Goal: Task Accomplishment & Management: Manage account settings

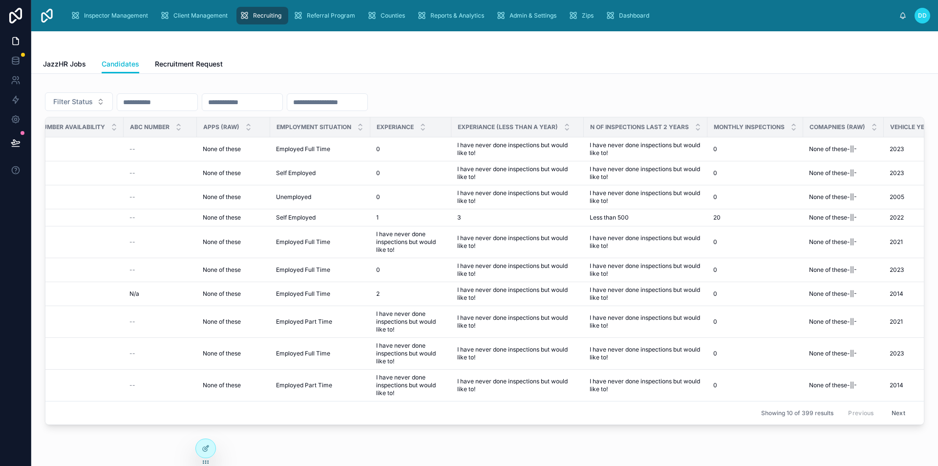
scroll to position [0, 1267]
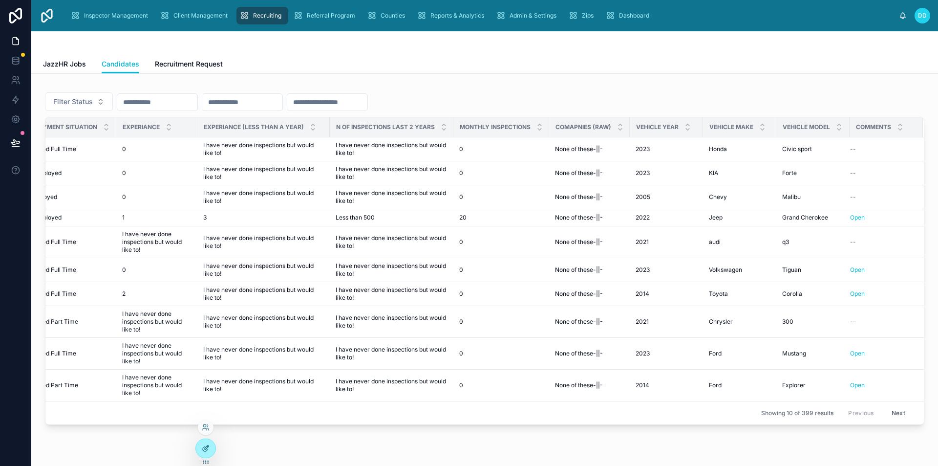
click at [213, 443] on div at bounding box center [206, 448] width 20 height 19
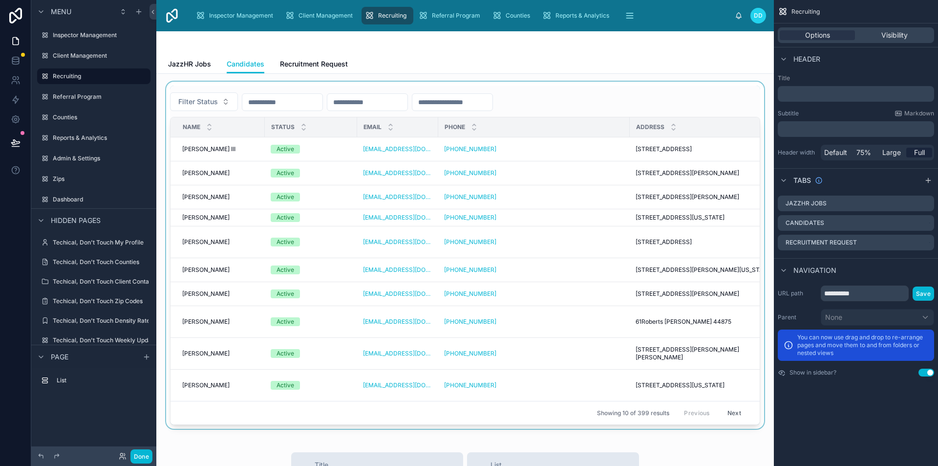
click at [460, 428] on div at bounding box center [465, 255] width 602 height 347
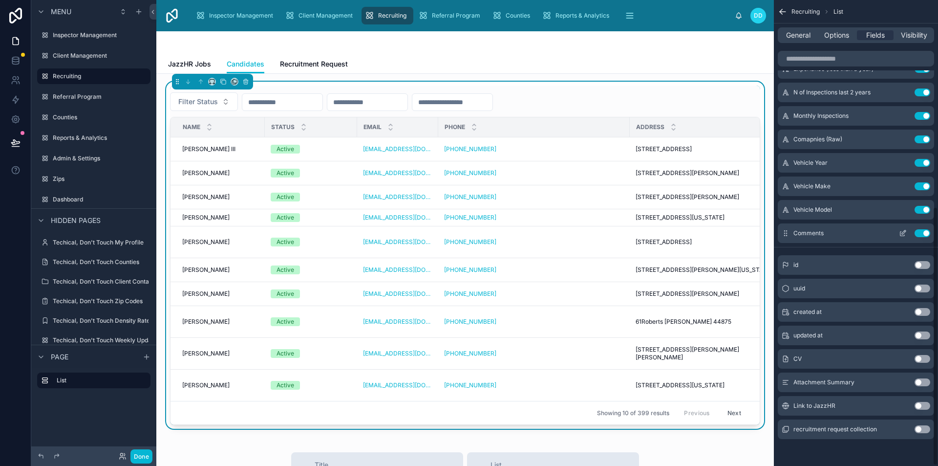
scroll to position [372, 0]
click at [901, 233] on icon "scrollable content" at bounding box center [903, 233] width 4 height 4
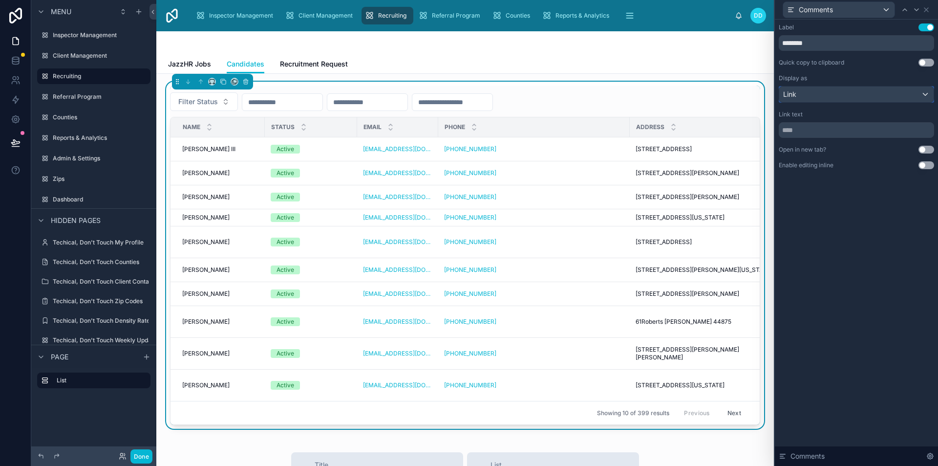
click at [827, 92] on div "Link" at bounding box center [857, 95] width 154 height 16
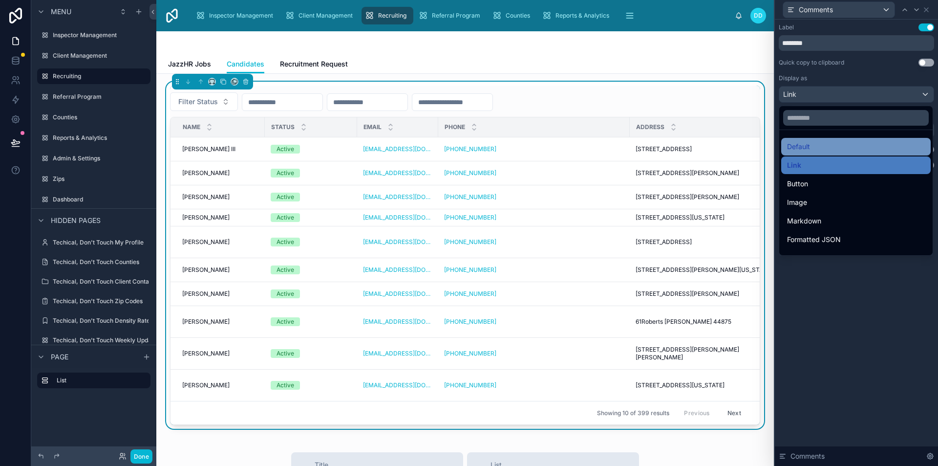
click at [810, 146] on span "Default" at bounding box center [798, 147] width 23 height 12
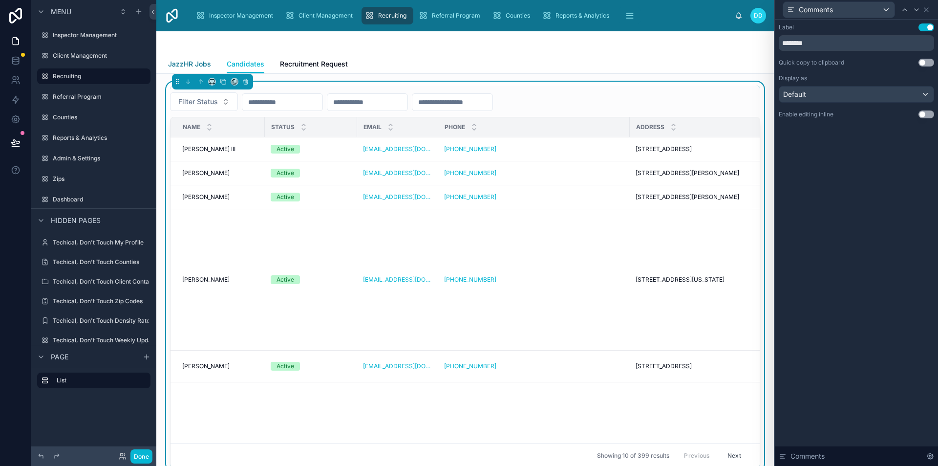
click at [184, 62] on span "JazzHR Jobs" at bounding box center [189, 64] width 43 height 10
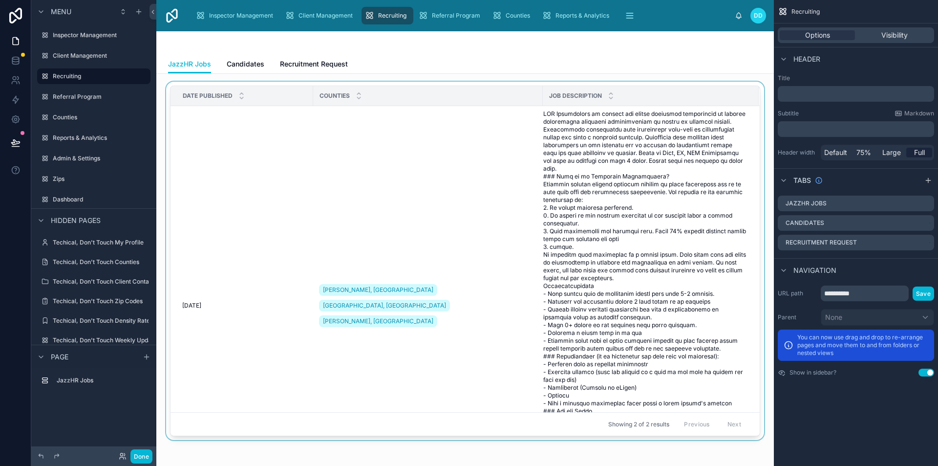
click at [519, 217] on div at bounding box center [465, 263] width 602 height 362
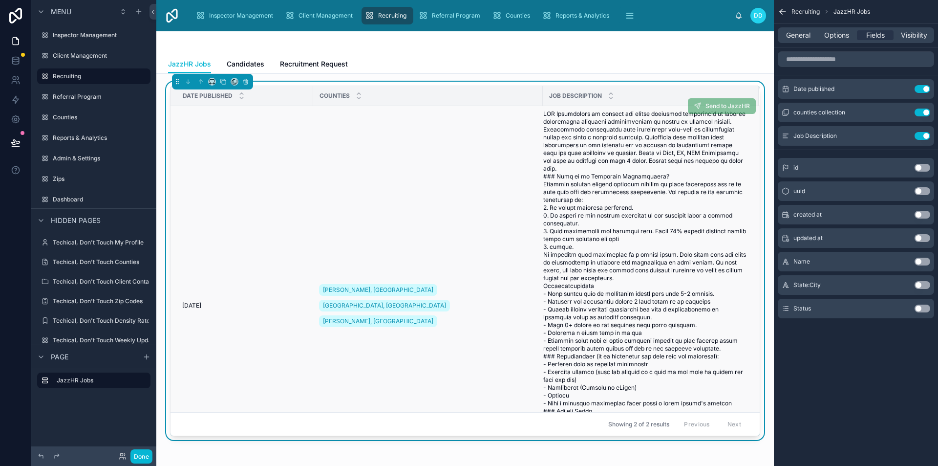
click at [395, 207] on td "[PERSON_NAME], IA Abbeville, SC [PERSON_NAME], [GEOGRAPHIC_DATA]" at bounding box center [428, 305] width 230 height 399
click at [248, 281] on td "[DATE] [DATE]" at bounding box center [242, 305] width 143 height 399
click at [260, 273] on td "[DATE] [DATE]" at bounding box center [242, 305] width 143 height 399
click at [812, 32] on div "General" at bounding box center [798, 35] width 37 height 10
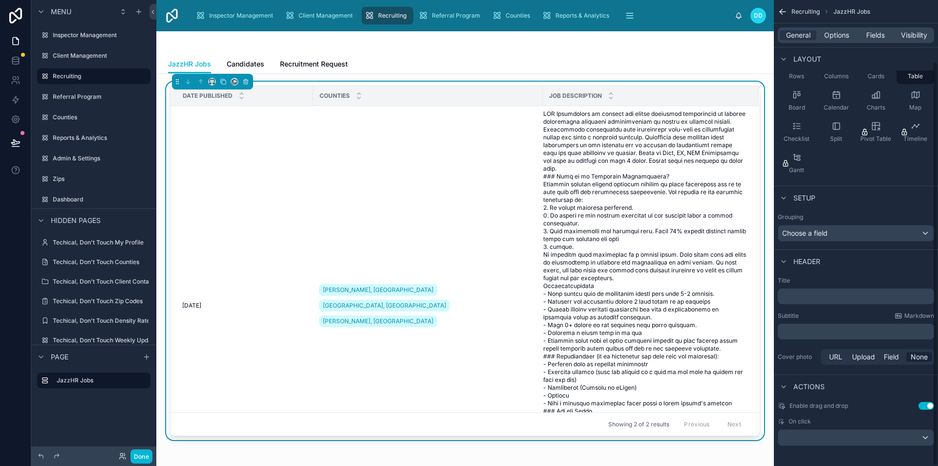
scroll to position [71, 0]
click at [901, 443] on div "Enable drag and drop Use setting On click" at bounding box center [856, 420] width 164 height 52
click at [896, 434] on div "scrollable content" at bounding box center [856, 434] width 155 height 16
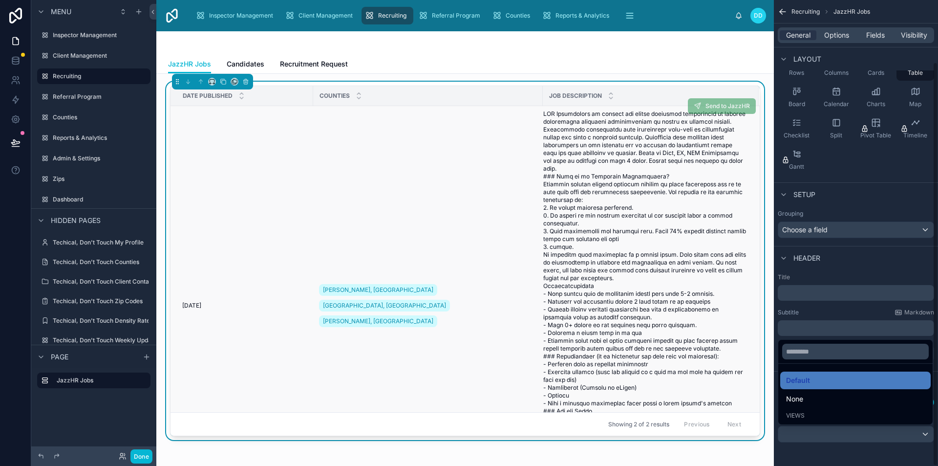
click at [541, 212] on td "[PERSON_NAME], IA Abbeville, SC [PERSON_NAME], [GEOGRAPHIC_DATA]" at bounding box center [428, 305] width 230 height 399
click at [834, 279] on div "scrollable content" at bounding box center [469, 233] width 938 height 466
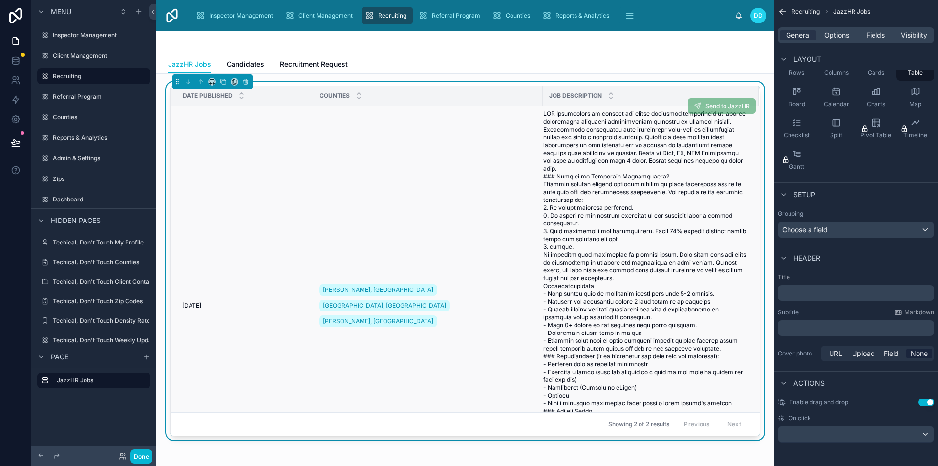
click at [386, 265] on td "[PERSON_NAME], IA Abbeville, SC [PERSON_NAME], [GEOGRAPHIC_DATA]" at bounding box center [428, 305] width 230 height 399
click at [399, 248] on td "[PERSON_NAME], IA Abbeville, SC [PERSON_NAME], [GEOGRAPHIC_DATA]" at bounding box center [428, 305] width 230 height 399
click at [397, 250] on td "[PERSON_NAME], IA Abbeville, SC [PERSON_NAME], [GEOGRAPHIC_DATA]" at bounding box center [428, 305] width 230 height 399
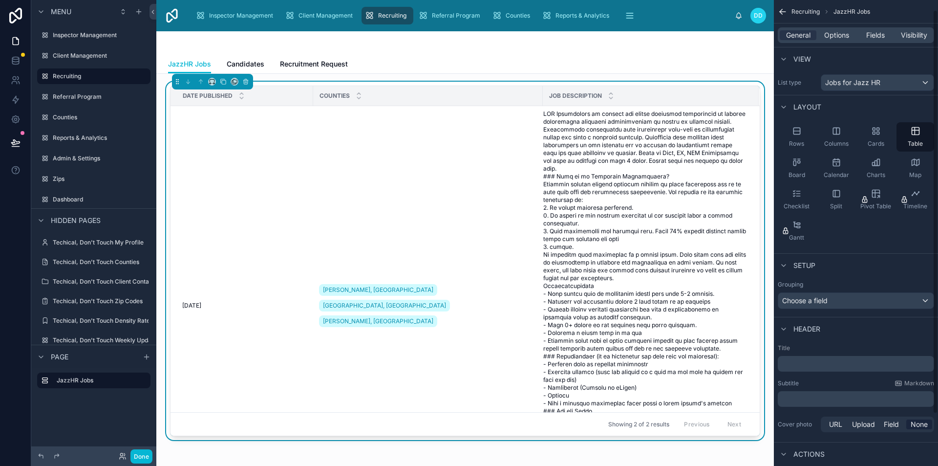
scroll to position [0, 0]
click at [833, 36] on span "Options" at bounding box center [837, 35] width 25 height 10
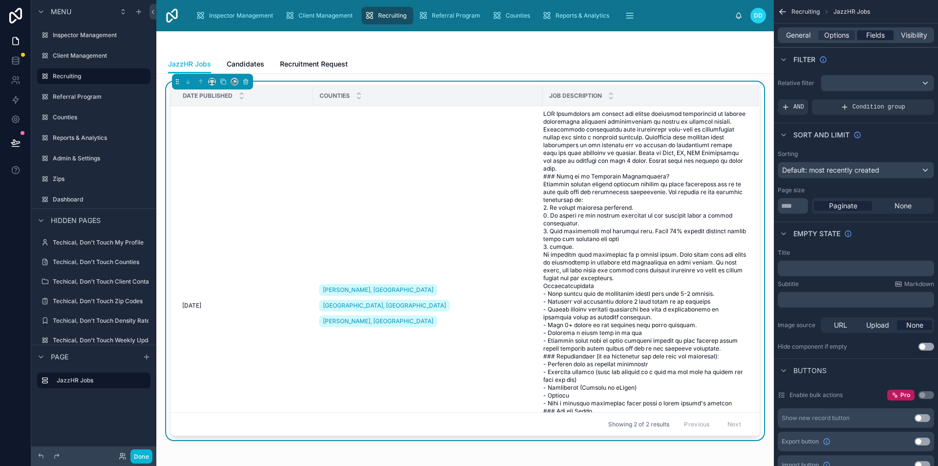
click at [878, 33] on span "Fields" at bounding box center [876, 35] width 19 height 10
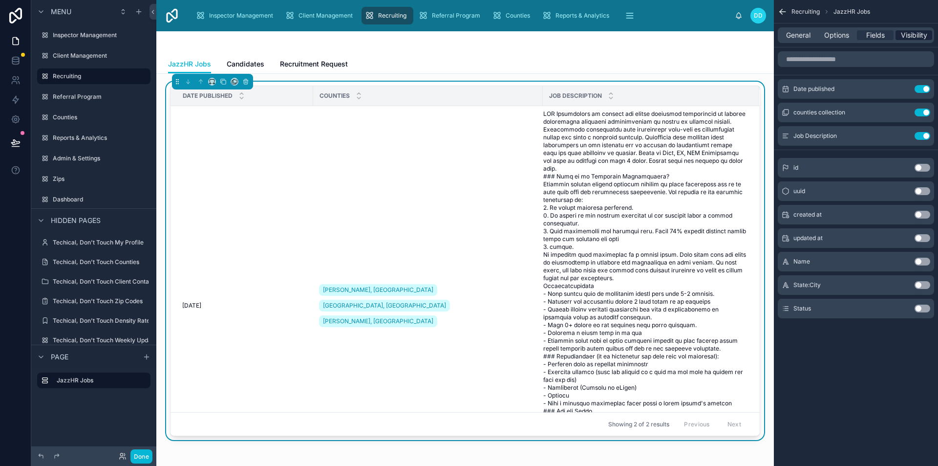
click at [908, 36] on span "Visibility" at bounding box center [914, 35] width 26 height 10
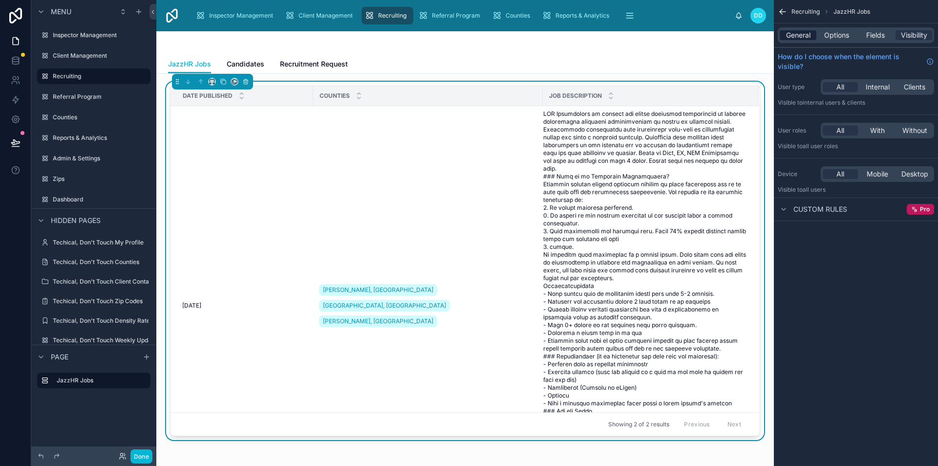
click at [801, 32] on span "General" at bounding box center [798, 35] width 24 height 10
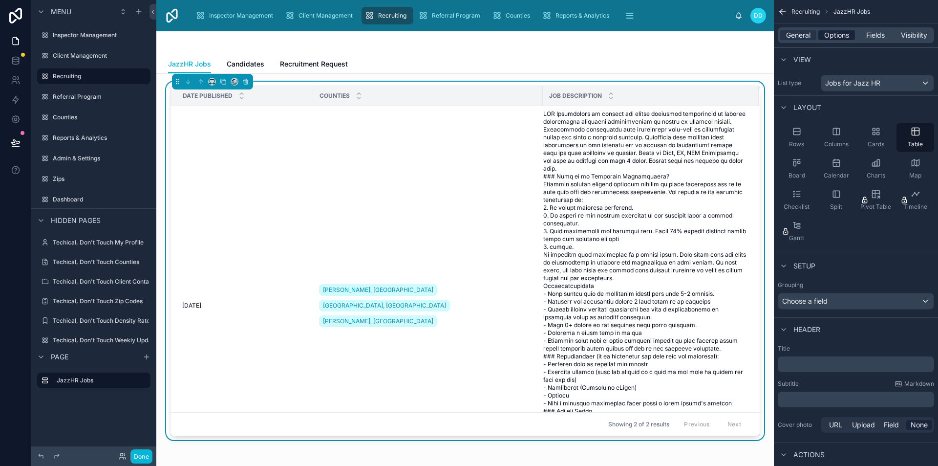
click at [828, 31] on span "Options" at bounding box center [837, 35] width 25 height 10
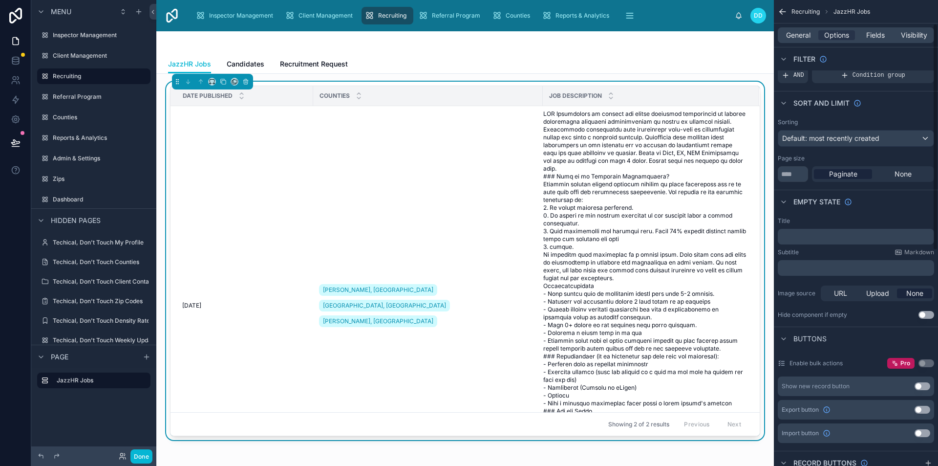
scroll to position [49, 0]
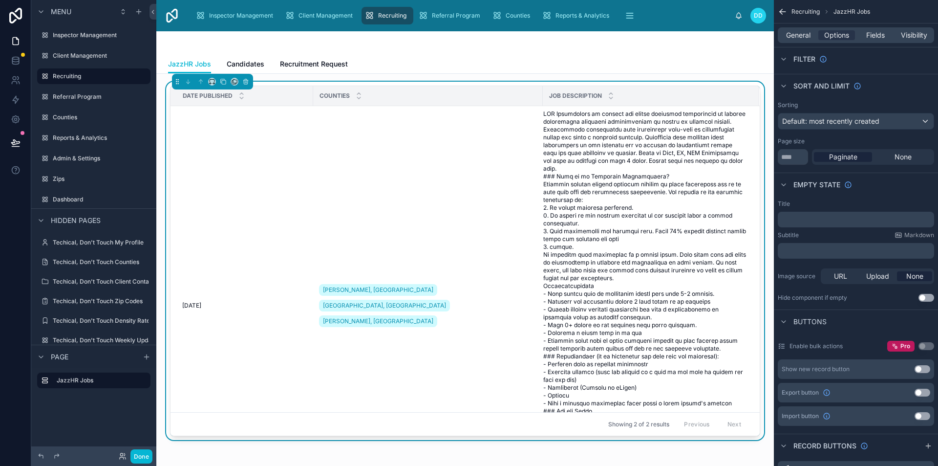
click at [921, 367] on button "Use setting" at bounding box center [923, 369] width 16 height 8
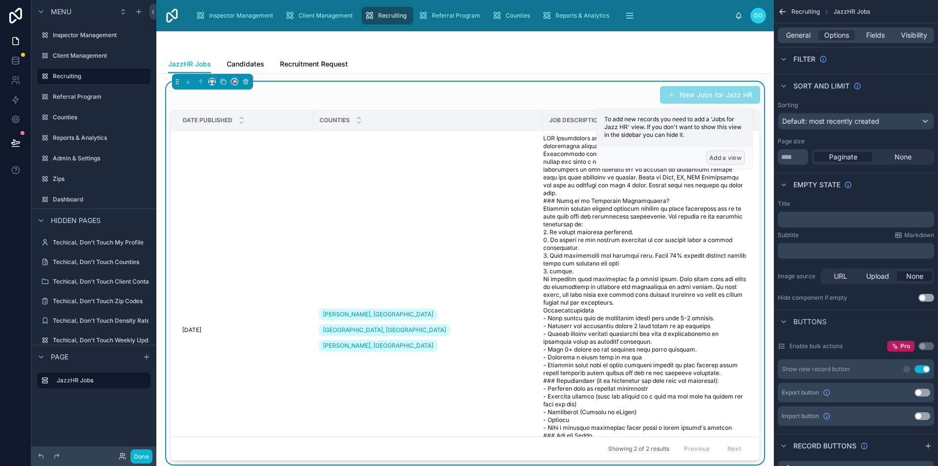
click at [722, 156] on button "Add a view" at bounding box center [725, 158] width 39 height 14
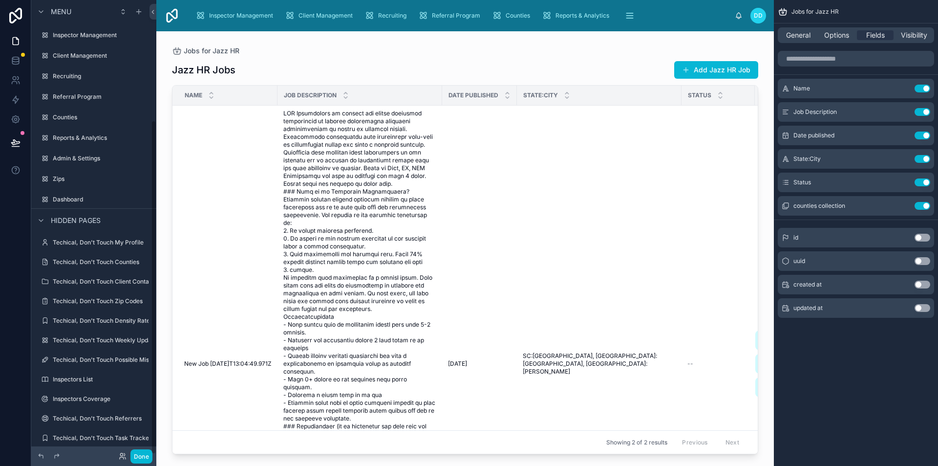
scroll to position [163, 0]
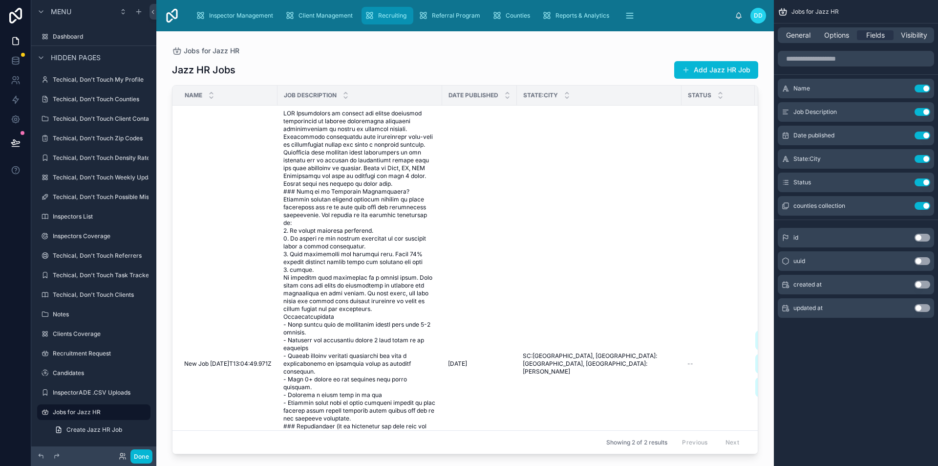
click at [377, 13] on div "Recruiting" at bounding box center [388, 16] width 46 height 16
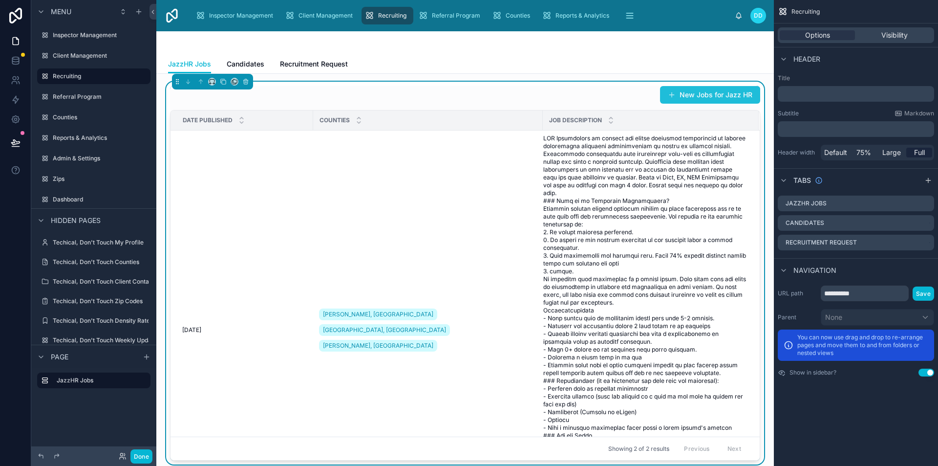
click at [699, 92] on button "New Jobs for Jazz HR" at bounding box center [710, 95] width 100 height 18
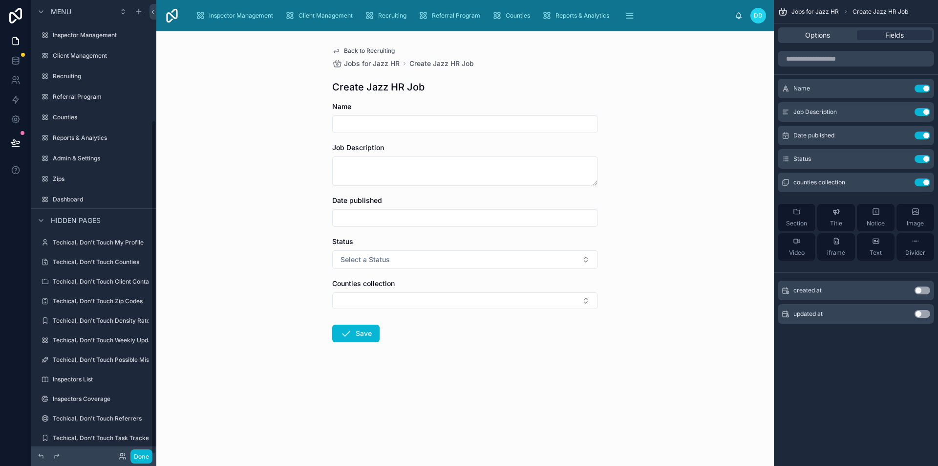
scroll to position [163, 0]
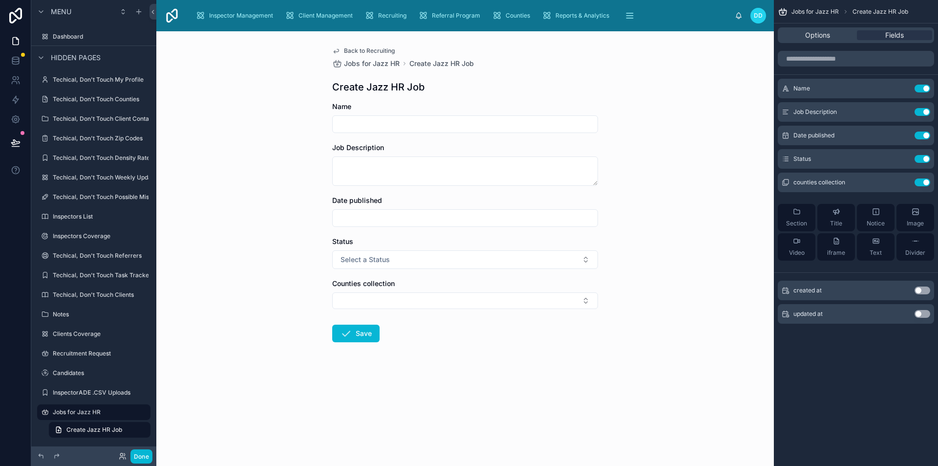
click at [343, 48] on link "Back to Recruiting" at bounding box center [363, 51] width 63 height 8
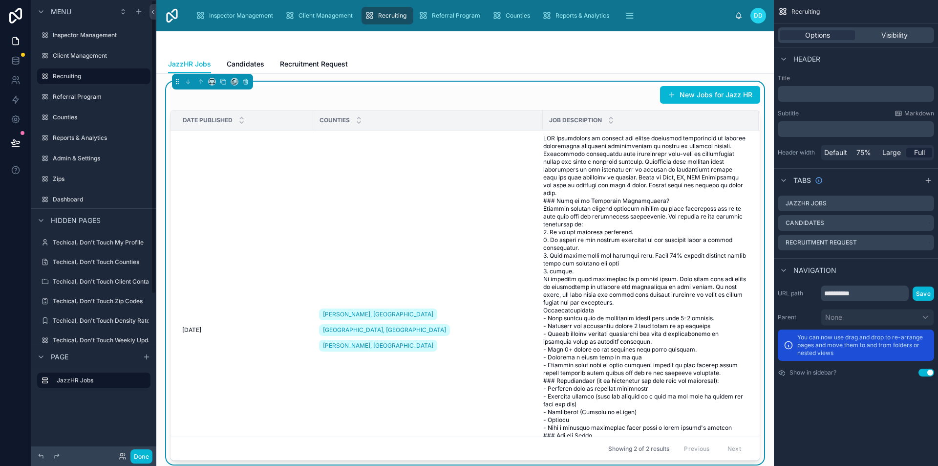
click at [287, 181] on td "[DATE] [DATE]" at bounding box center [242, 330] width 143 height 399
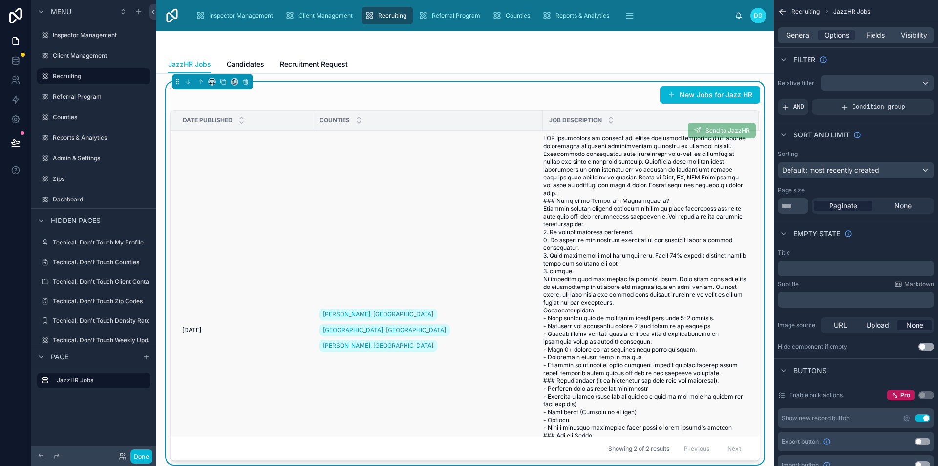
click at [225, 326] on td "[DATE] [DATE]" at bounding box center [242, 330] width 143 height 399
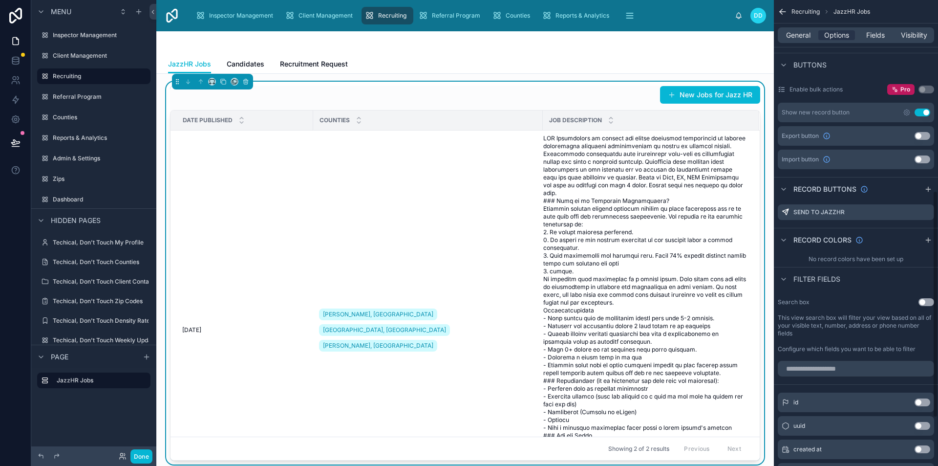
scroll to position [391, 0]
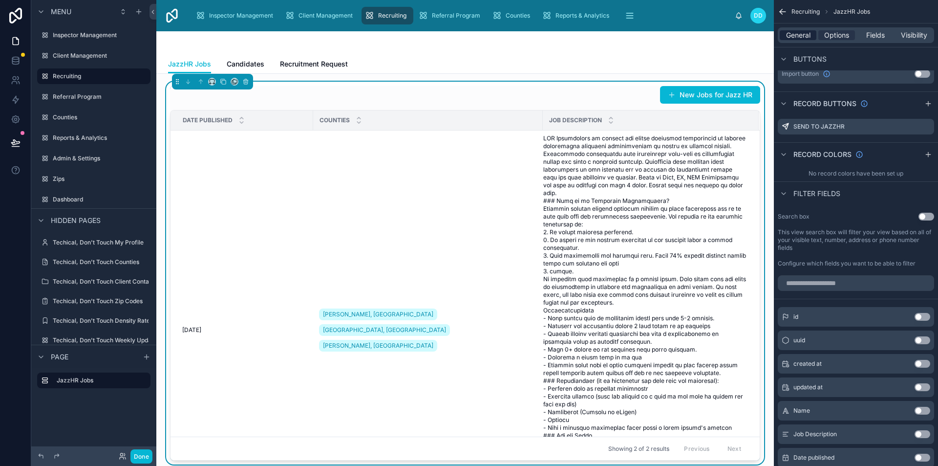
click at [808, 36] on span "General" at bounding box center [798, 35] width 24 height 10
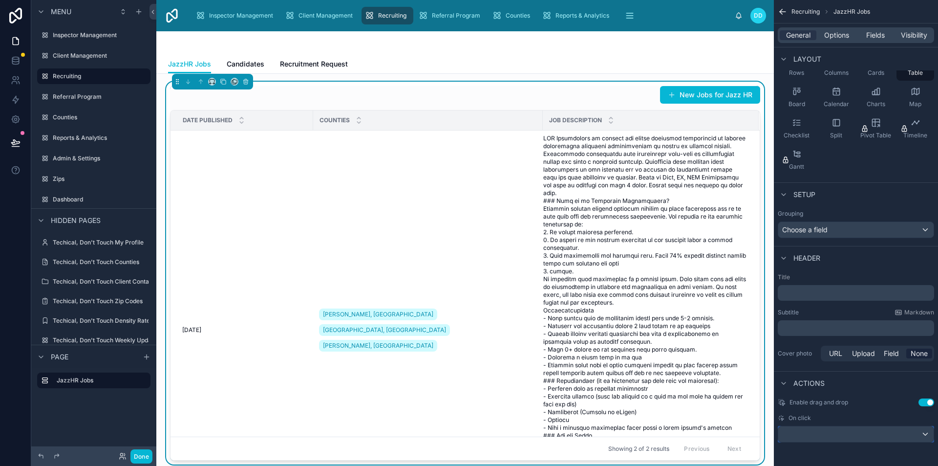
click at [877, 437] on div "scrollable content" at bounding box center [856, 434] width 155 height 16
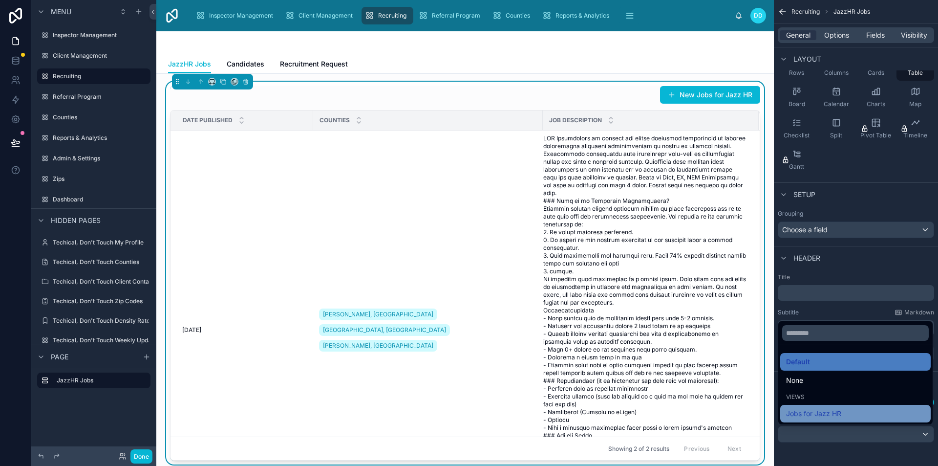
click at [843, 419] on div "Jobs for Jazz HR" at bounding box center [855, 414] width 139 height 12
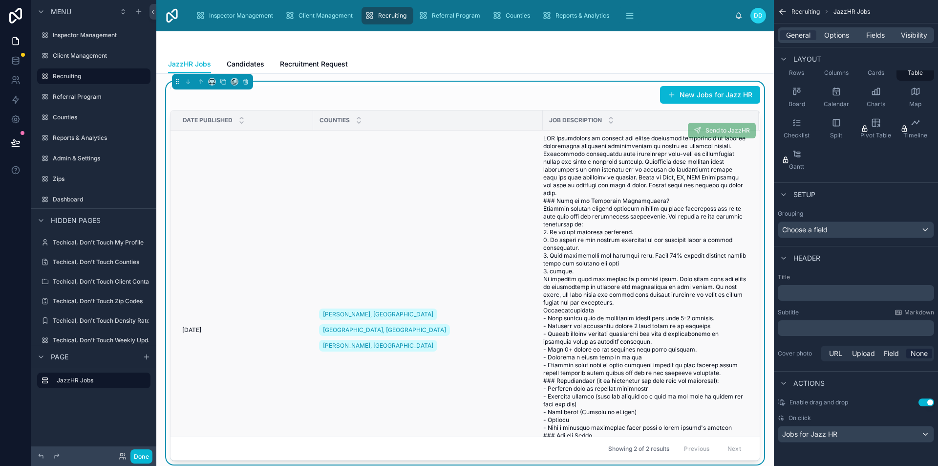
click at [281, 296] on td "[DATE] [DATE]" at bounding box center [242, 330] width 143 height 399
click at [199, 334] on span "[DATE]" at bounding box center [191, 330] width 19 height 8
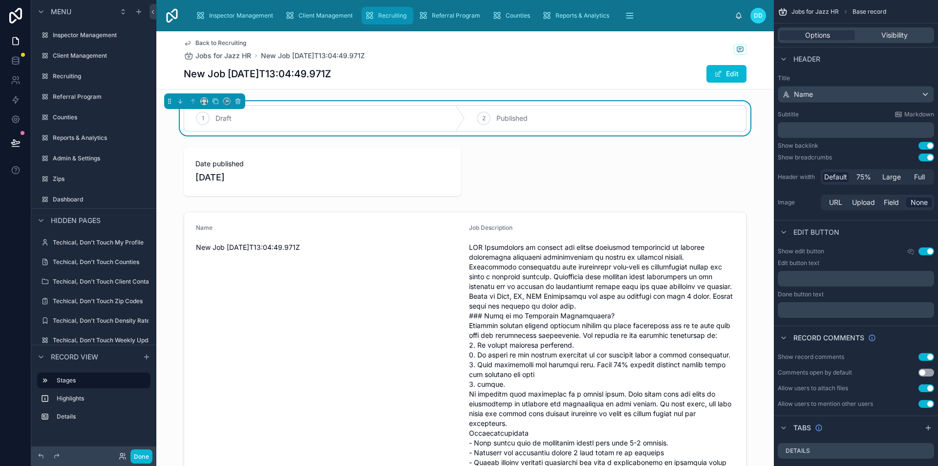
click at [377, 11] on div "Recruiting" at bounding box center [388, 16] width 46 height 16
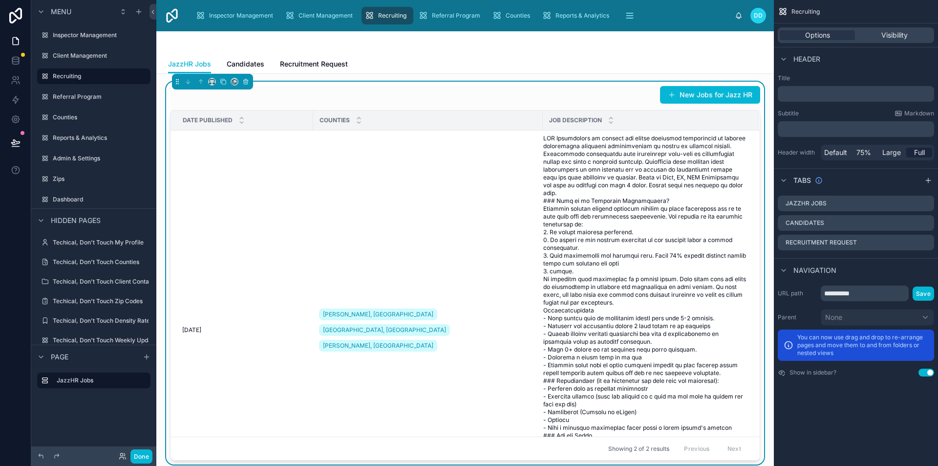
click at [395, 99] on div "New Jobs for Jazz HR" at bounding box center [465, 95] width 590 height 19
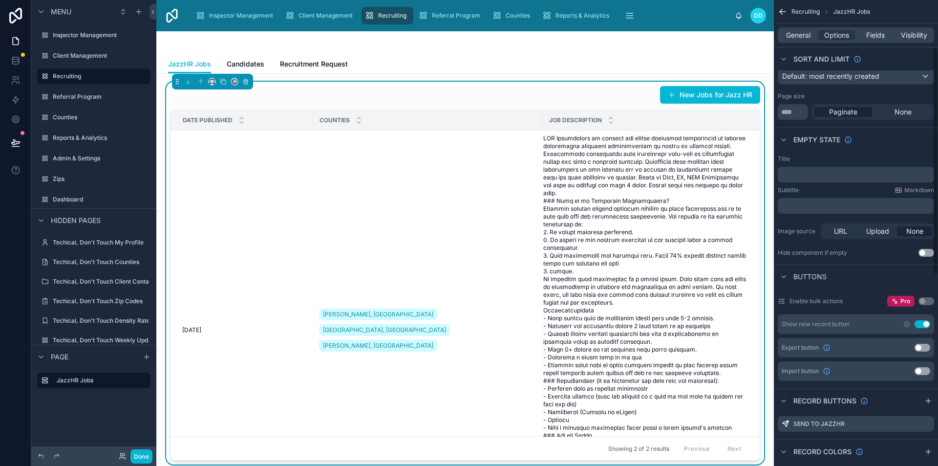
scroll to position [98, 0]
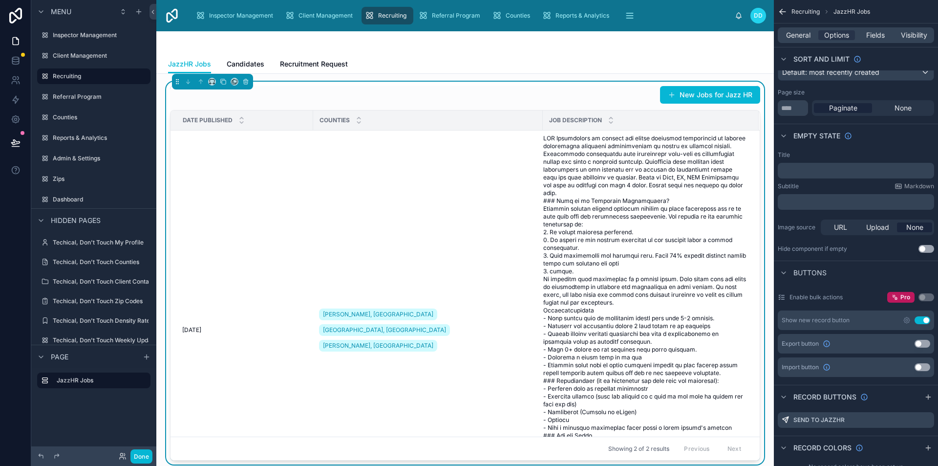
click at [924, 318] on button "Use setting" at bounding box center [923, 320] width 16 height 8
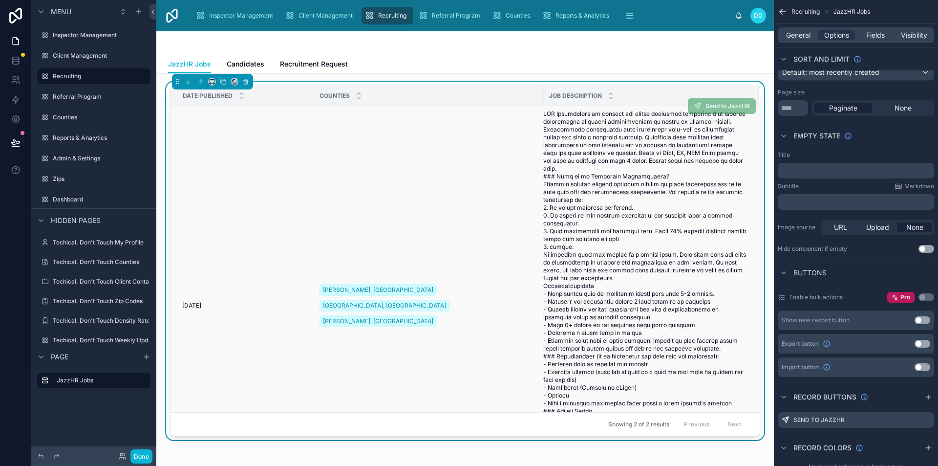
click at [264, 199] on td "[DATE] [DATE]" at bounding box center [242, 305] width 143 height 399
click at [258, 269] on td "[DATE] [DATE]" at bounding box center [242, 305] width 143 height 399
click at [220, 254] on td "[DATE] [DATE]" at bounding box center [242, 305] width 143 height 399
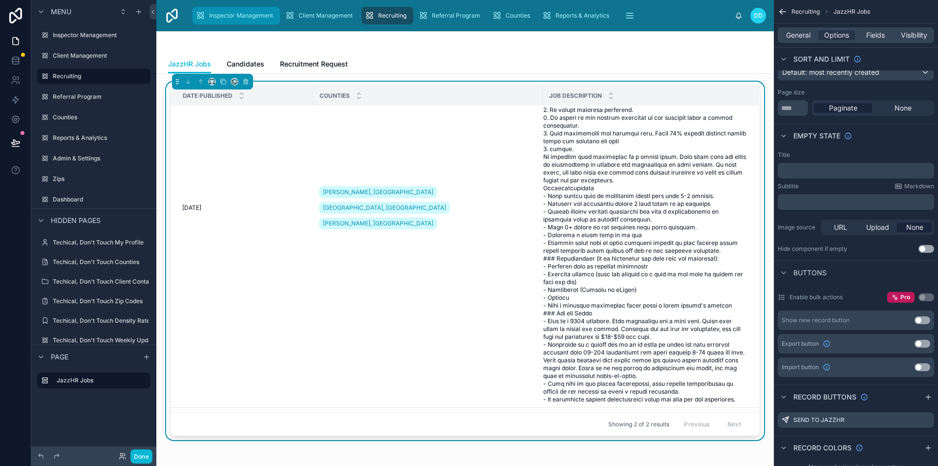
click at [231, 19] on span "Inspector Management" at bounding box center [241, 16] width 64 height 8
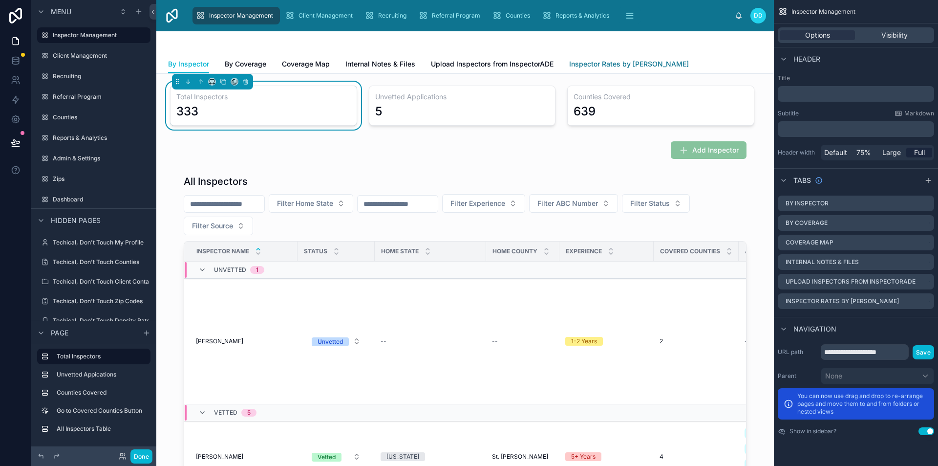
click at [587, 64] on span "Inspector Rates by [PERSON_NAME]" at bounding box center [629, 64] width 120 height 10
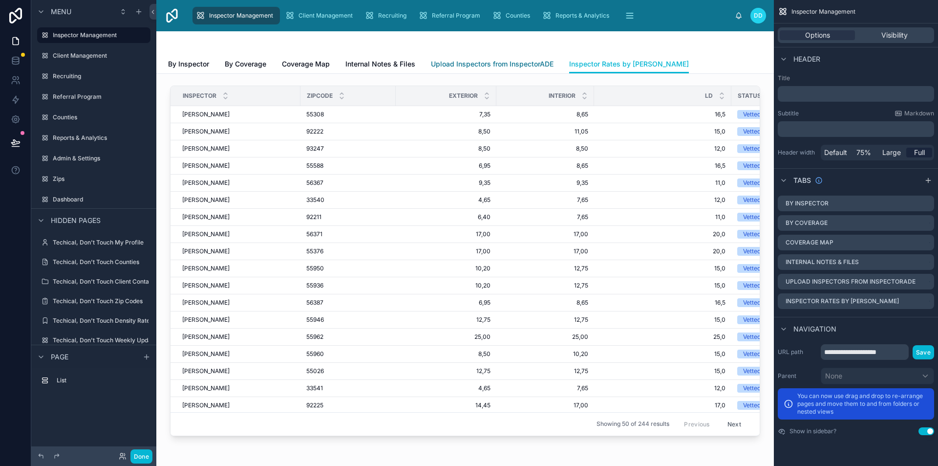
click at [458, 66] on span "Upload Inspectors from InspectorADE" at bounding box center [492, 64] width 123 height 10
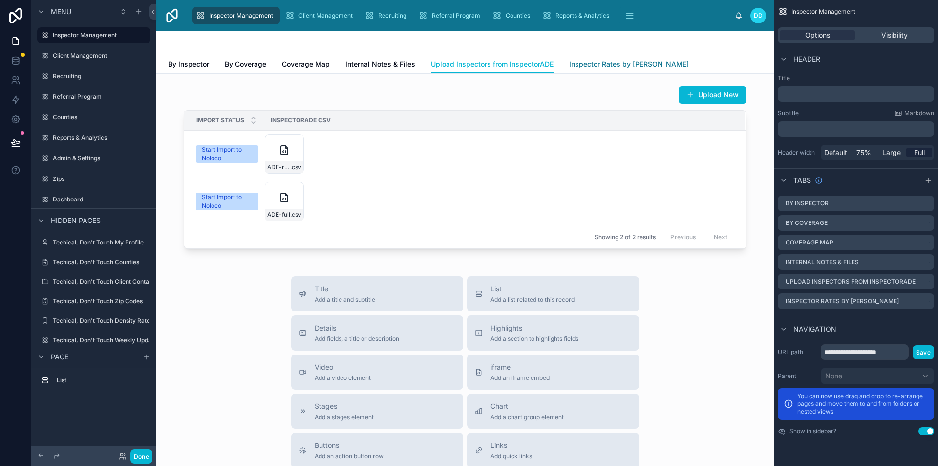
click at [606, 61] on span "Inspector Rates by [PERSON_NAME]" at bounding box center [629, 64] width 120 height 10
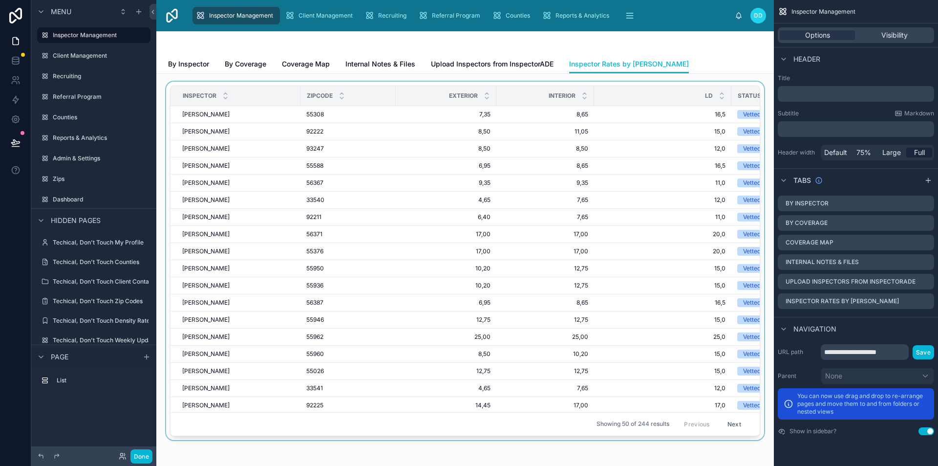
click at [442, 150] on div at bounding box center [465, 263] width 602 height 362
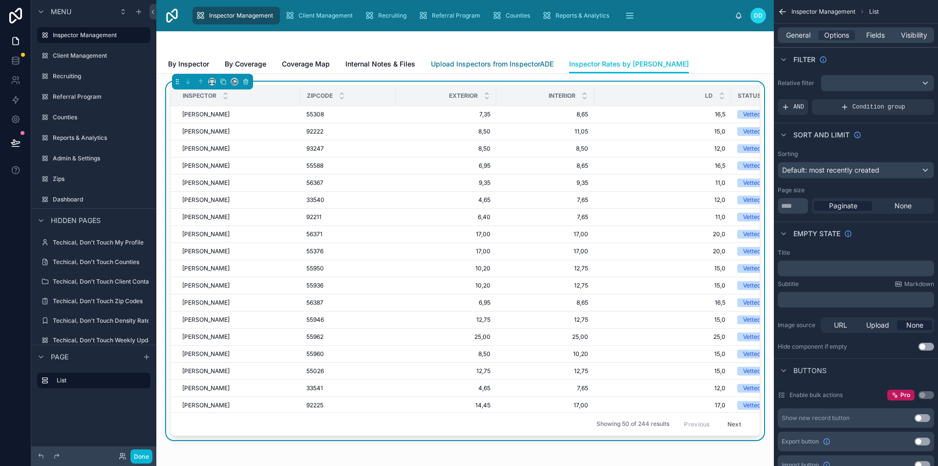
click at [490, 62] on span "Upload Inspectors from InspectorADE" at bounding box center [492, 64] width 123 height 10
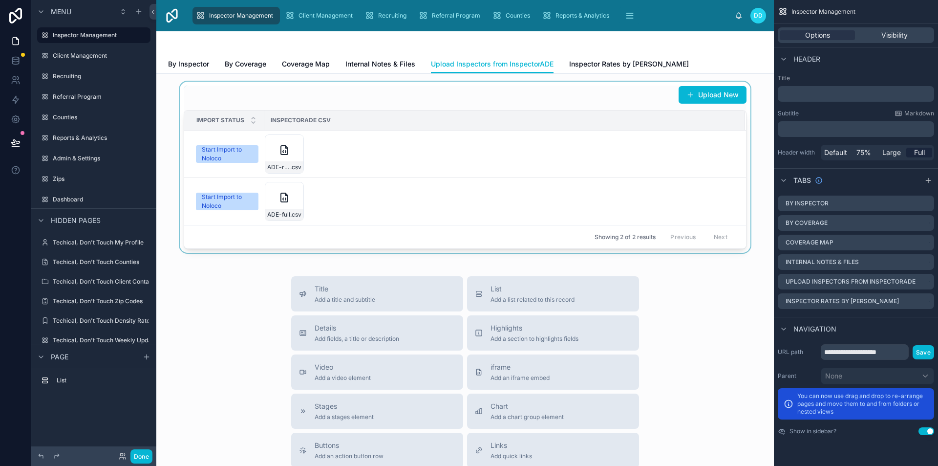
click at [424, 151] on div at bounding box center [465, 167] width 602 height 171
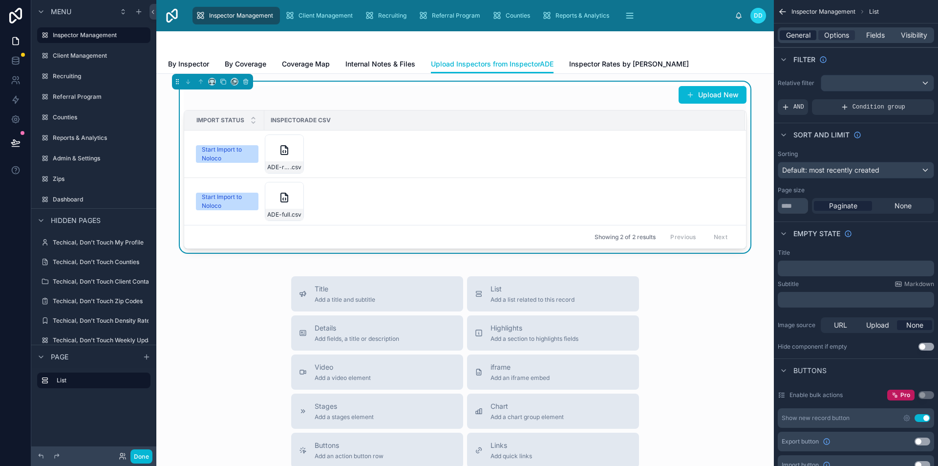
click at [798, 30] on span "General" at bounding box center [798, 35] width 24 height 10
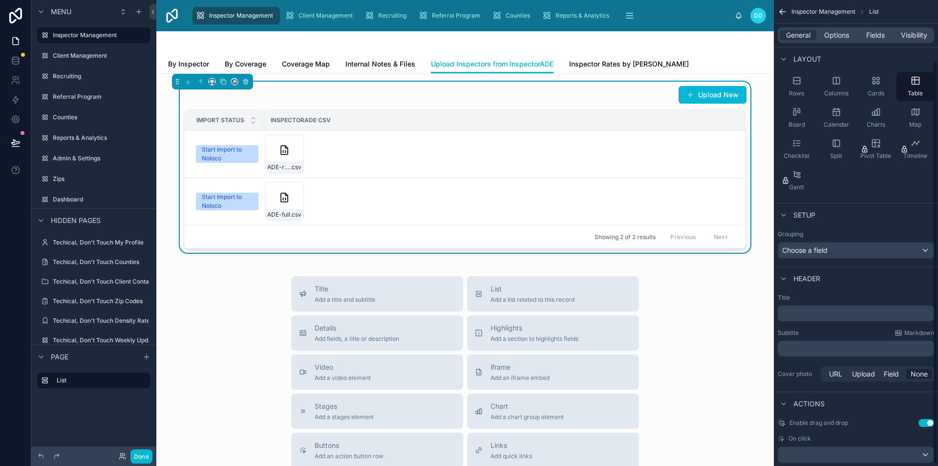
scroll to position [71, 0]
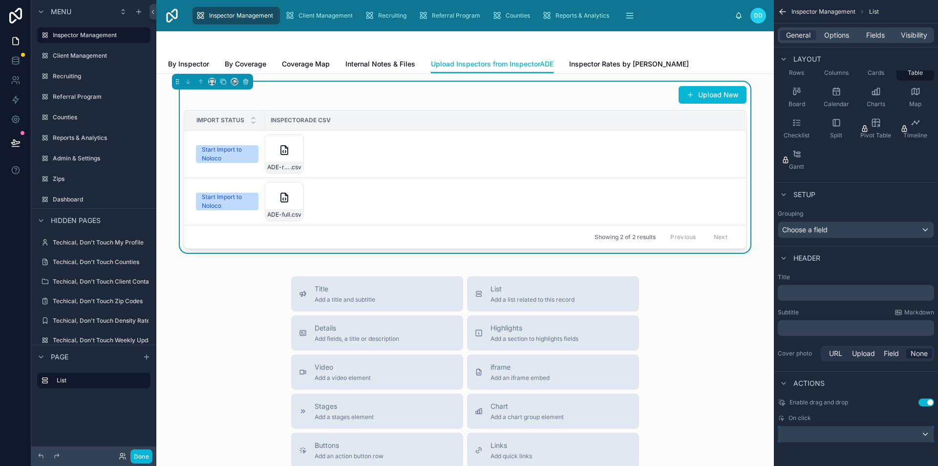
click at [852, 439] on div "scrollable content" at bounding box center [856, 434] width 155 height 16
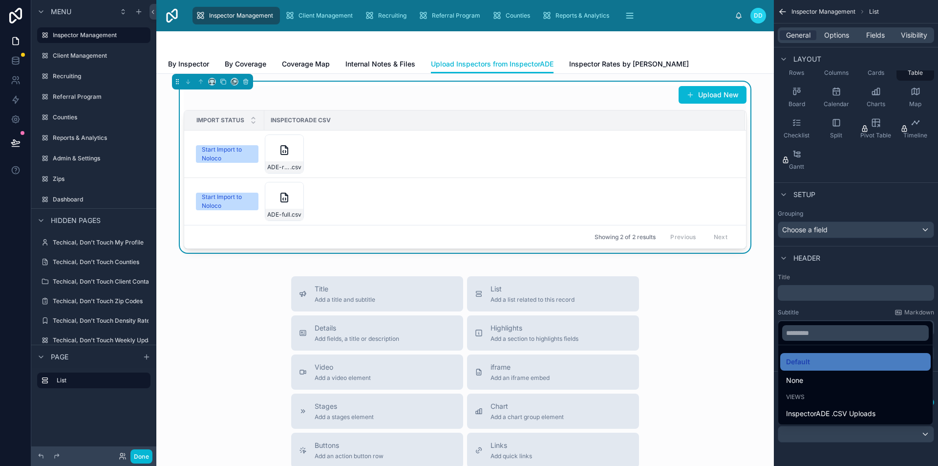
click at [844, 261] on div "scrollable content" at bounding box center [469, 233] width 938 height 466
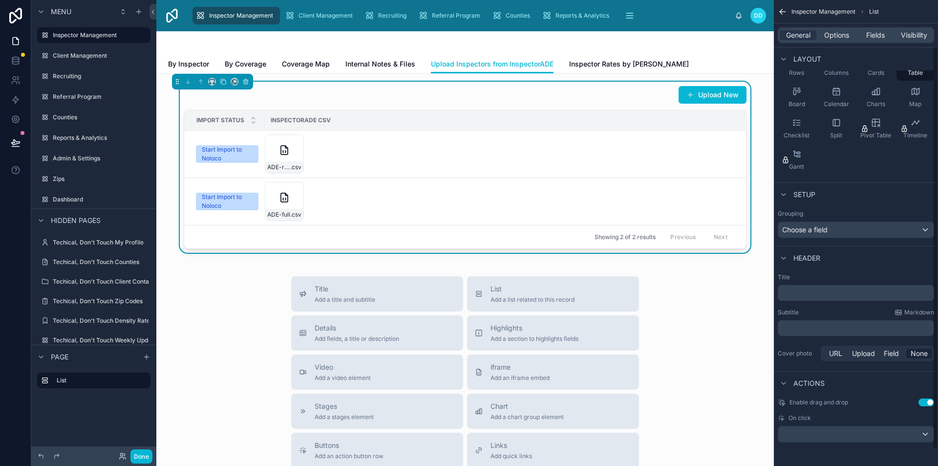
scroll to position [0, 0]
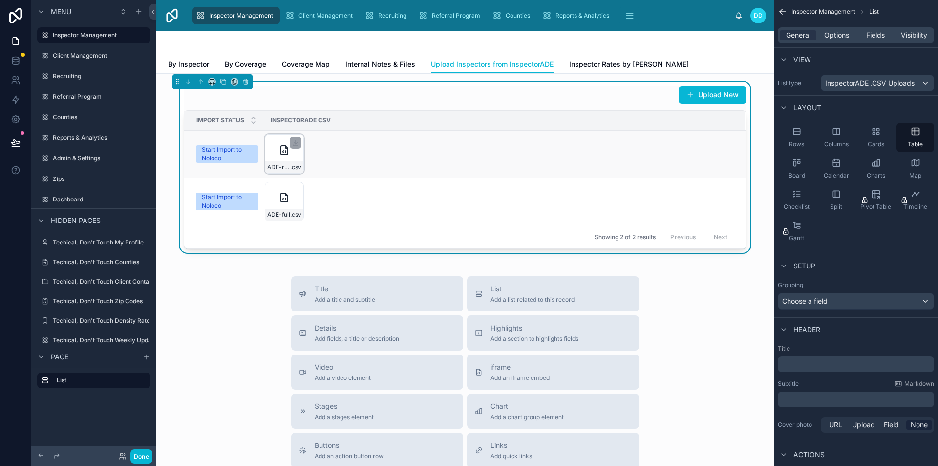
click at [289, 157] on div "ADE-raw-example---Sheet1 .csv" at bounding box center [284, 153] width 39 height 39
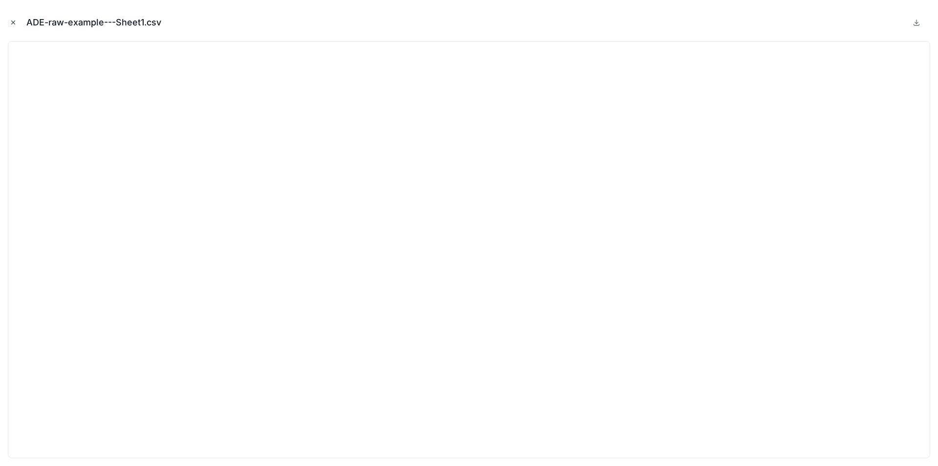
click at [16, 21] on icon "Close modal" at bounding box center [13, 22] width 7 height 7
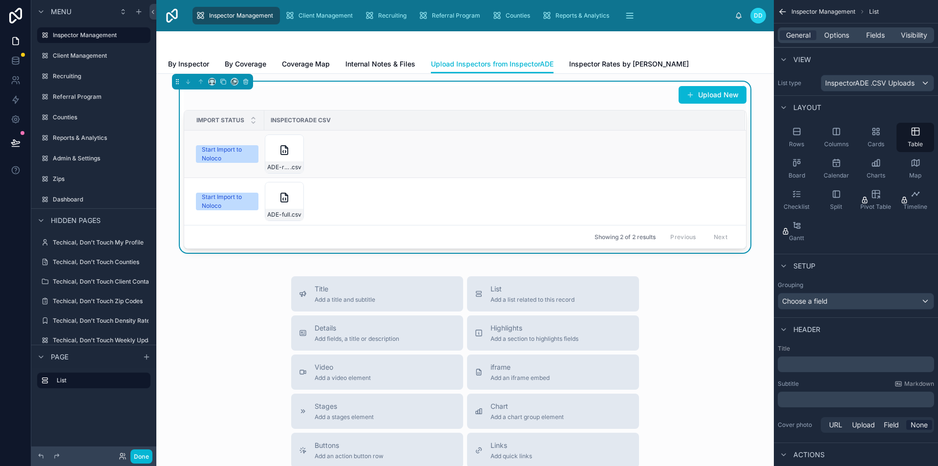
click at [234, 150] on div "Start Import to Noloco" at bounding box center [227, 154] width 51 height 18
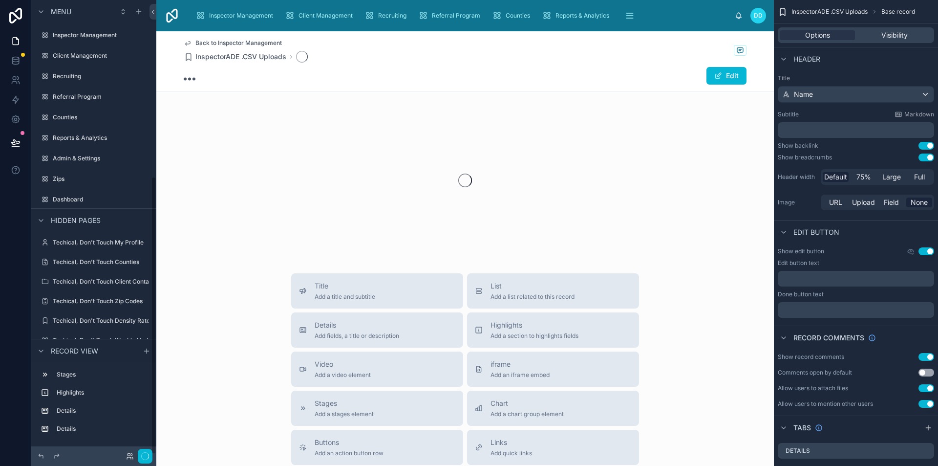
scroll to position [288, 0]
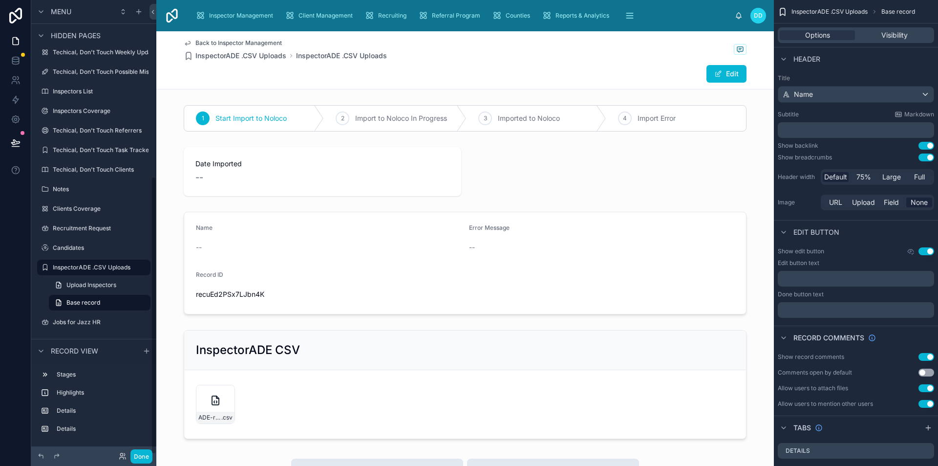
click at [198, 44] on span "Back to Inspector Management" at bounding box center [239, 43] width 87 height 8
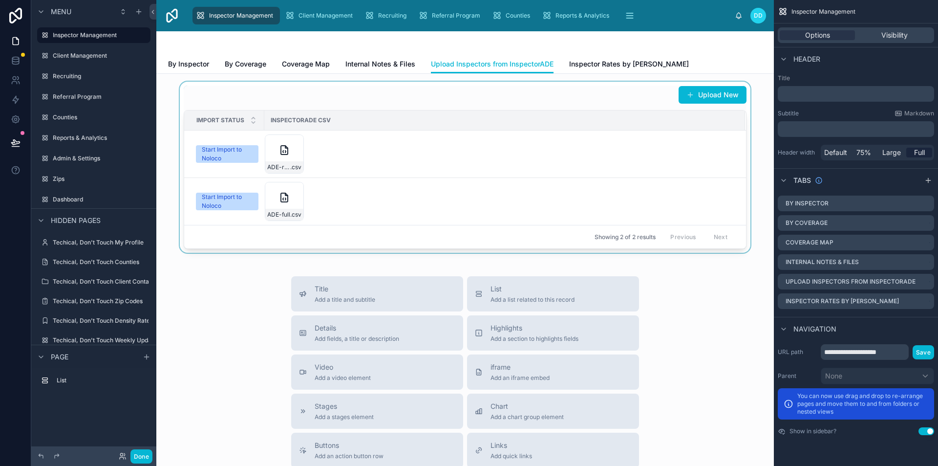
click at [230, 150] on div at bounding box center [465, 167] width 602 height 171
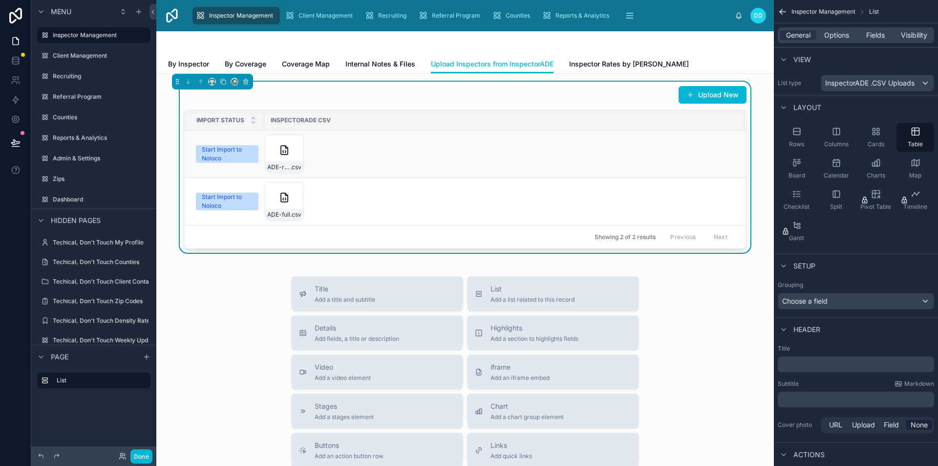
click at [216, 154] on div "Start Import to Noloco" at bounding box center [227, 154] width 51 height 18
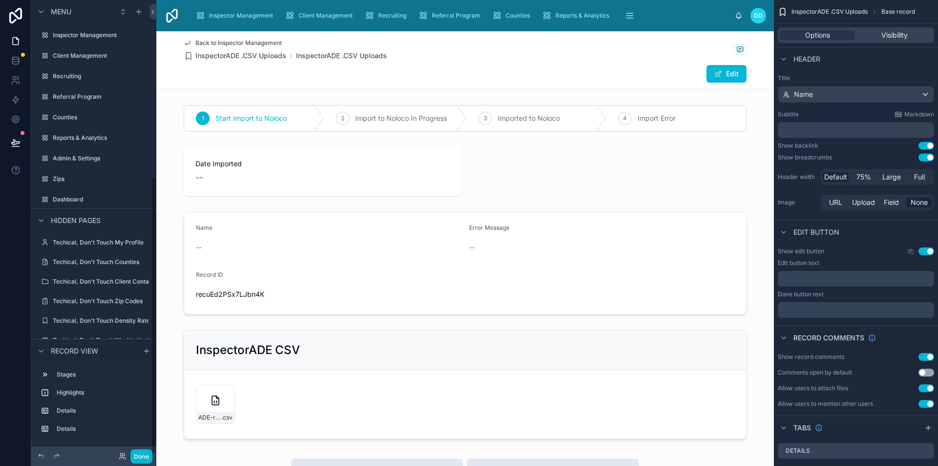
scroll to position [288, 0]
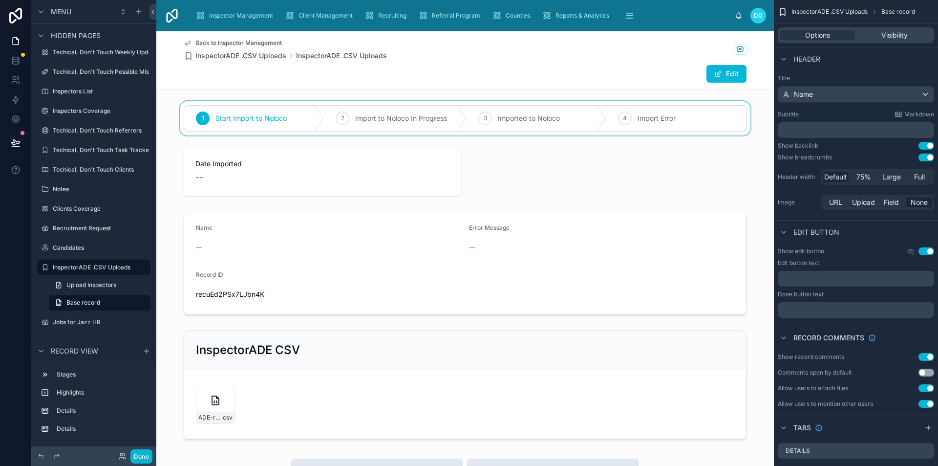
click at [637, 121] on div at bounding box center [465, 118] width 618 height 34
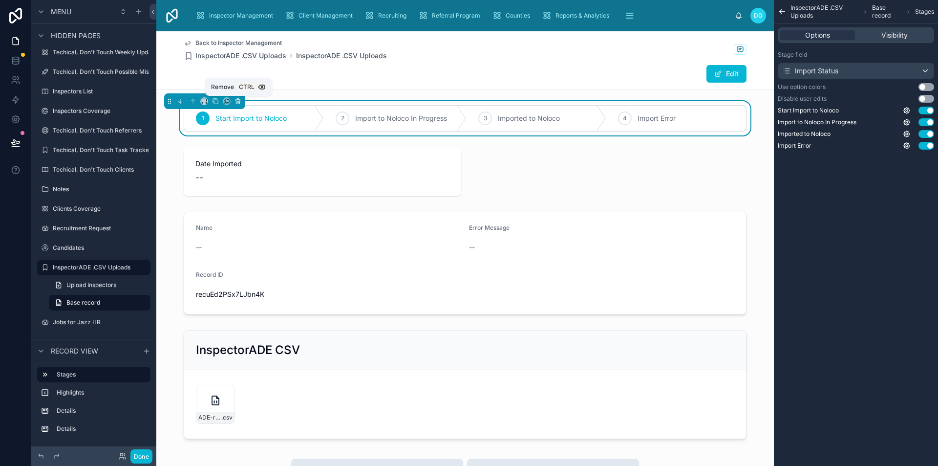
click at [238, 101] on icon at bounding box center [238, 101] width 7 height 7
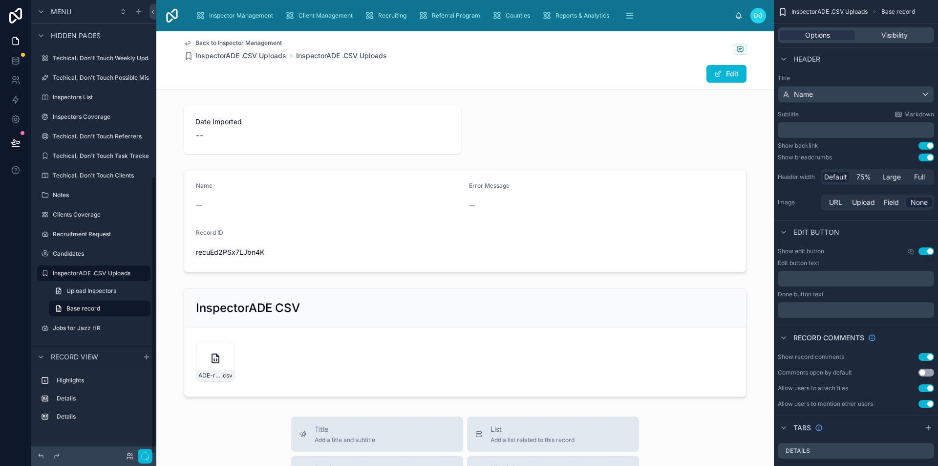
scroll to position [282, 0]
click at [347, 174] on div at bounding box center [465, 221] width 618 height 110
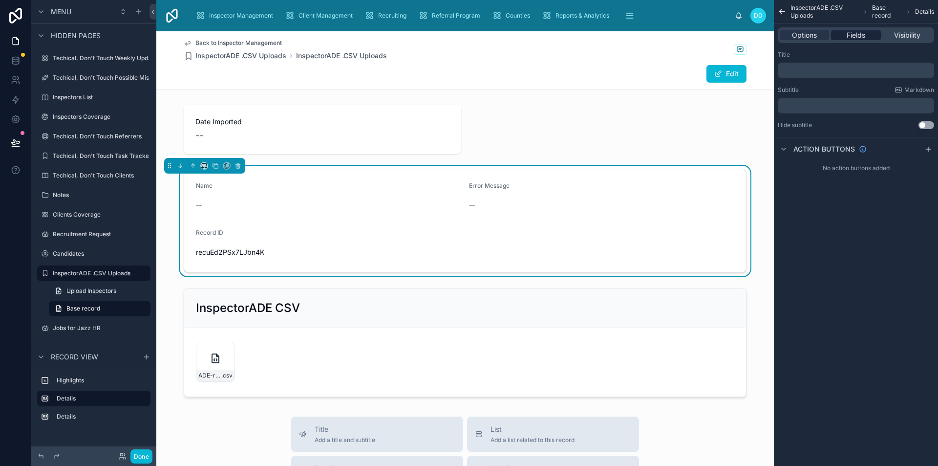
click at [867, 39] on div "Fields" at bounding box center [855, 35] width 49 height 10
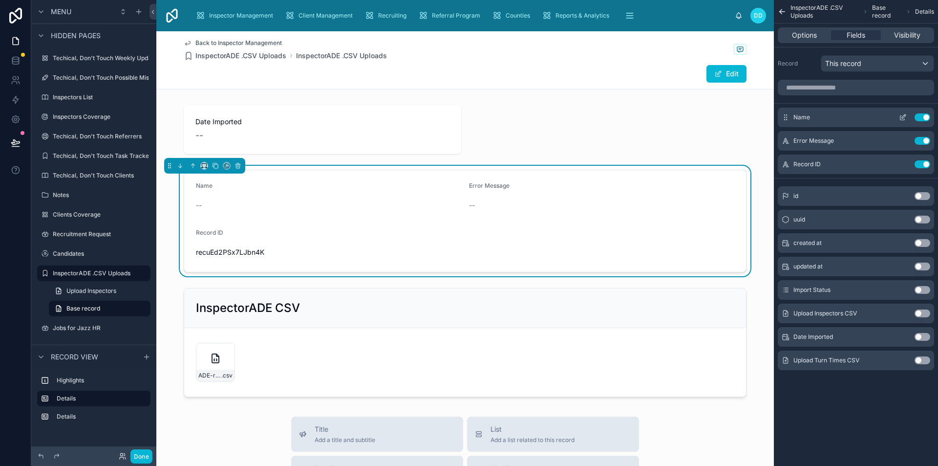
click at [920, 118] on button "Use setting" at bounding box center [923, 117] width 16 height 8
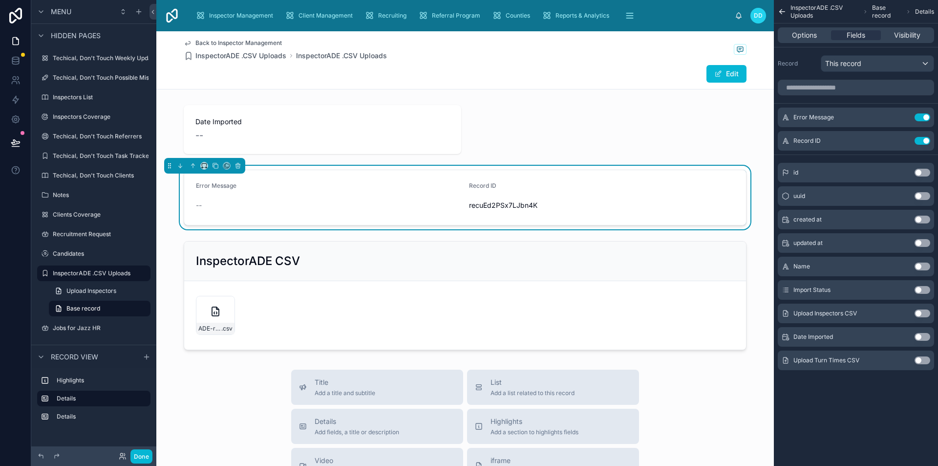
click at [920, 118] on button "Use setting" at bounding box center [923, 117] width 16 height 8
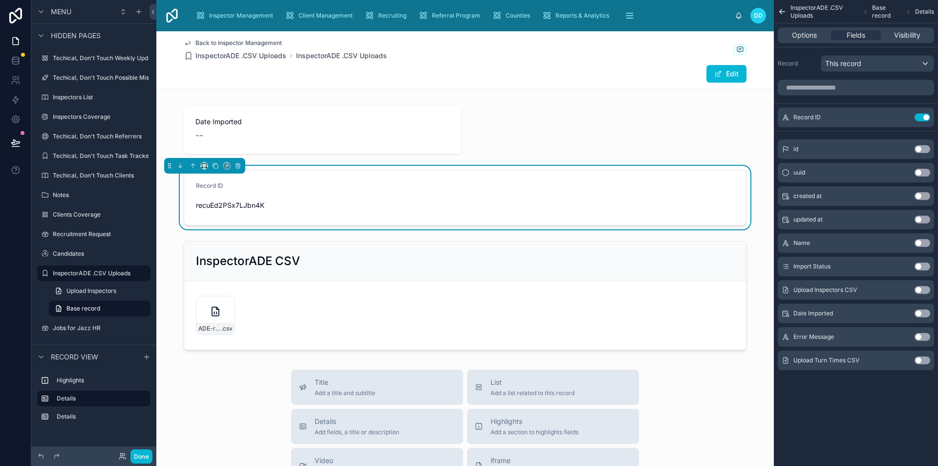
click at [920, 118] on button "Use setting" at bounding box center [923, 117] width 16 height 8
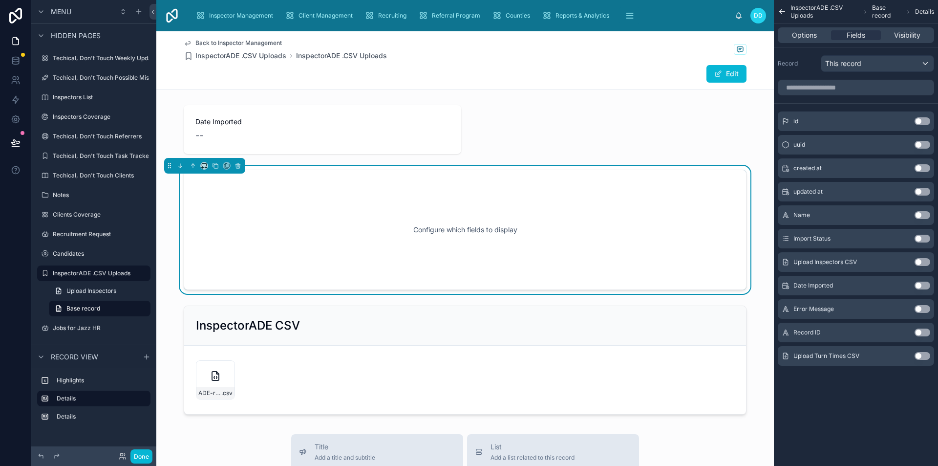
click at [920, 240] on button "Use setting" at bounding box center [923, 239] width 16 height 8
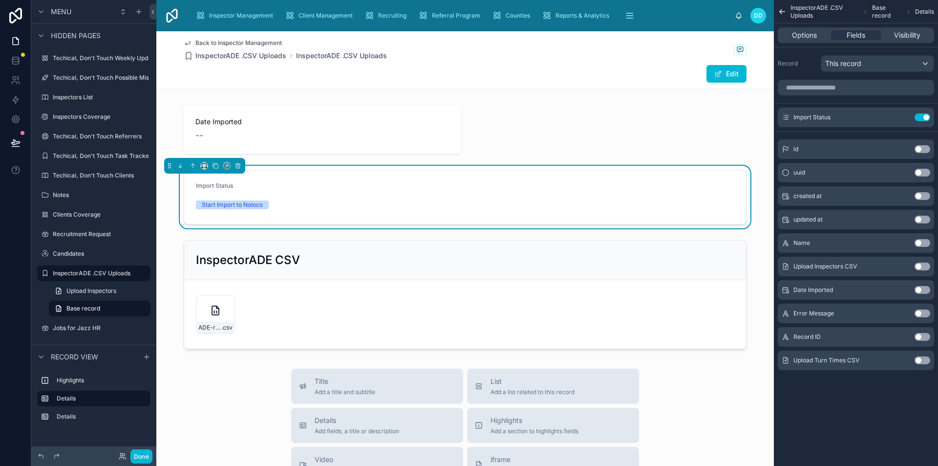
click at [921, 264] on button "Use setting" at bounding box center [923, 266] width 16 height 8
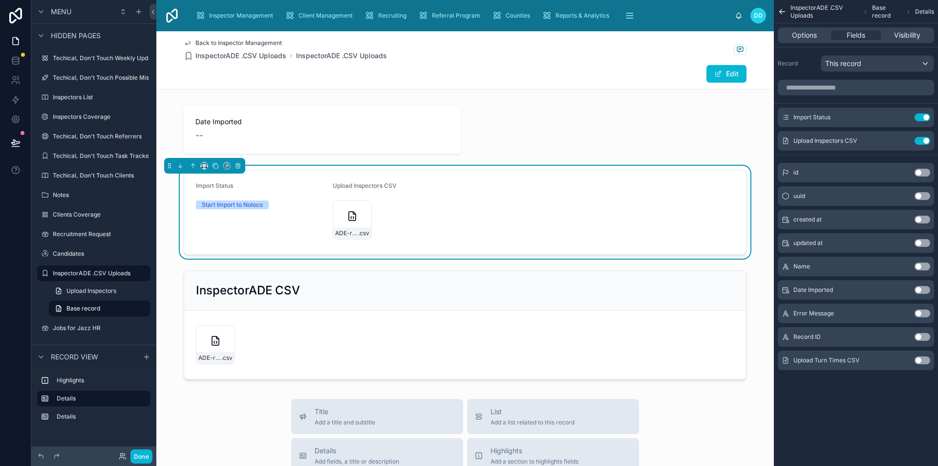
click at [921, 362] on button "Use setting" at bounding box center [923, 360] width 16 height 8
click at [921, 313] on button "Use setting" at bounding box center [923, 313] width 16 height 8
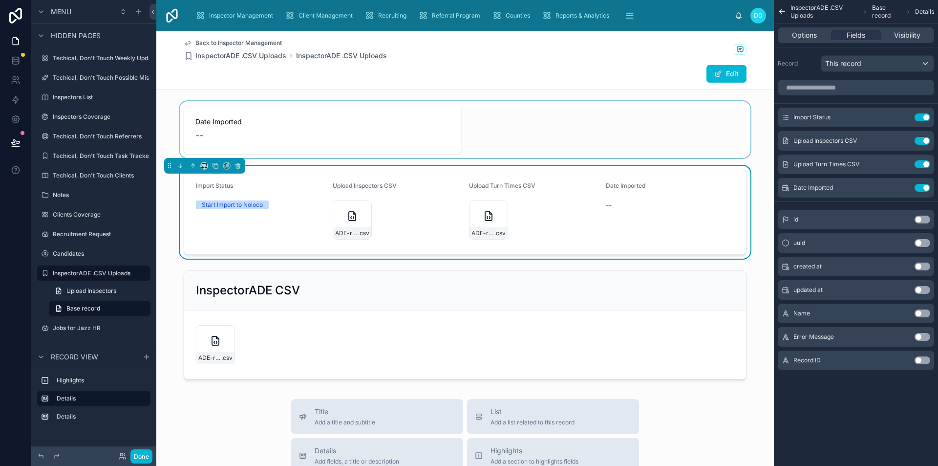
click at [309, 126] on div at bounding box center [465, 129] width 618 height 57
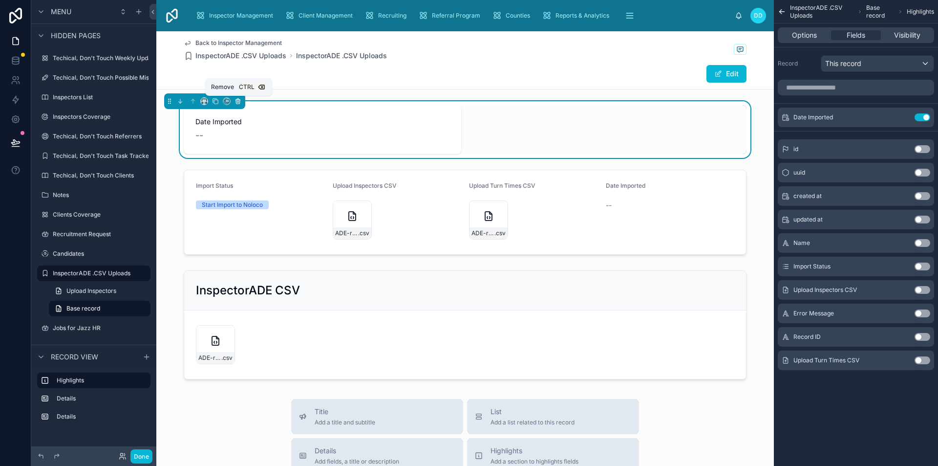
click at [235, 98] on icon at bounding box center [238, 101] width 7 height 7
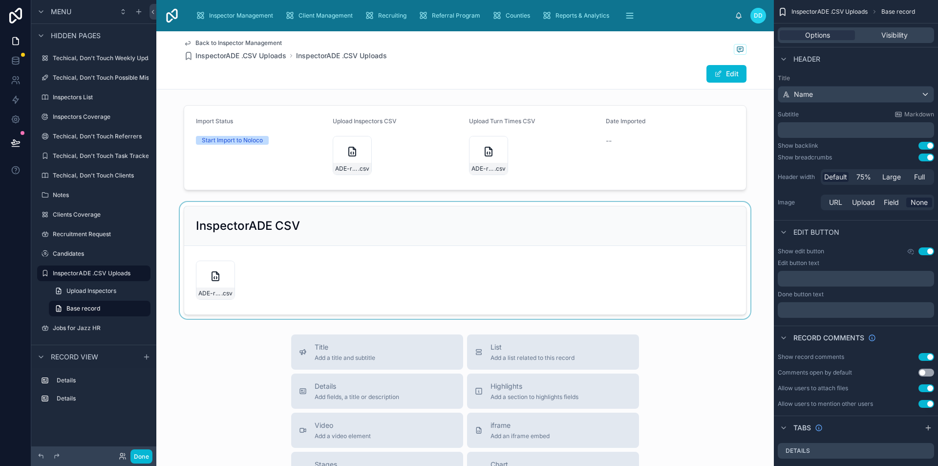
click at [368, 234] on div at bounding box center [465, 260] width 618 height 117
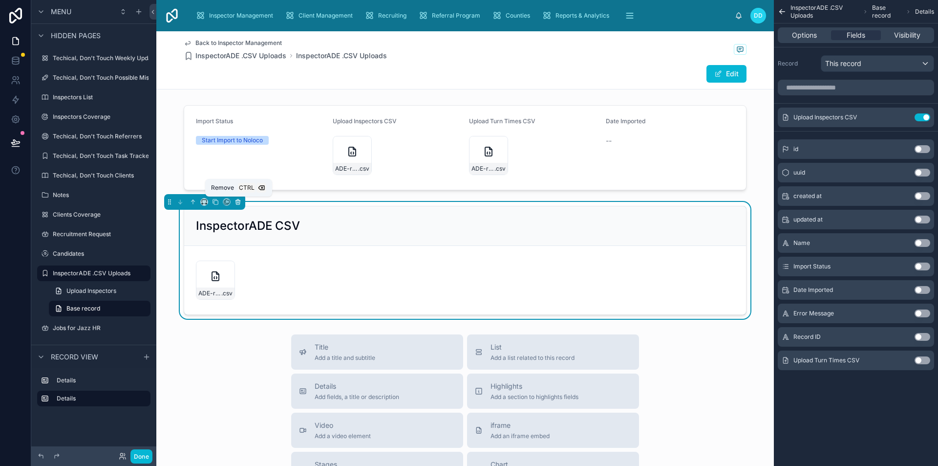
click at [237, 199] on icon at bounding box center [238, 199] width 2 height 1
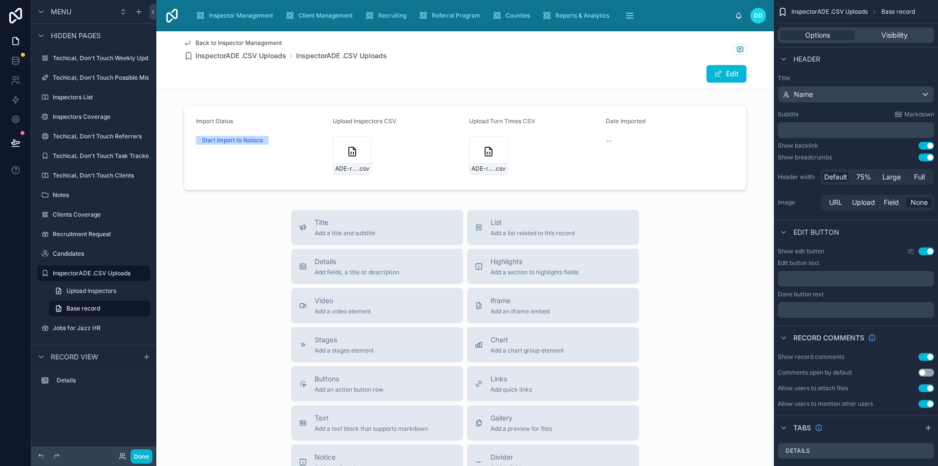
click at [581, 65] on div "Edit" at bounding box center [465, 74] width 563 height 19
click at [926, 252] on button "Use setting" at bounding box center [927, 251] width 16 height 8
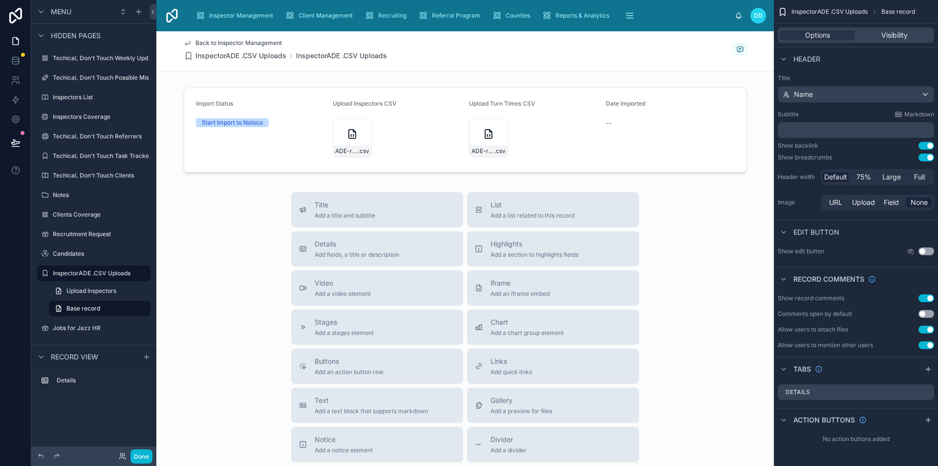
click at [925, 298] on button "Use setting" at bounding box center [927, 298] width 16 height 8
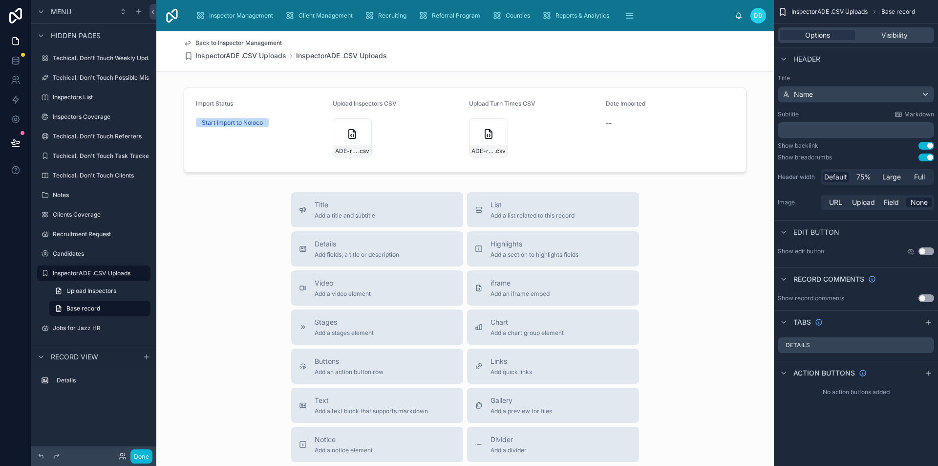
click at [927, 156] on button "Use setting" at bounding box center [927, 157] width 16 height 8
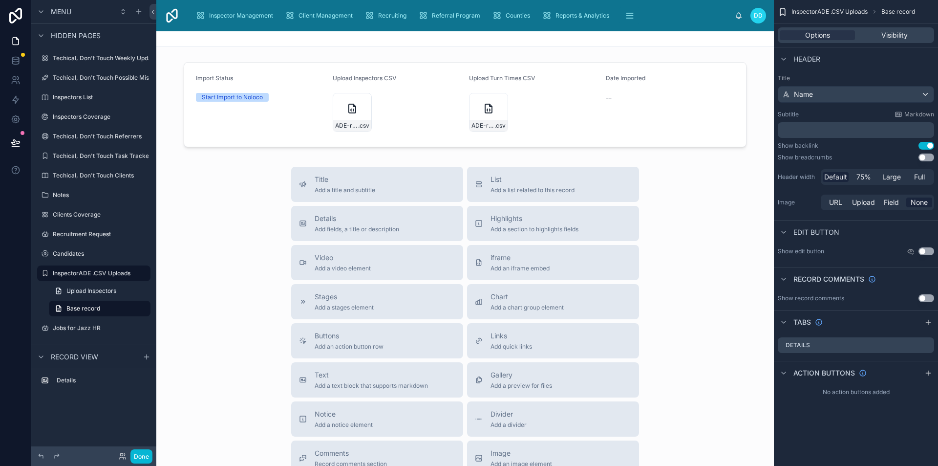
click at [928, 146] on button "Use setting" at bounding box center [927, 146] width 16 height 8
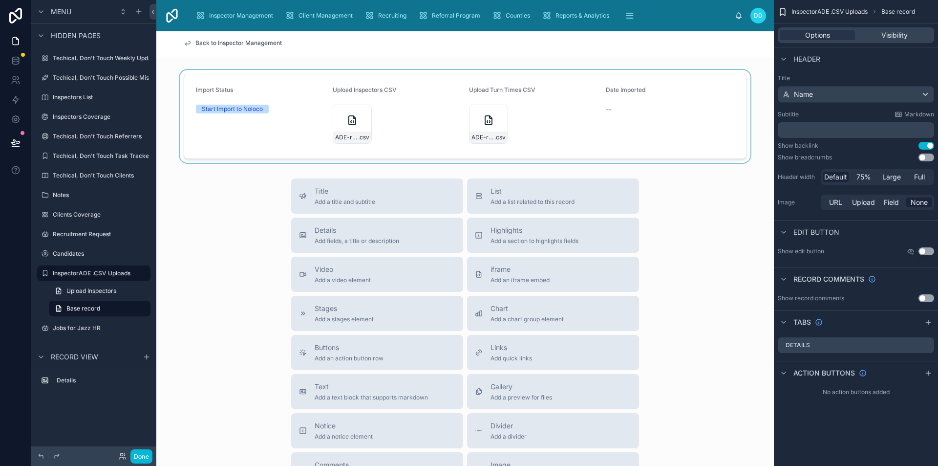
click at [346, 92] on div at bounding box center [465, 116] width 618 height 93
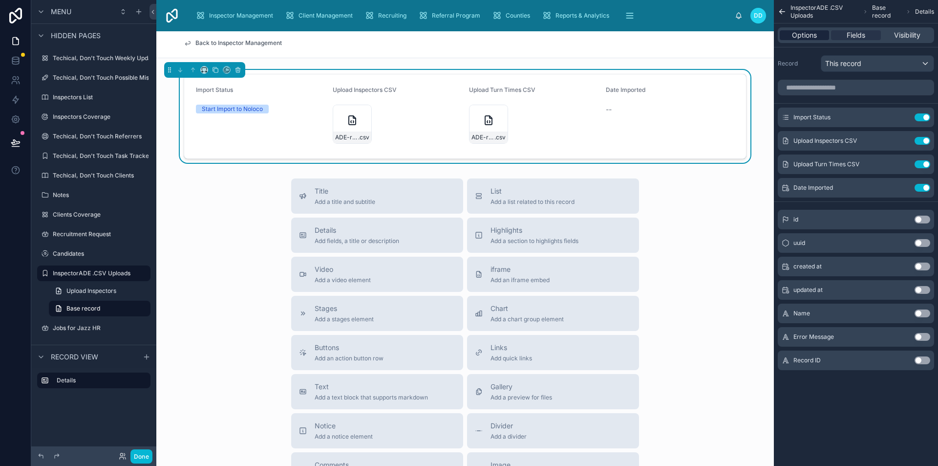
click at [822, 37] on div "Options" at bounding box center [804, 35] width 49 height 10
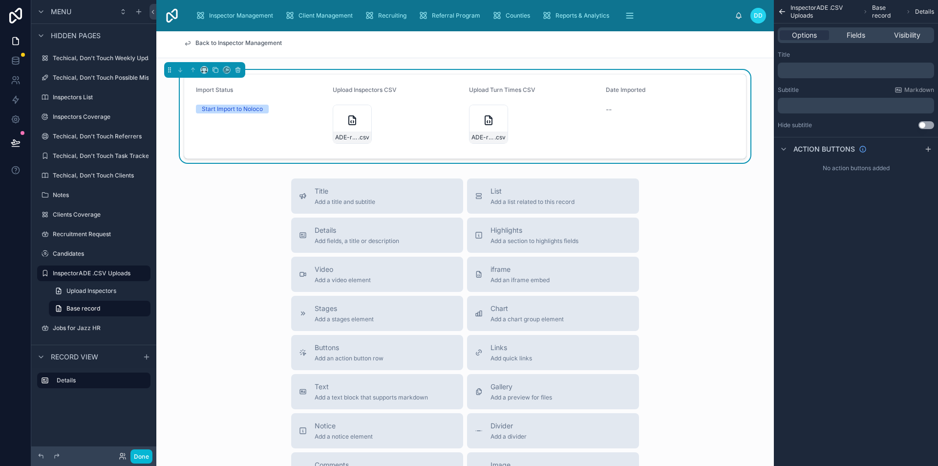
click at [839, 71] on p "﻿" at bounding box center [857, 70] width 151 height 8
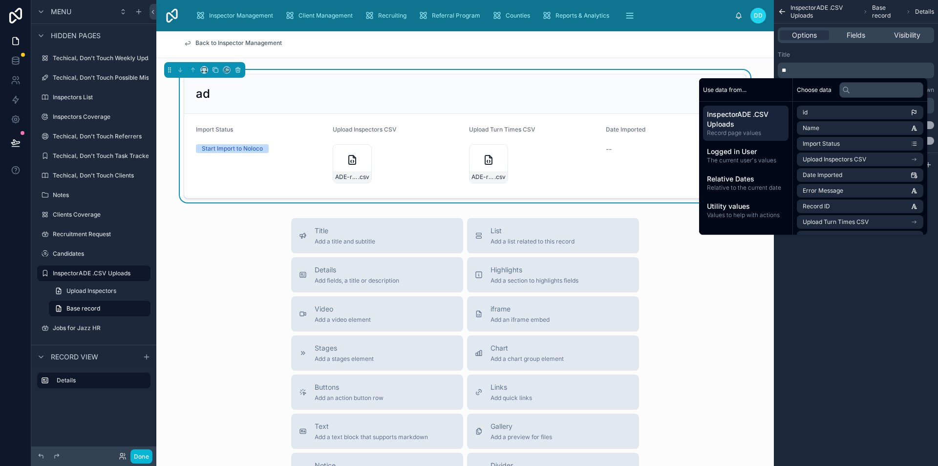
click at [796, 68] on p "**" at bounding box center [857, 70] width 151 height 8
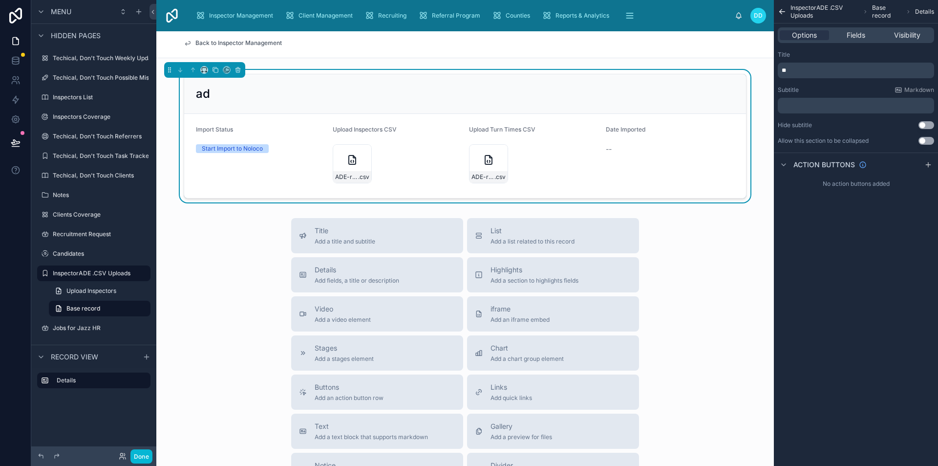
click at [796, 68] on p "**" at bounding box center [857, 70] width 151 height 8
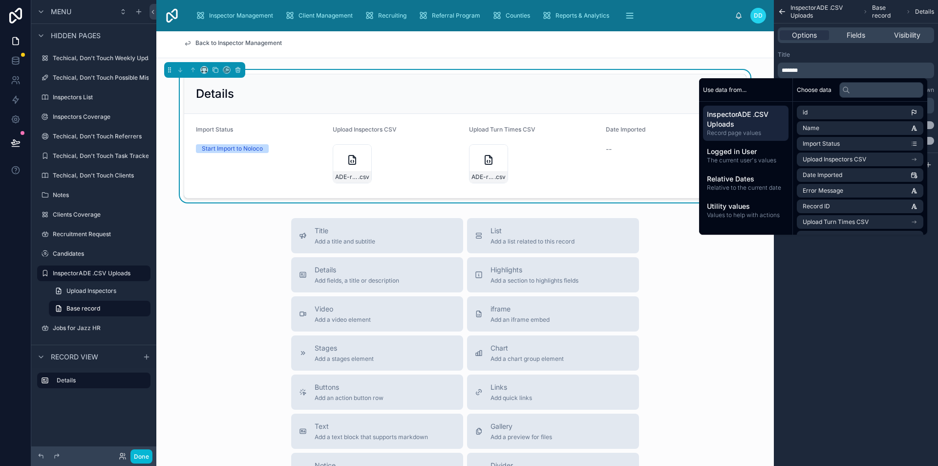
click at [830, 55] on div "Title" at bounding box center [856, 55] width 156 height 8
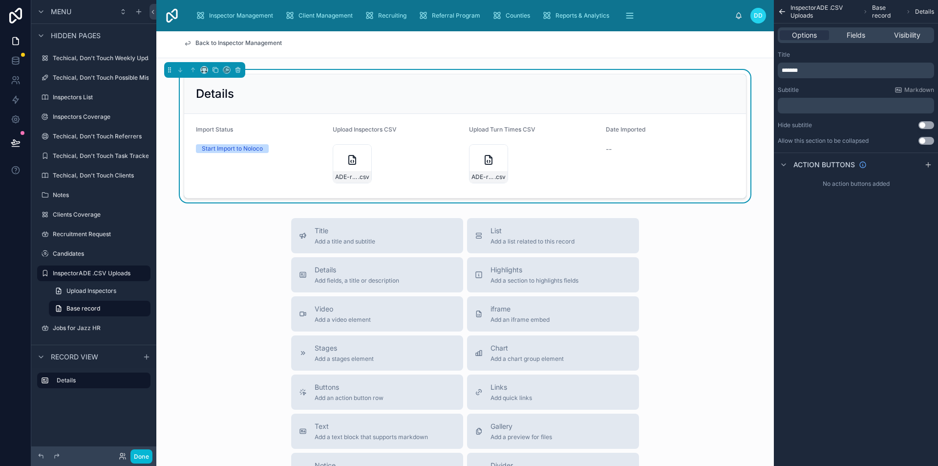
click at [278, 152] on div "Start Import to Noloco" at bounding box center [260, 148] width 129 height 9
click at [850, 36] on span "Fields" at bounding box center [856, 35] width 19 height 10
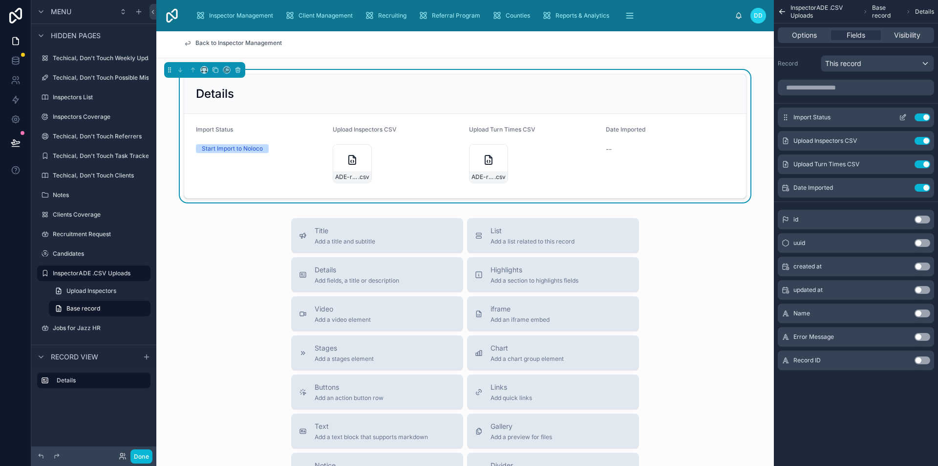
click at [903, 116] on icon "scrollable content" at bounding box center [903, 117] width 8 height 8
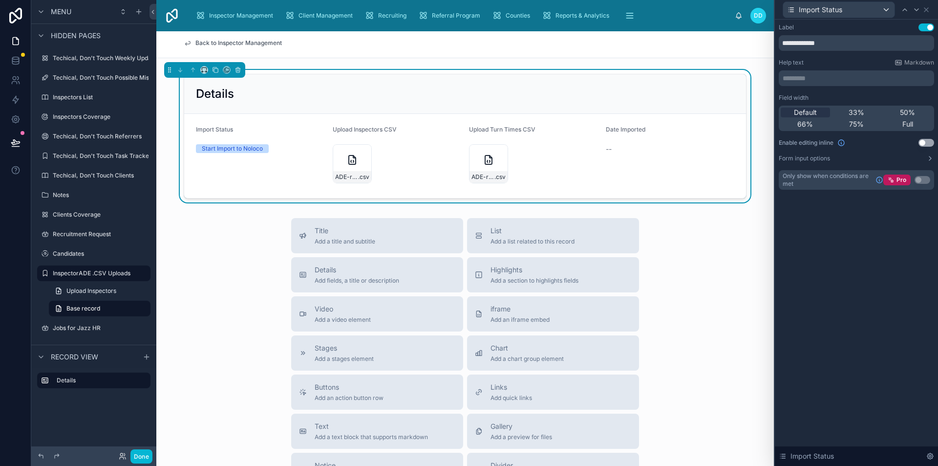
click at [925, 141] on button "Use setting" at bounding box center [927, 143] width 16 height 8
click at [928, 13] on icon at bounding box center [927, 10] width 8 height 8
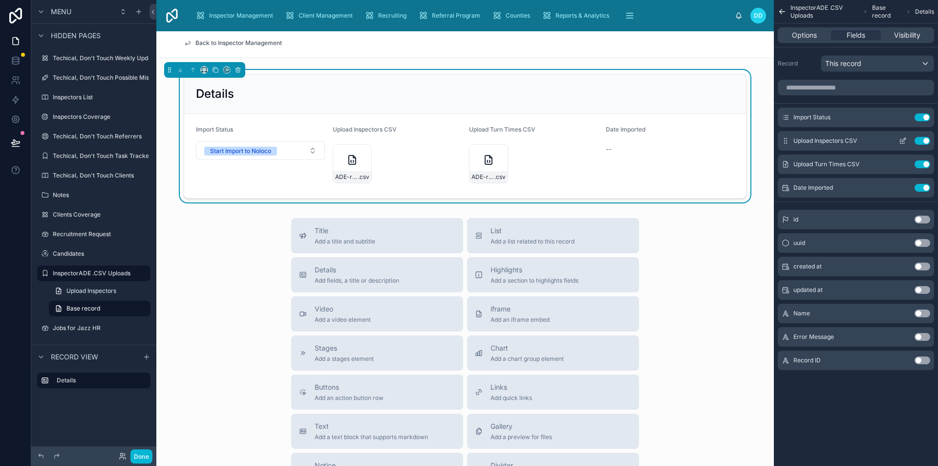
click at [905, 143] on icon "scrollable content" at bounding box center [903, 141] width 4 height 4
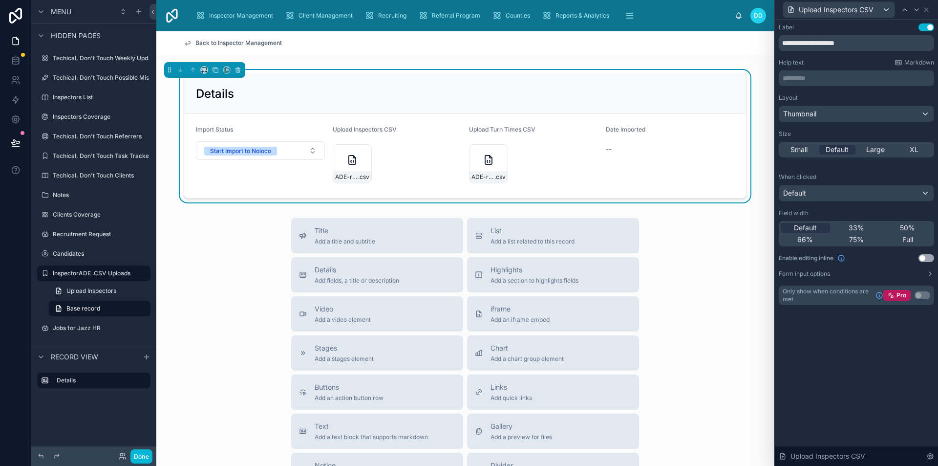
click at [922, 255] on button "Use setting" at bounding box center [927, 258] width 16 height 8
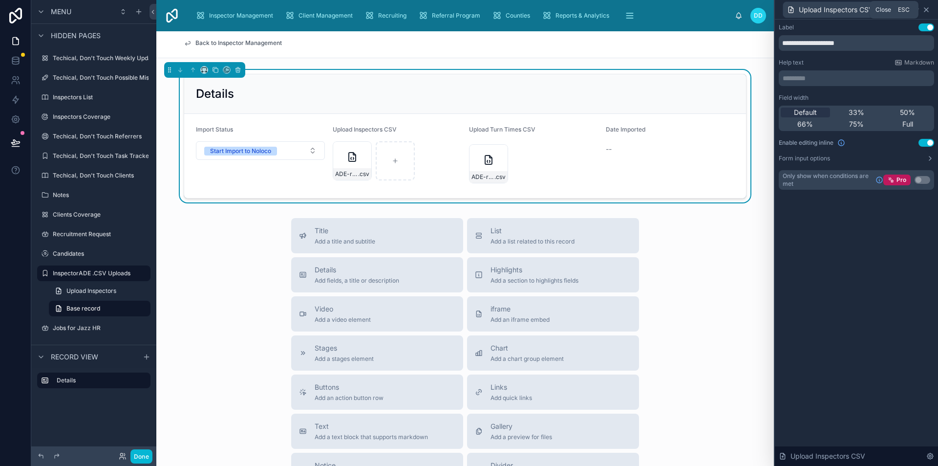
click at [926, 7] on icon at bounding box center [927, 10] width 8 height 8
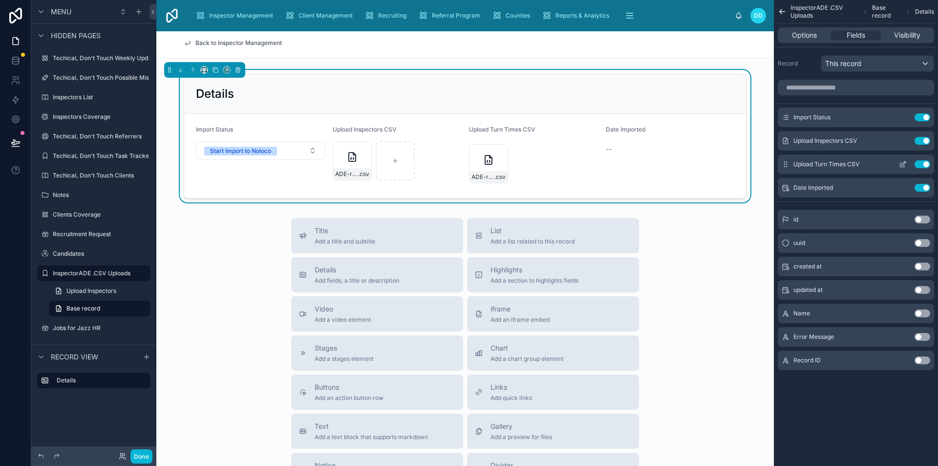
click at [901, 164] on icon "scrollable content" at bounding box center [903, 164] width 8 height 8
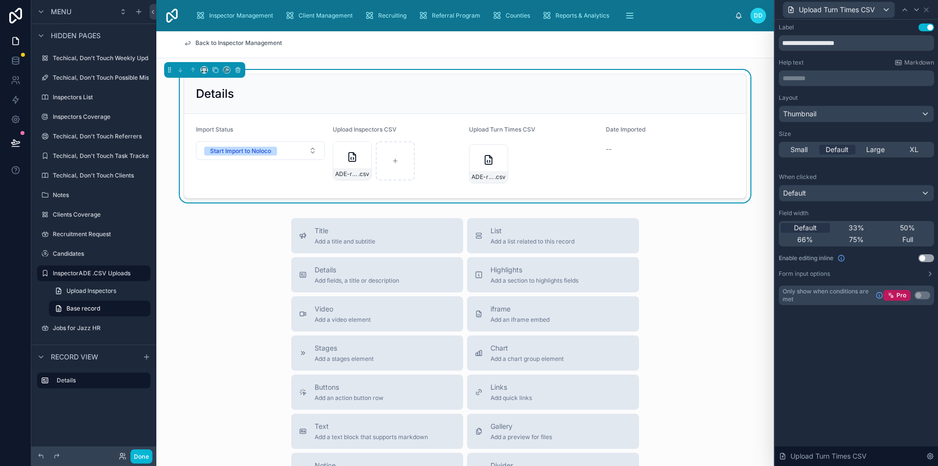
click at [921, 257] on button "Use setting" at bounding box center [927, 258] width 16 height 8
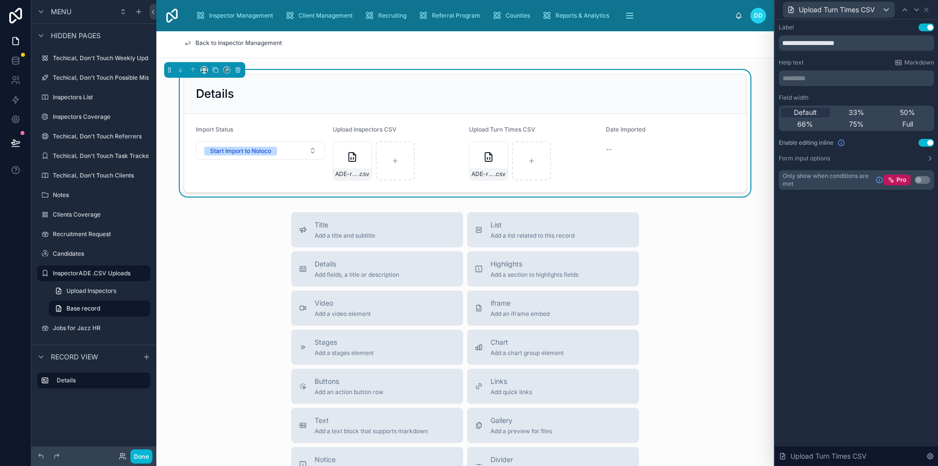
click at [931, 7] on div "Upload Turn Times CSV" at bounding box center [856, 9] width 155 height 19
click at [930, 7] on icon at bounding box center [927, 10] width 8 height 8
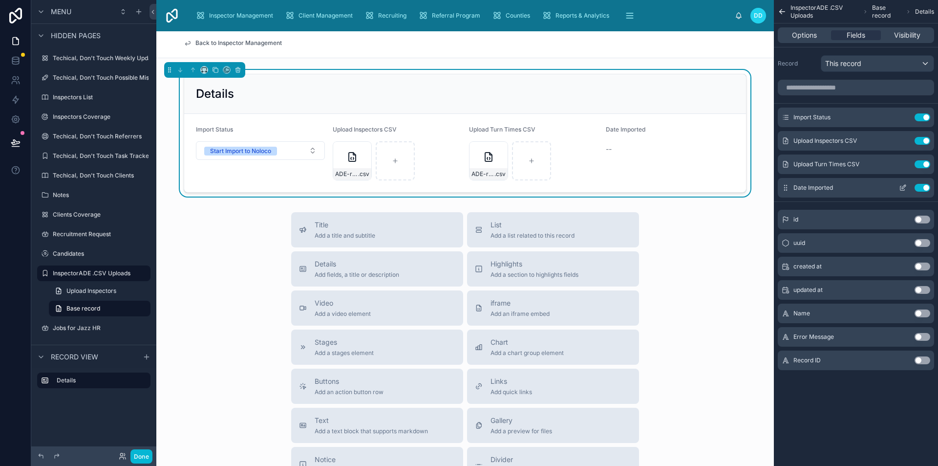
click at [903, 189] on icon "scrollable content" at bounding box center [904, 187] width 4 height 4
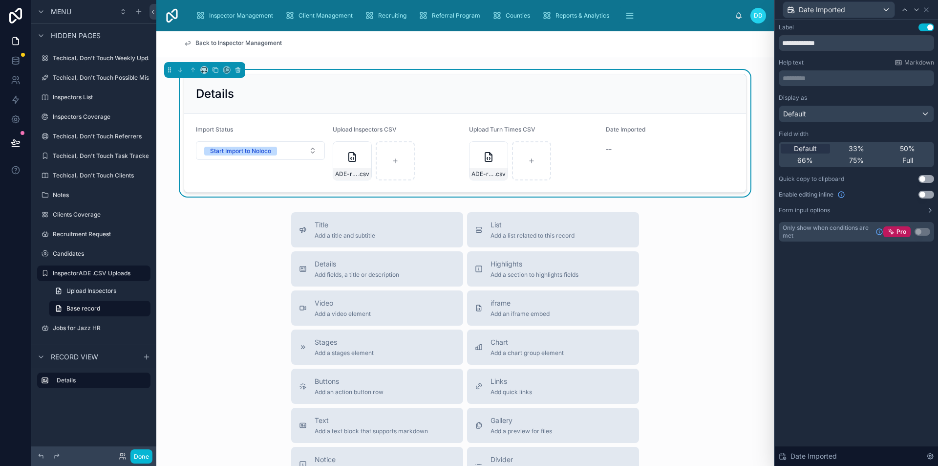
click at [926, 192] on button "Use setting" at bounding box center [927, 195] width 16 height 8
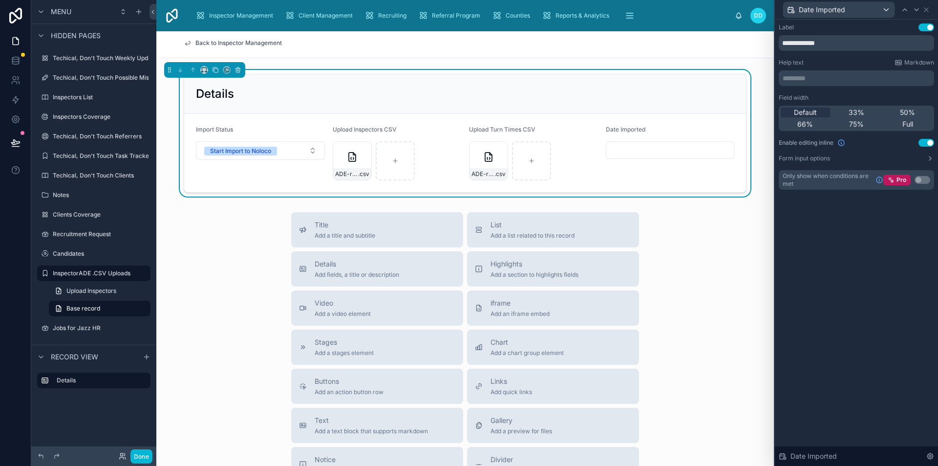
click at [212, 44] on span "Back to Inspector Management" at bounding box center [239, 43] width 87 height 8
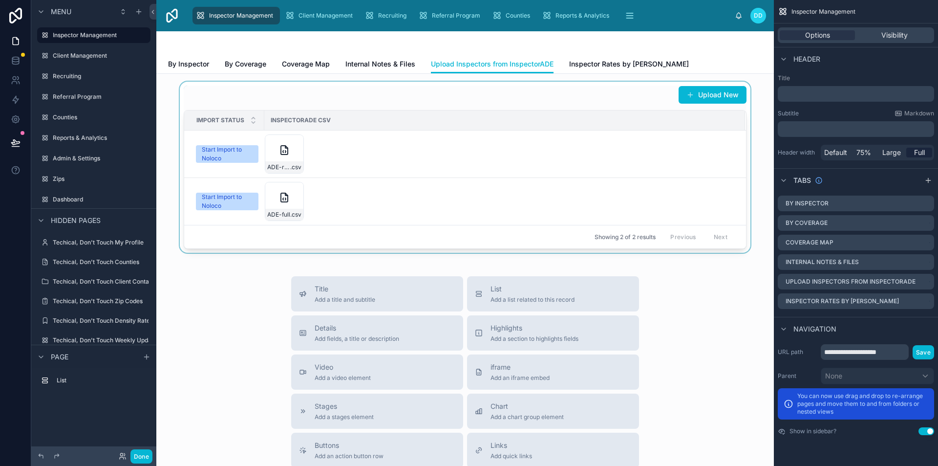
click at [373, 165] on div at bounding box center [465, 167] width 602 height 171
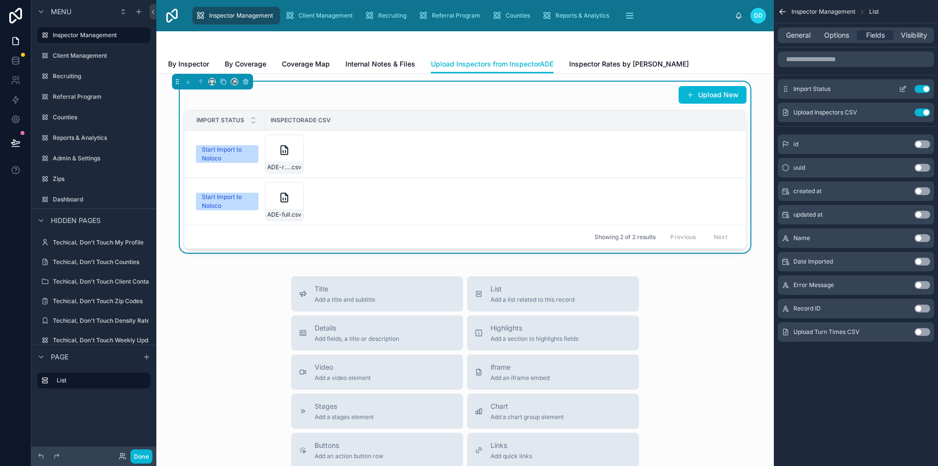
click at [899, 88] on button "scrollable content" at bounding box center [903, 89] width 16 height 8
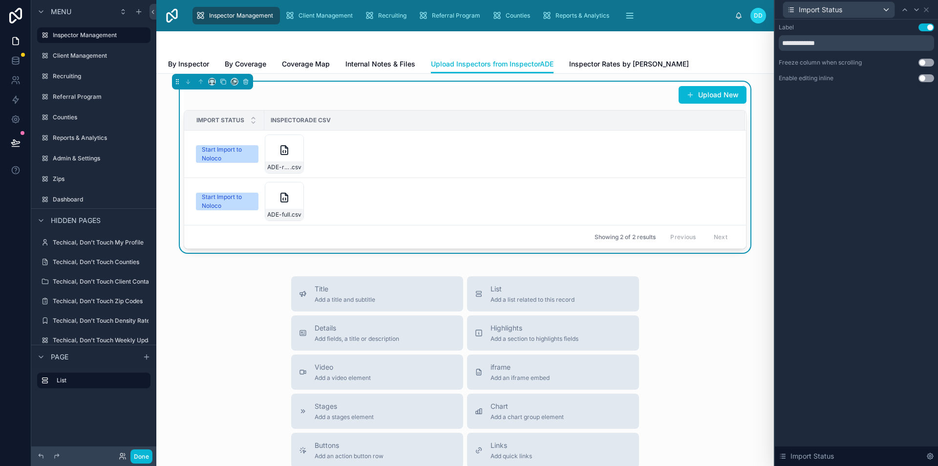
click at [924, 76] on button "Use setting" at bounding box center [927, 78] width 16 height 8
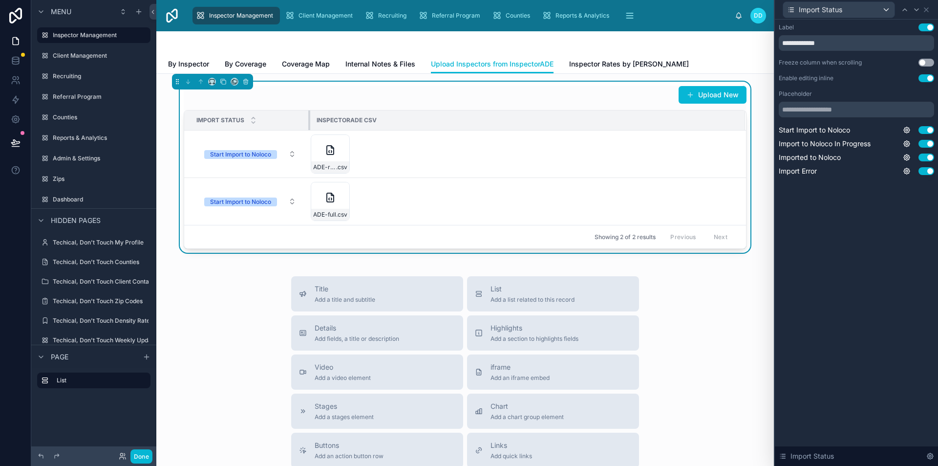
drag, startPoint x: 260, startPoint y: 116, endPoint x: 305, endPoint y: 120, distance: 46.1
click at [308, 120] on div at bounding box center [310, 120] width 4 height 20
click at [927, 10] on icon at bounding box center [927, 10] width 8 height 8
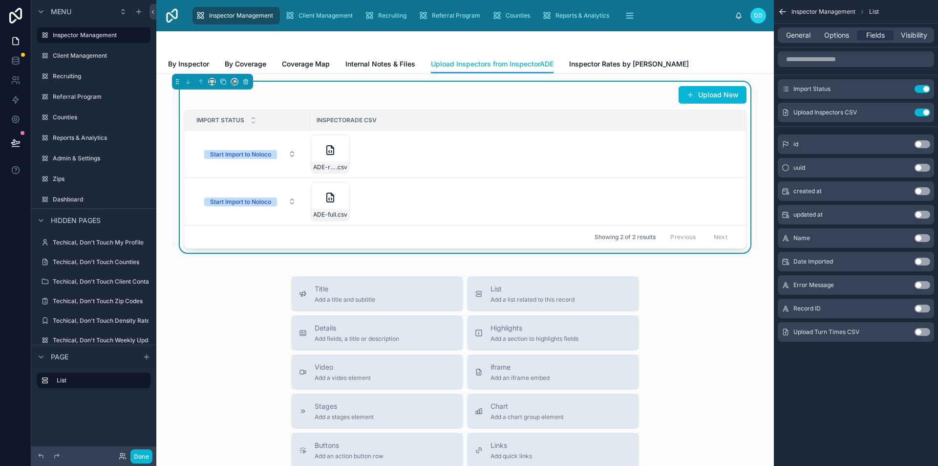
click at [922, 332] on button "Use setting" at bounding box center [923, 332] width 16 height 8
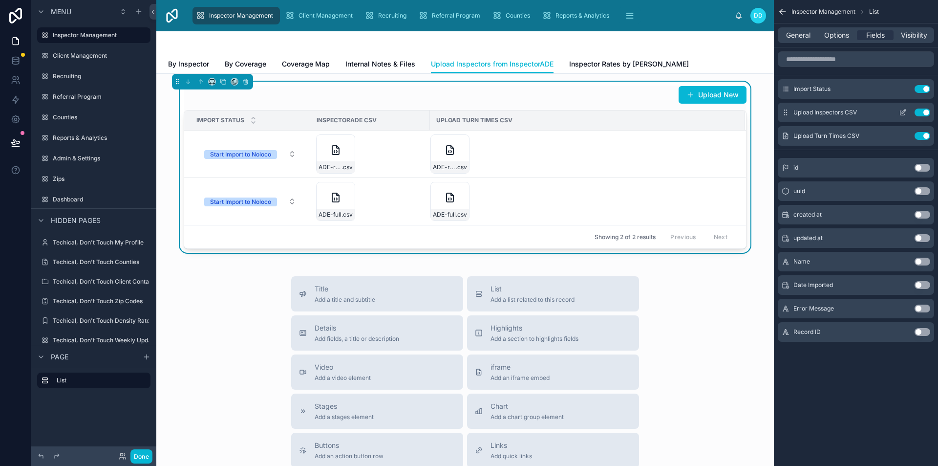
click at [898, 109] on button "scrollable content" at bounding box center [903, 113] width 16 height 8
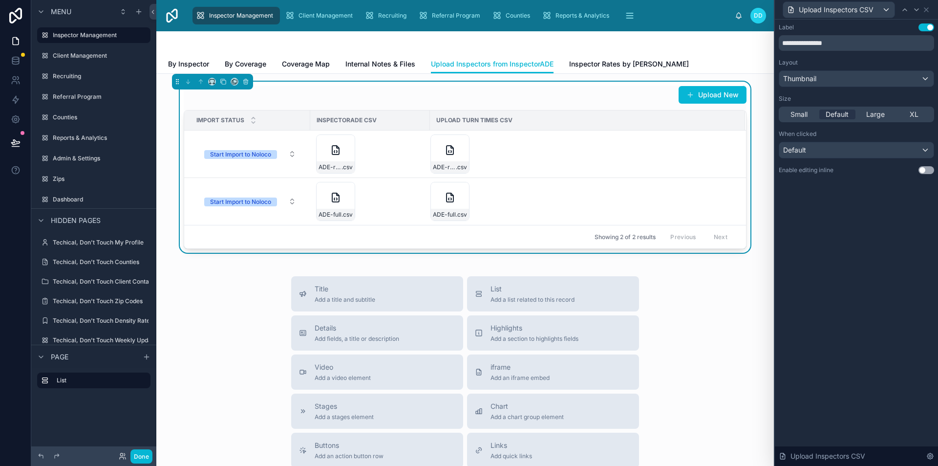
click at [926, 170] on button "Use setting" at bounding box center [927, 170] width 16 height 8
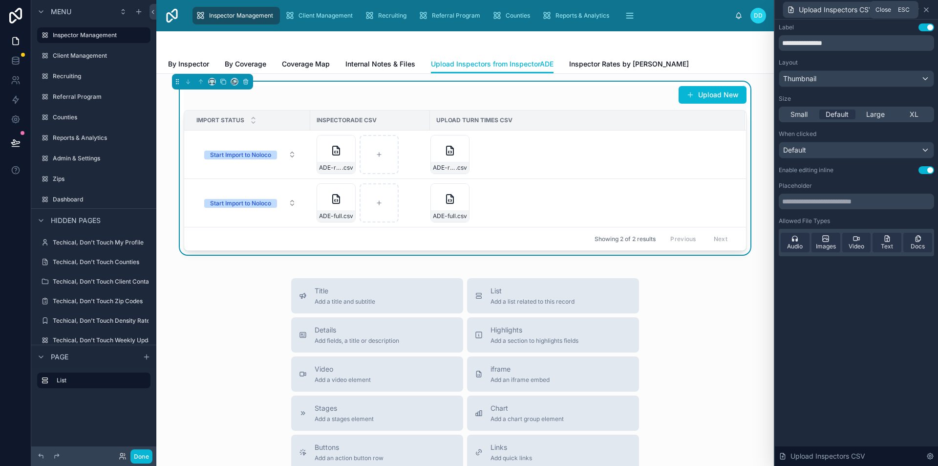
click at [927, 10] on icon at bounding box center [927, 10] width 4 height 4
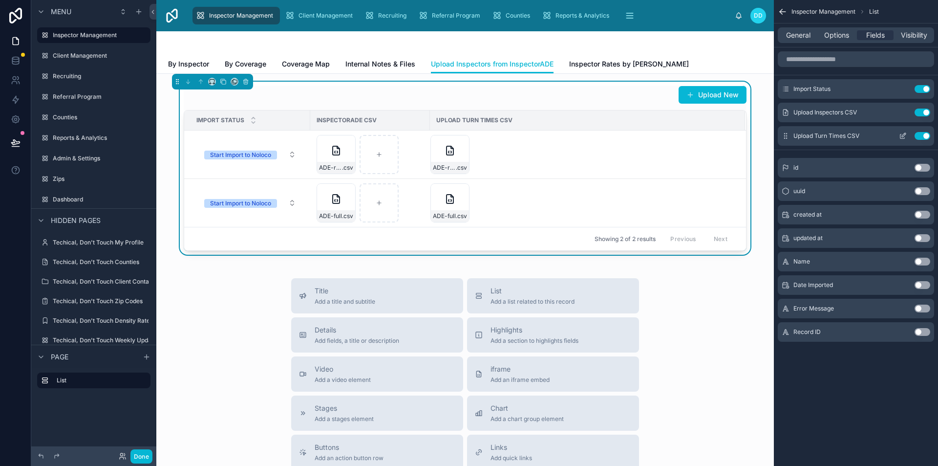
click at [900, 136] on icon "scrollable content" at bounding box center [903, 136] width 8 height 8
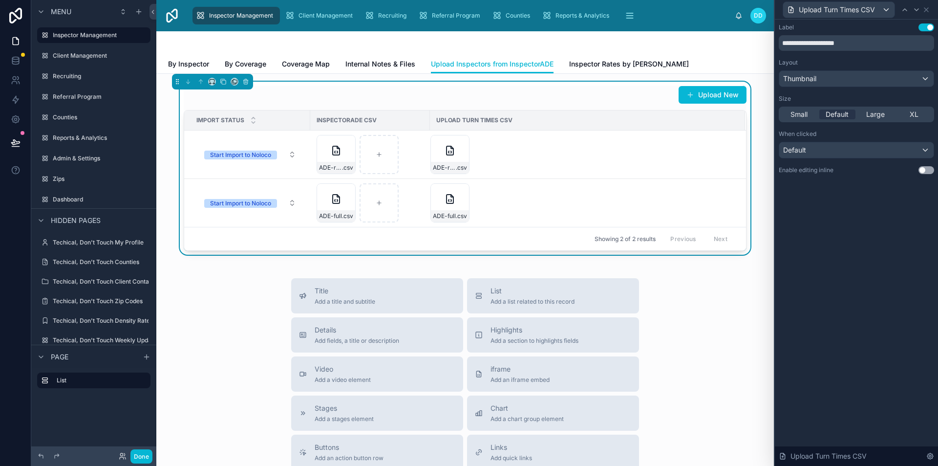
click at [926, 171] on button "Use setting" at bounding box center [927, 170] width 16 height 8
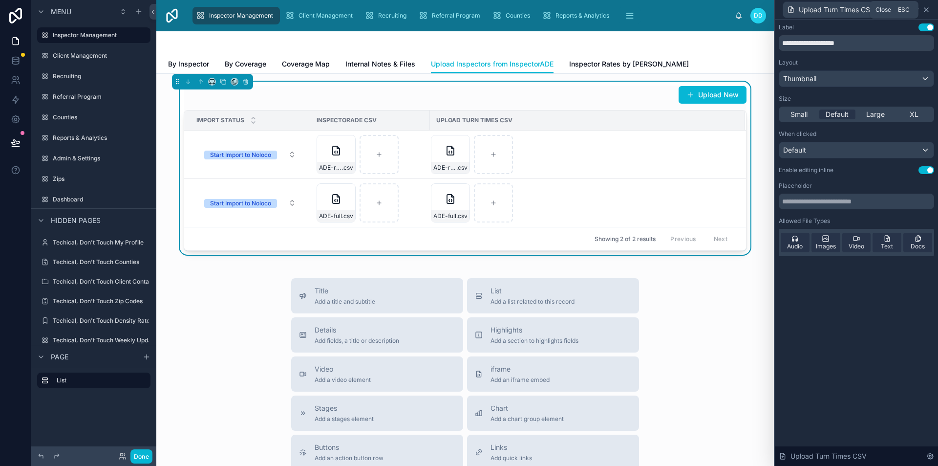
click at [927, 10] on icon at bounding box center [927, 10] width 4 height 4
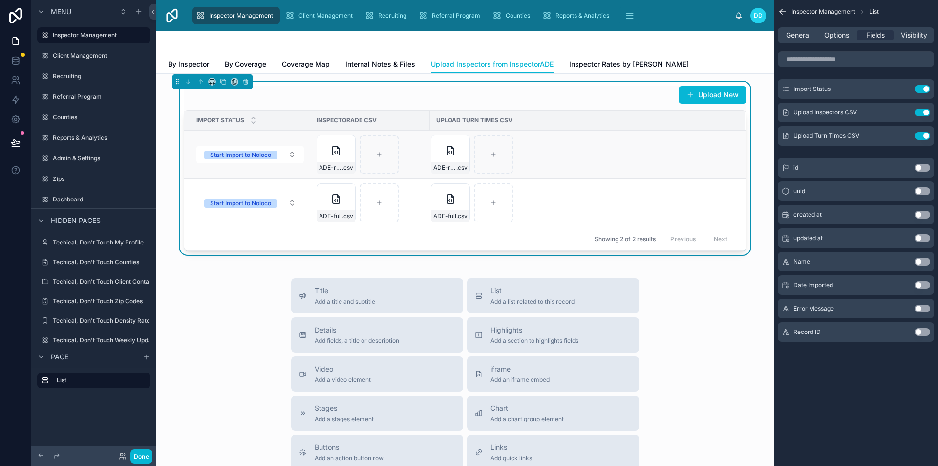
click at [256, 166] on td "Start Import to Noloco" at bounding box center [247, 155] width 126 height 48
click at [250, 157] on div "Start Import to Noloco" at bounding box center [240, 155] width 61 height 9
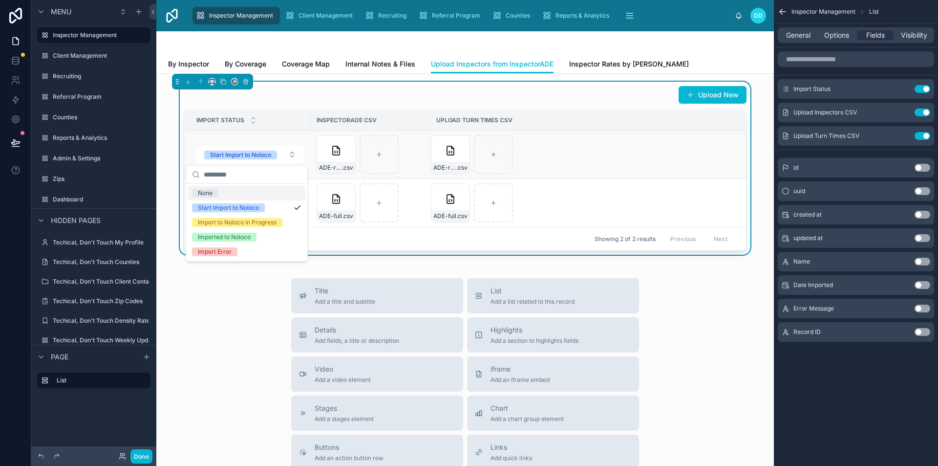
click at [245, 134] on td "Start Import to Noloco" at bounding box center [247, 155] width 126 height 48
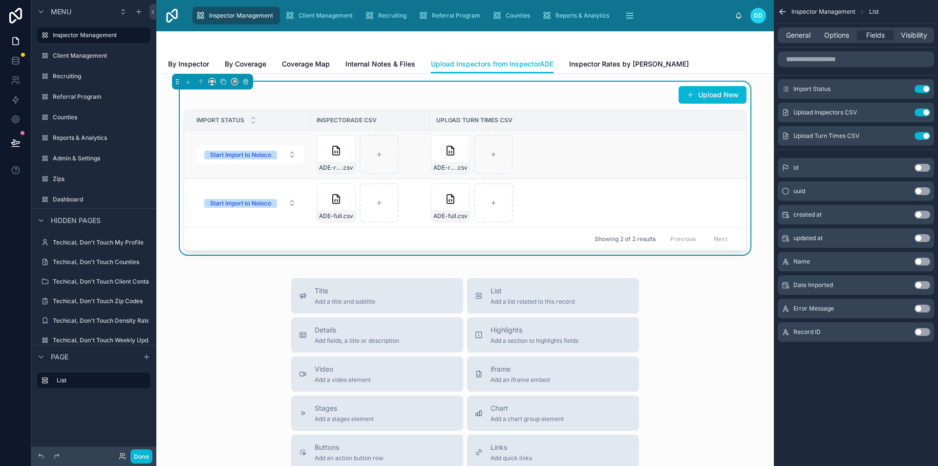
click at [252, 137] on td "Start Import to Noloco" at bounding box center [247, 155] width 126 height 48
click at [565, 161] on div "ADE-raw-example---Sheet1 .csv" at bounding box center [582, 154] width 302 height 39
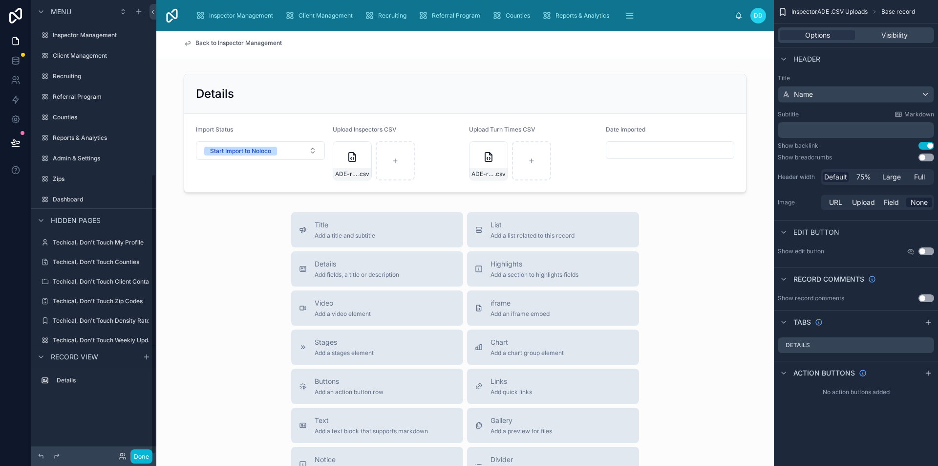
scroll to position [282, 0]
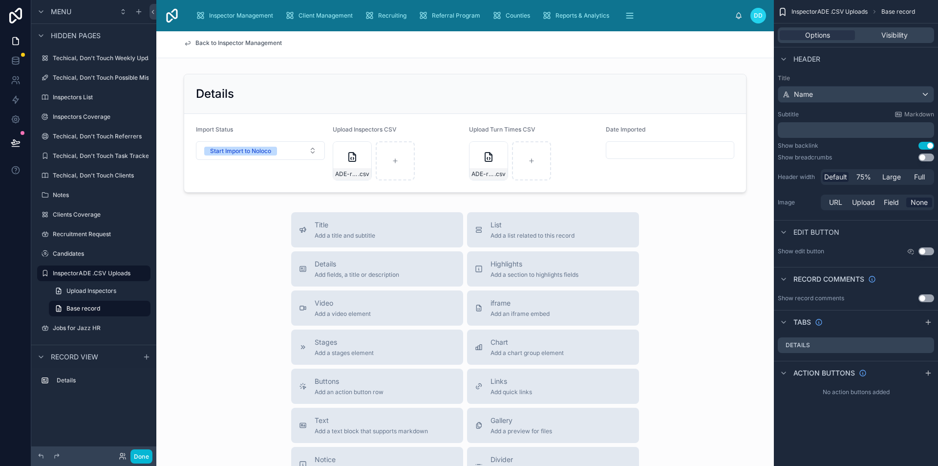
click at [196, 43] on span "Back to Inspector Management" at bounding box center [239, 43] width 87 height 8
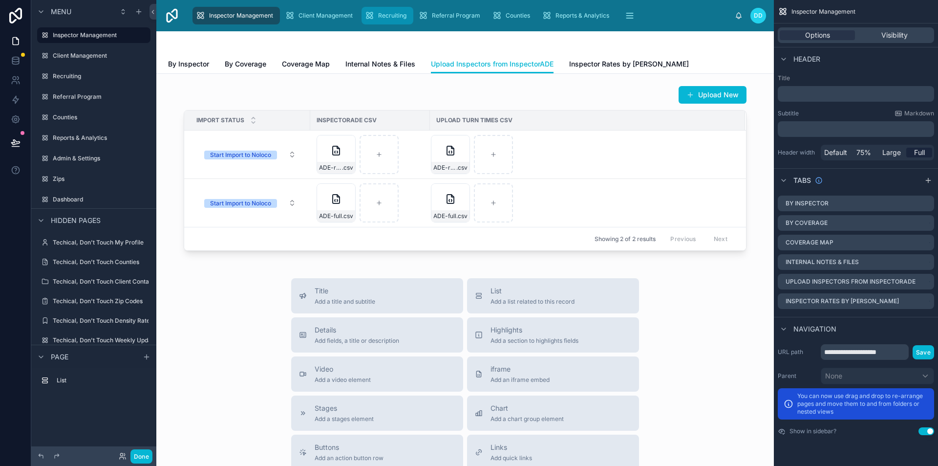
click at [379, 19] on span "Recruiting" at bounding box center [392, 16] width 28 height 8
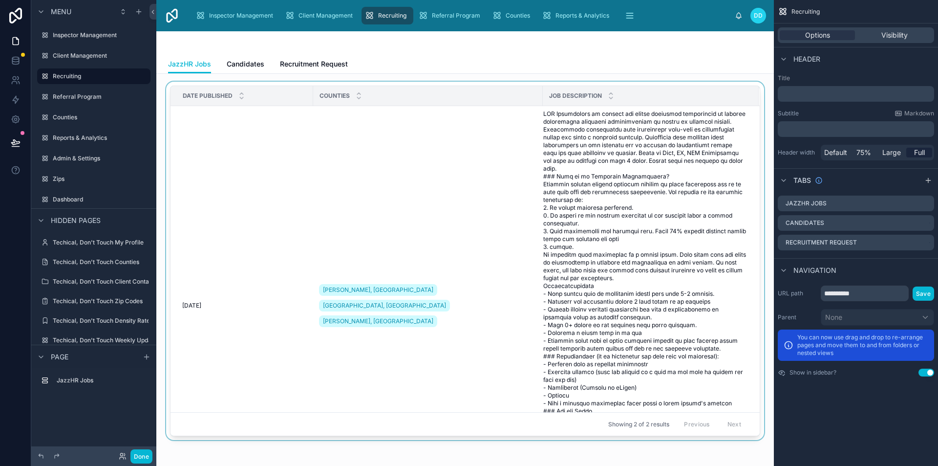
click at [276, 233] on div at bounding box center [465, 263] width 602 height 362
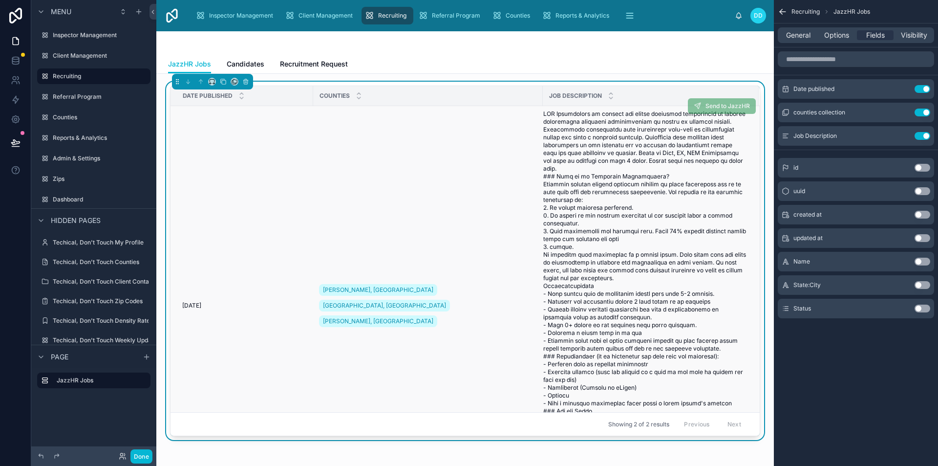
click at [201, 309] on span "[DATE]" at bounding box center [191, 306] width 19 height 8
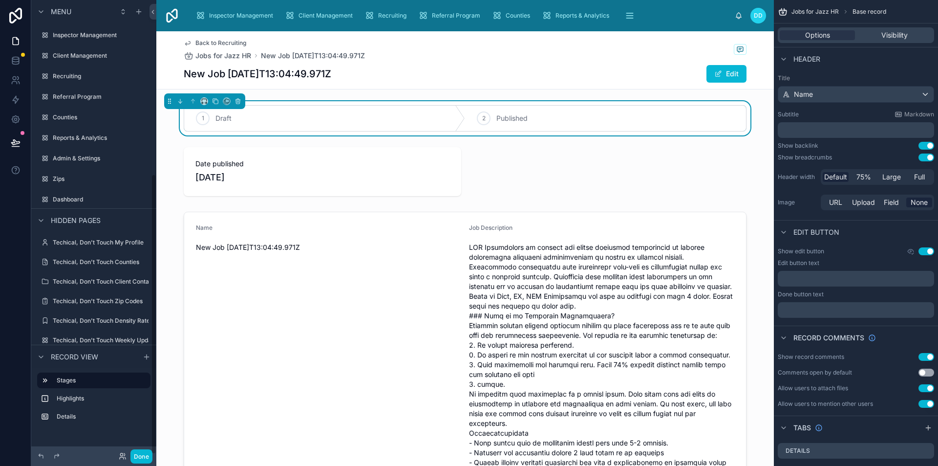
scroll to position [282, 0]
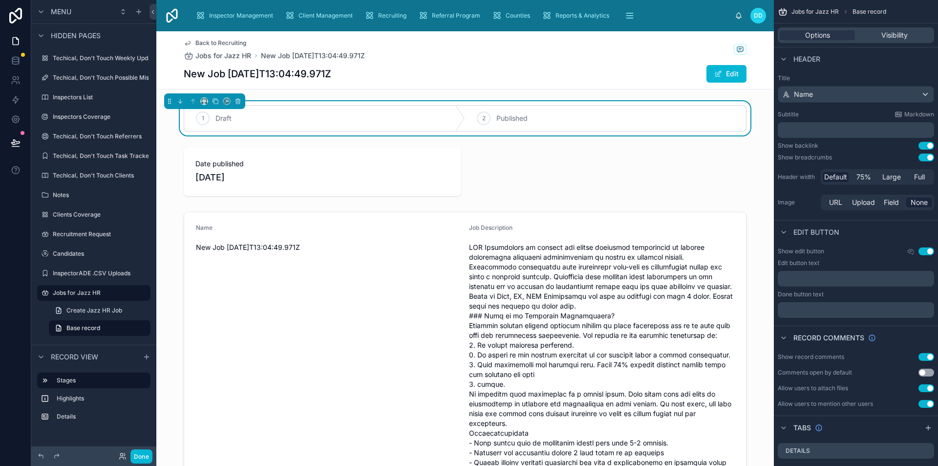
click at [209, 44] on span "Back to Recruiting" at bounding box center [221, 43] width 51 height 8
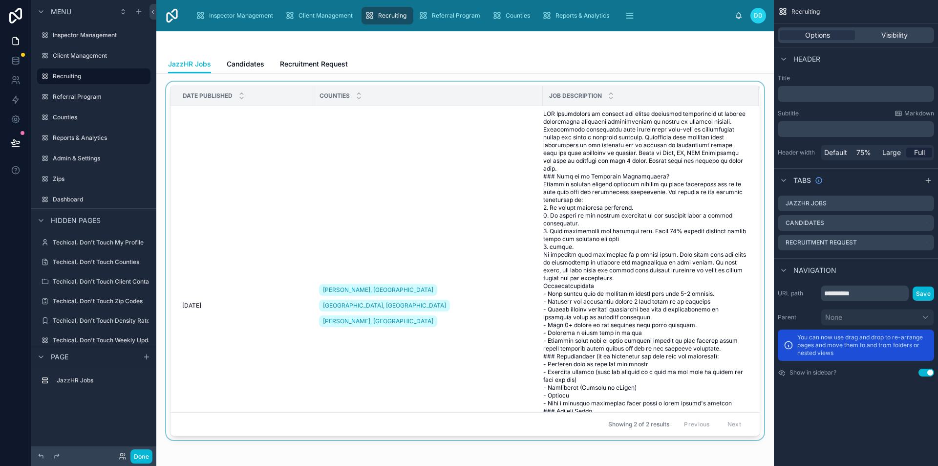
click at [475, 163] on div at bounding box center [465, 263] width 602 height 362
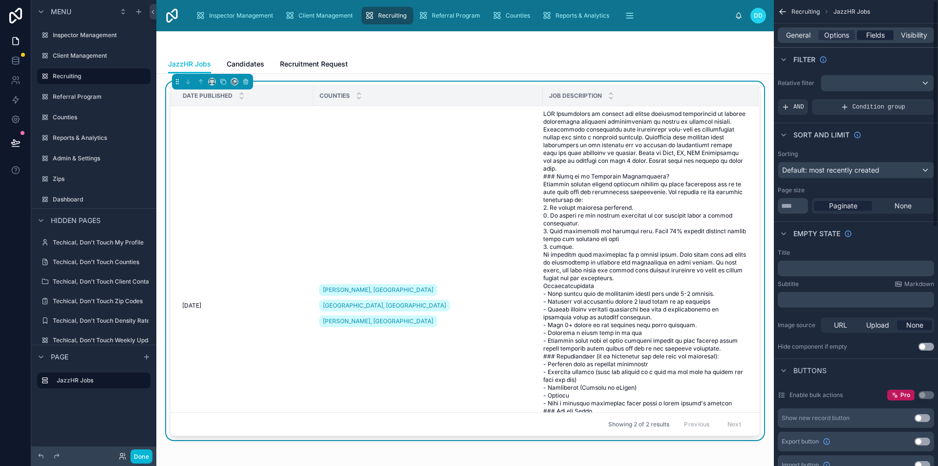
click at [873, 39] on span "Fields" at bounding box center [876, 35] width 19 height 10
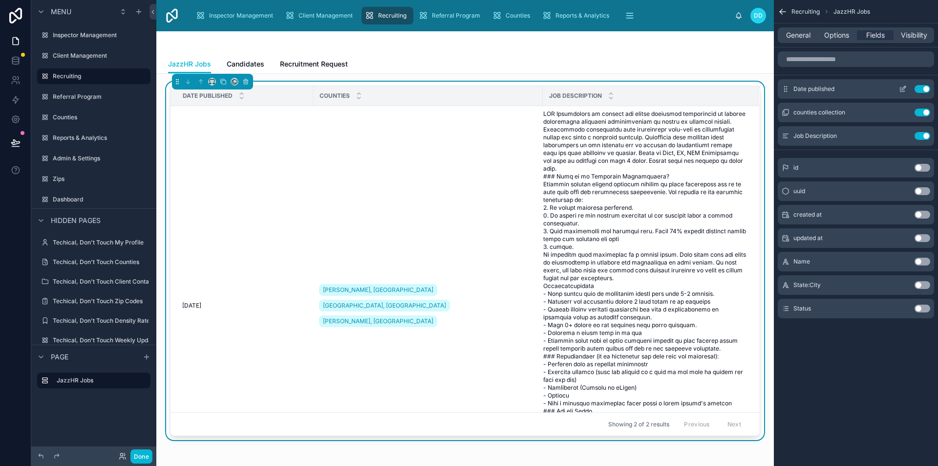
click at [902, 87] on icon "scrollable content" at bounding box center [903, 89] width 8 height 8
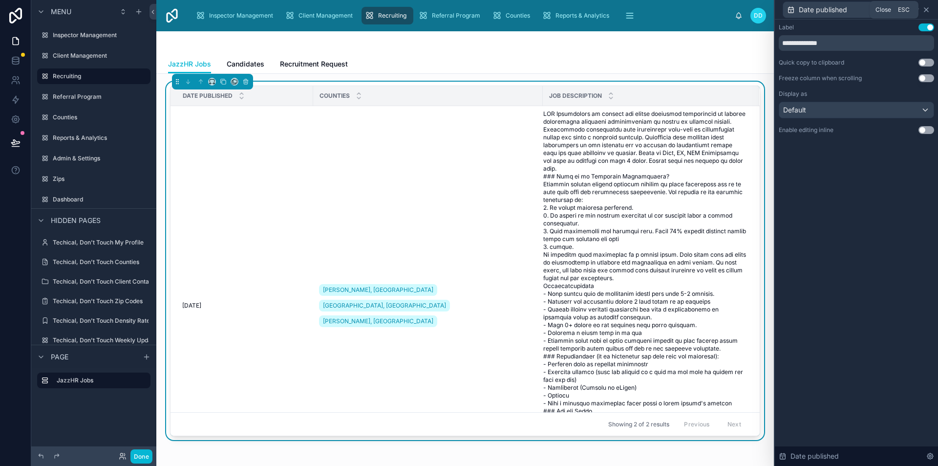
click at [927, 10] on icon at bounding box center [927, 10] width 4 height 4
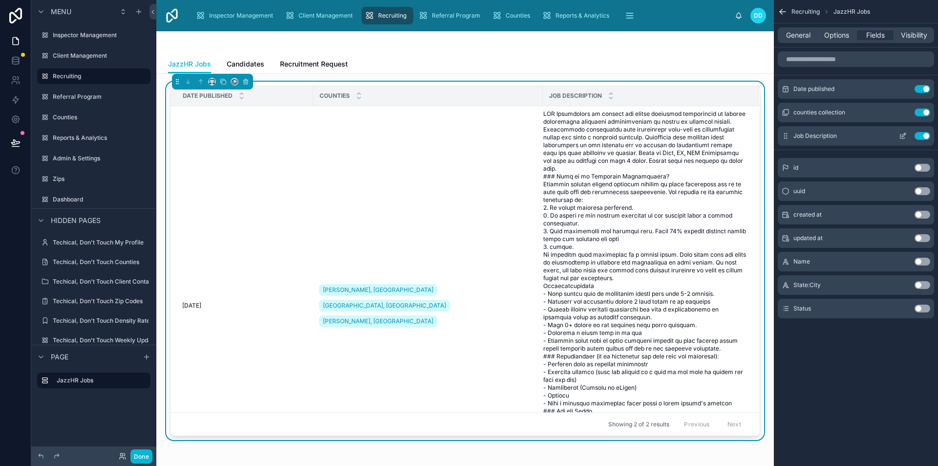
click at [923, 136] on button "Use setting" at bounding box center [923, 136] width 16 height 8
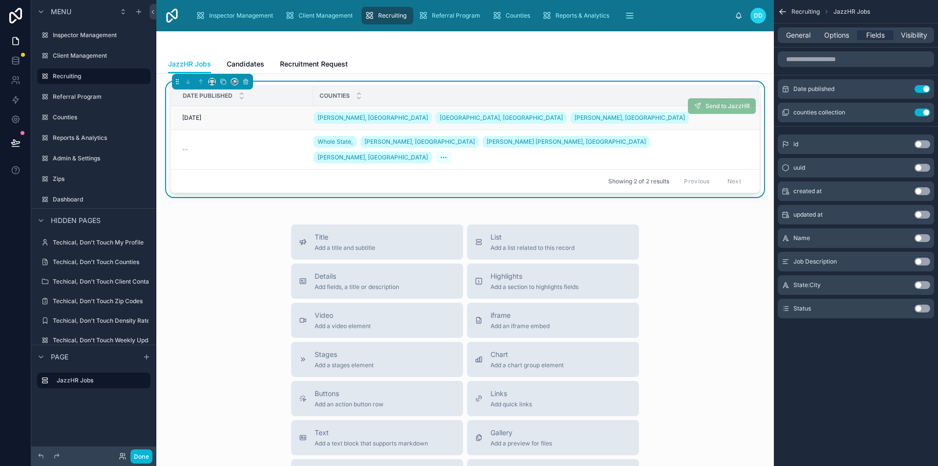
click at [201, 115] on span "[DATE]" at bounding box center [191, 118] width 19 height 8
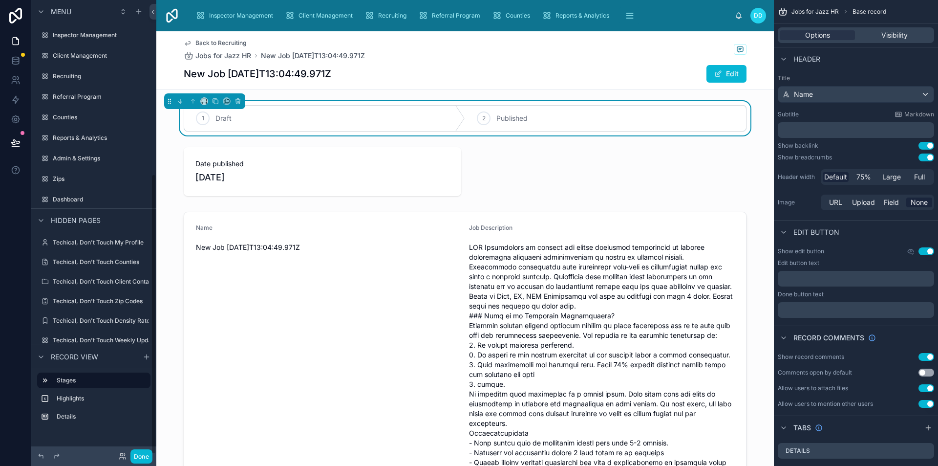
scroll to position [282, 0]
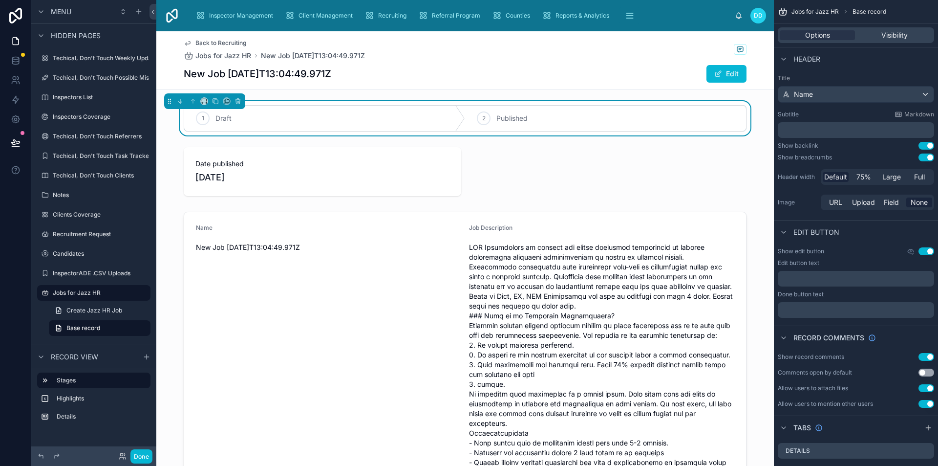
click at [921, 355] on button "Use setting" at bounding box center [927, 357] width 16 height 8
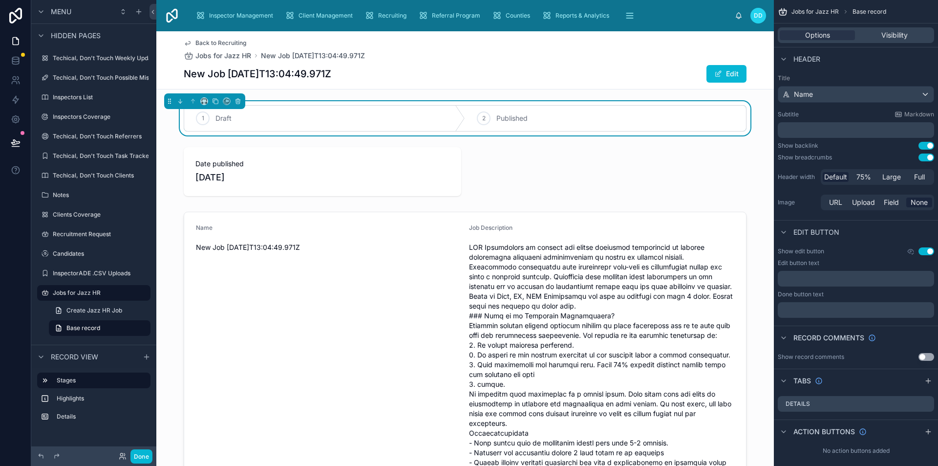
click at [925, 155] on button "Use setting" at bounding box center [927, 157] width 16 height 8
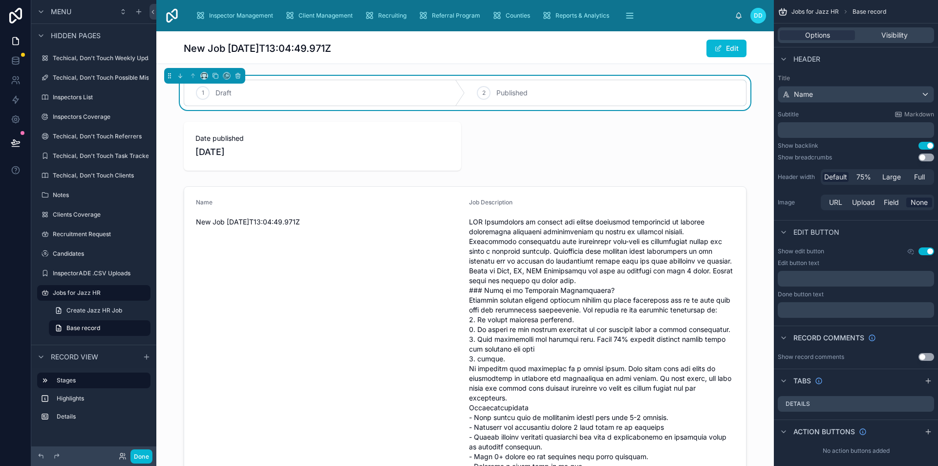
click at [925, 143] on button "Use setting" at bounding box center [927, 146] width 16 height 8
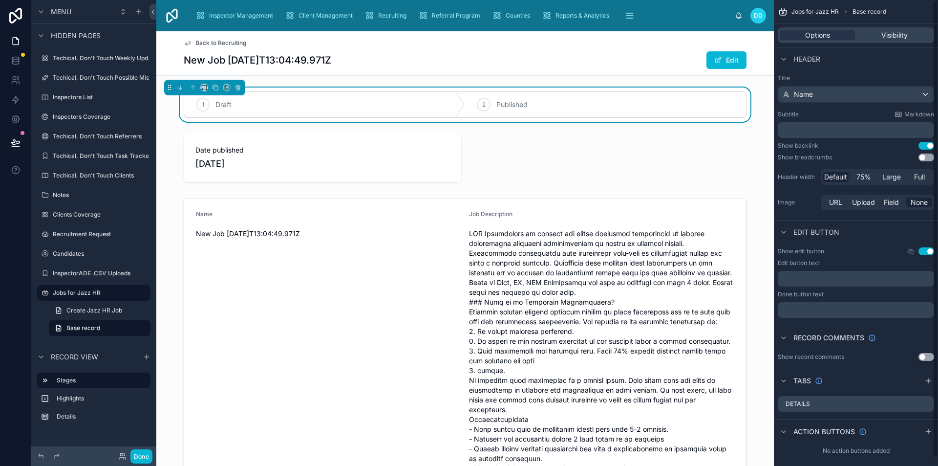
click at [921, 248] on button "Use setting" at bounding box center [927, 251] width 16 height 8
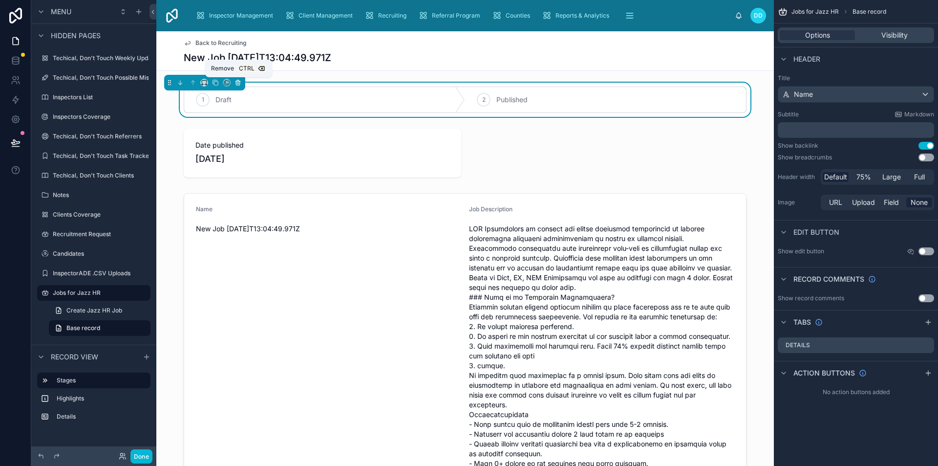
click at [242, 80] on button at bounding box center [238, 82] width 11 height 11
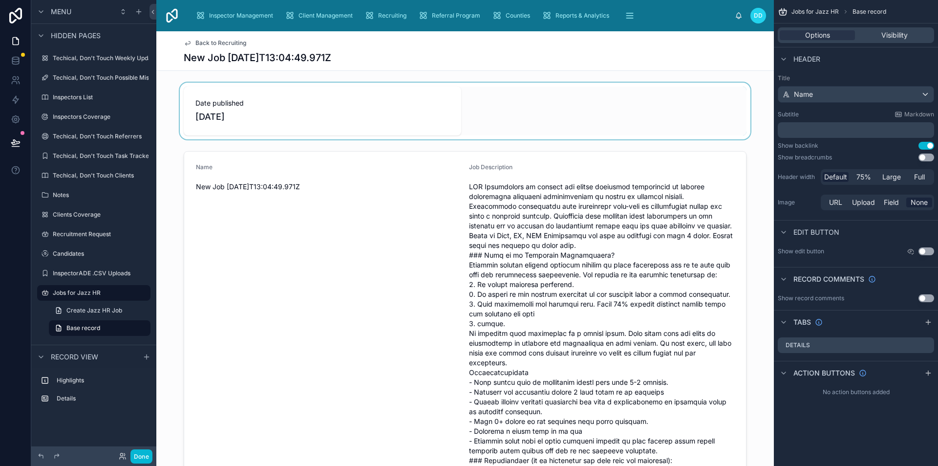
click at [361, 106] on div at bounding box center [465, 111] width 618 height 57
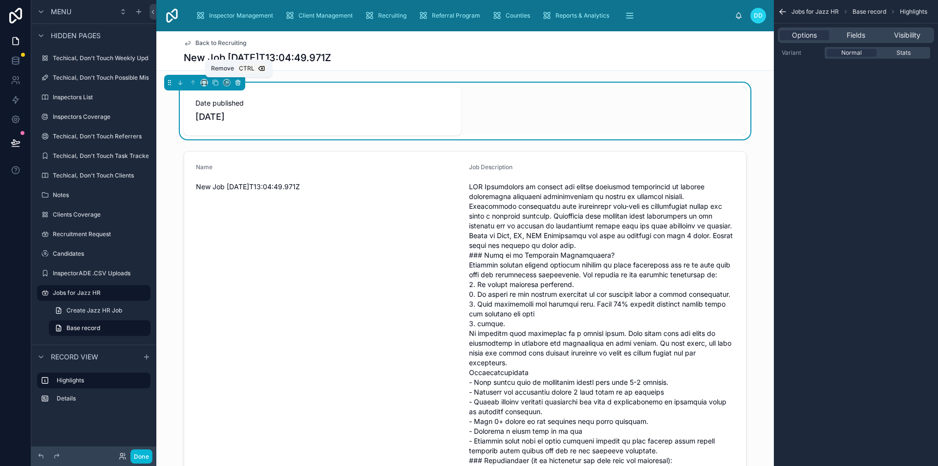
click at [239, 84] on icon at bounding box center [239, 83] width 0 height 2
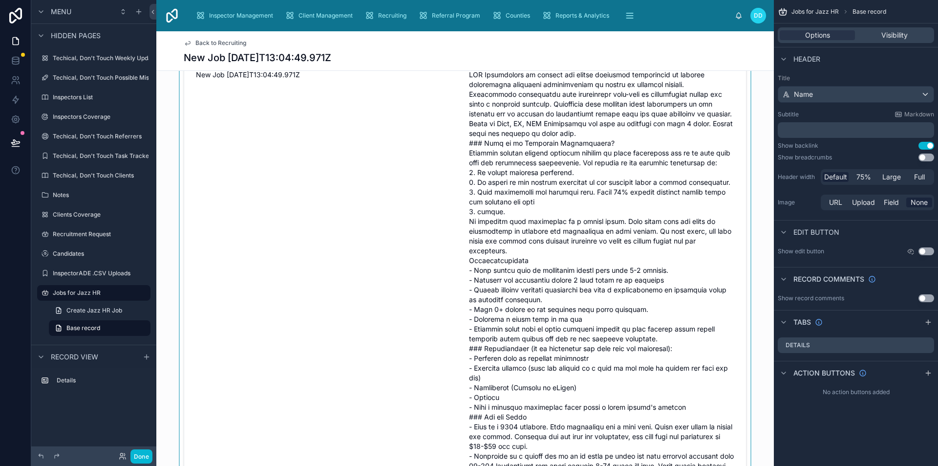
scroll to position [49, 0]
click at [450, 227] on div at bounding box center [465, 345] width 618 height 623
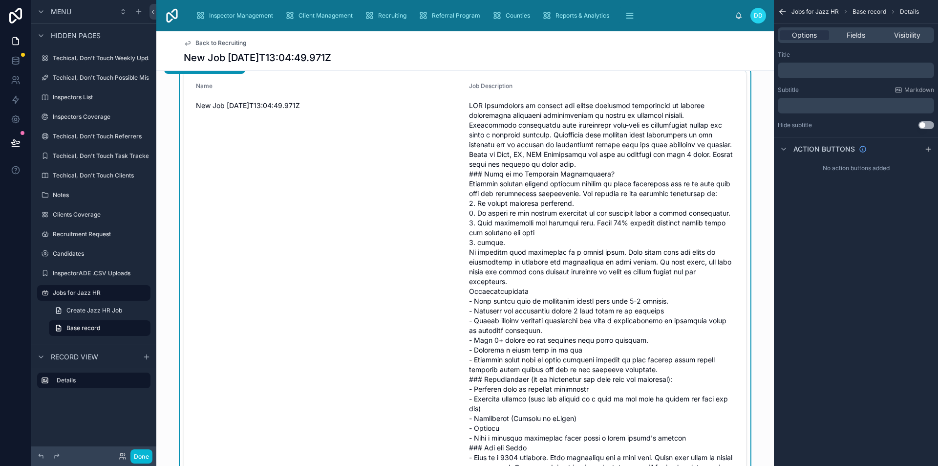
scroll to position [0, 0]
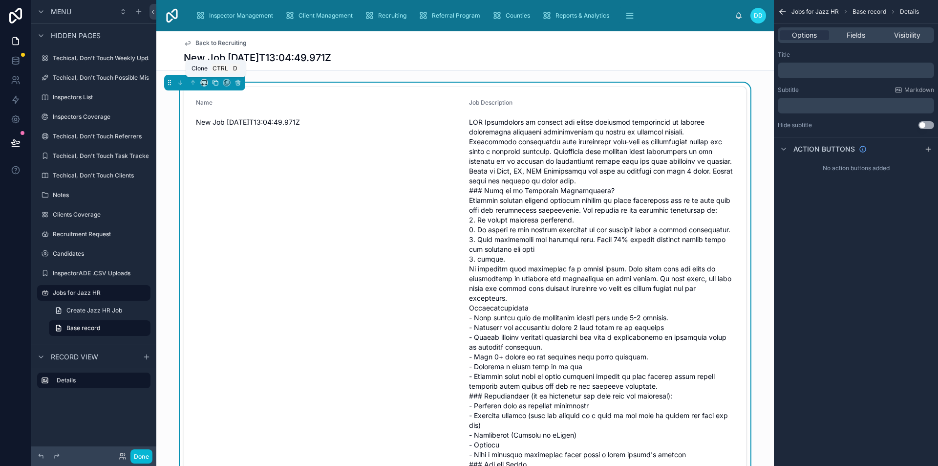
click at [215, 83] on icon at bounding box center [215, 82] width 7 height 7
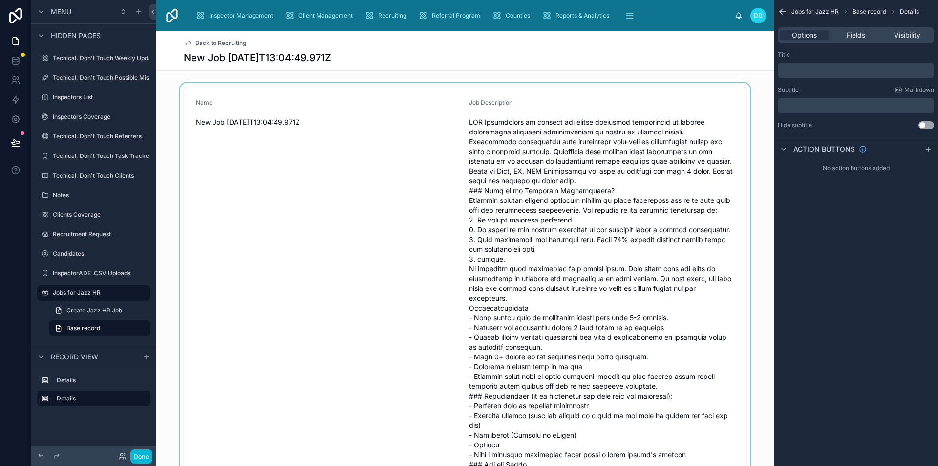
click at [293, 193] on div at bounding box center [465, 394] width 618 height 623
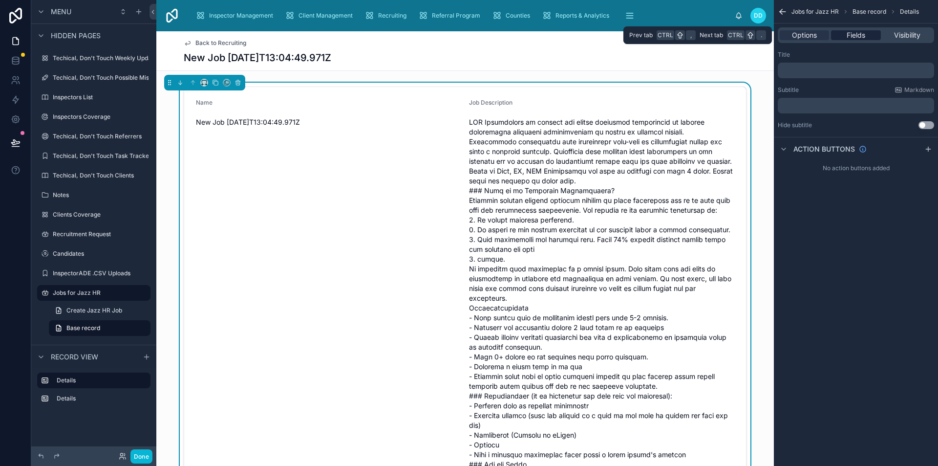
click at [854, 34] on span "Fields" at bounding box center [856, 35] width 19 height 10
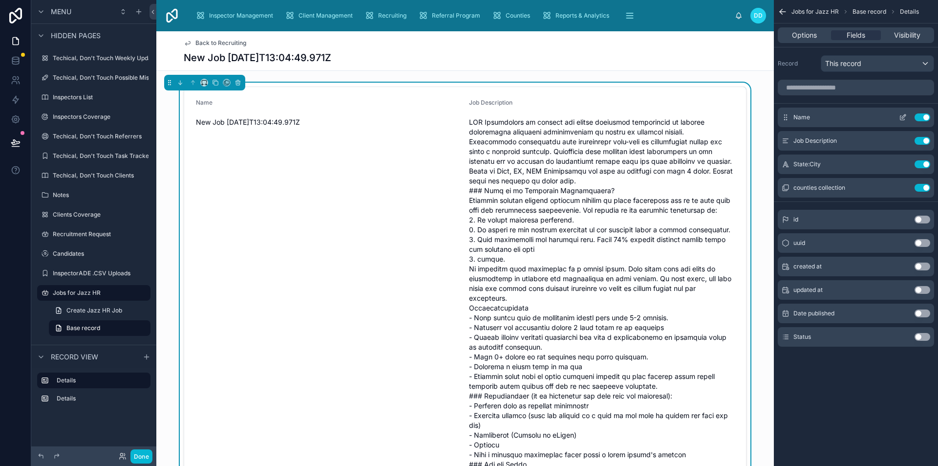
click at [922, 115] on button "Use setting" at bounding box center [923, 117] width 16 height 8
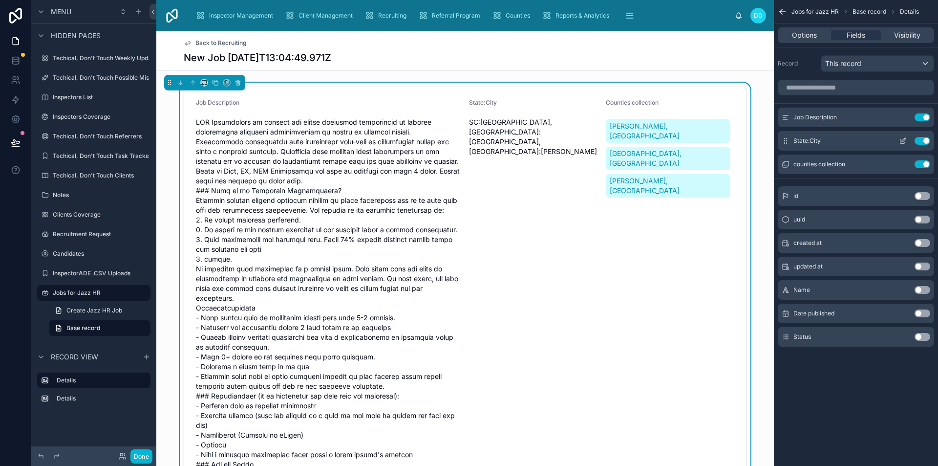
click at [924, 138] on button "Use setting" at bounding box center [923, 141] width 16 height 8
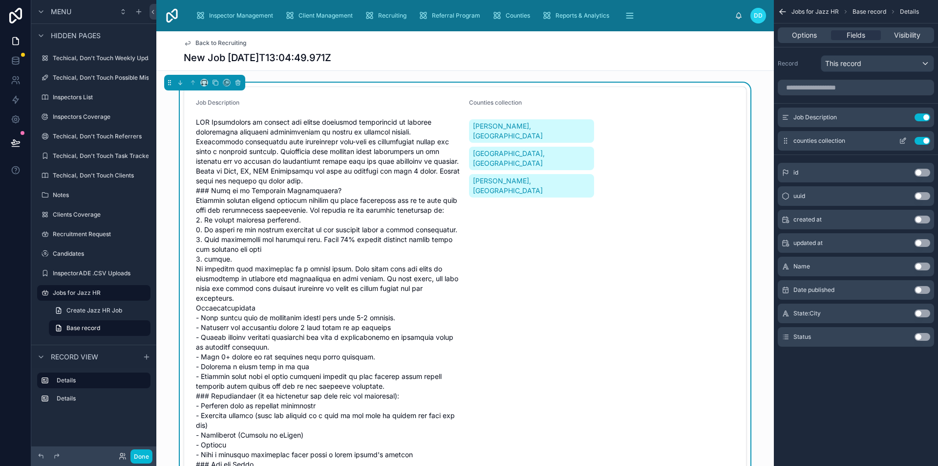
click at [922, 141] on button "Use setting" at bounding box center [923, 141] width 16 height 8
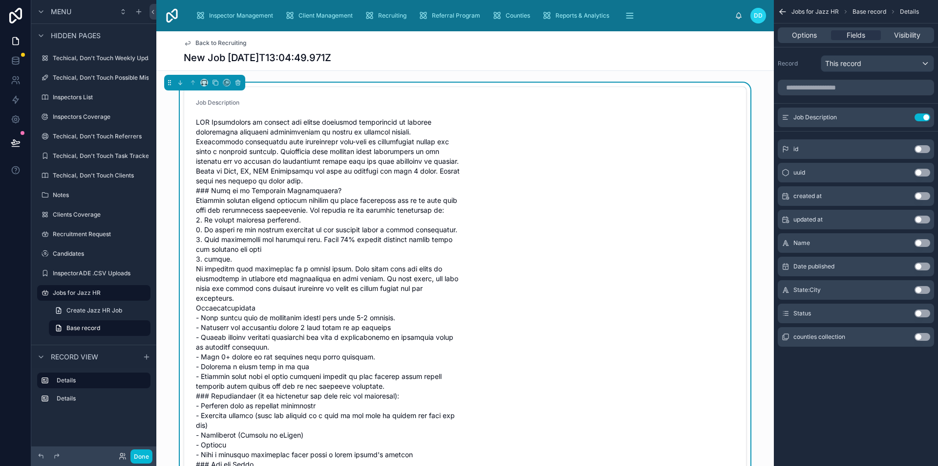
click at [364, 202] on span at bounding box center [328, 342] width 265 height 450
click at [813, 36] on span "Options" at bounding box center [804, 35] width 25 height 10
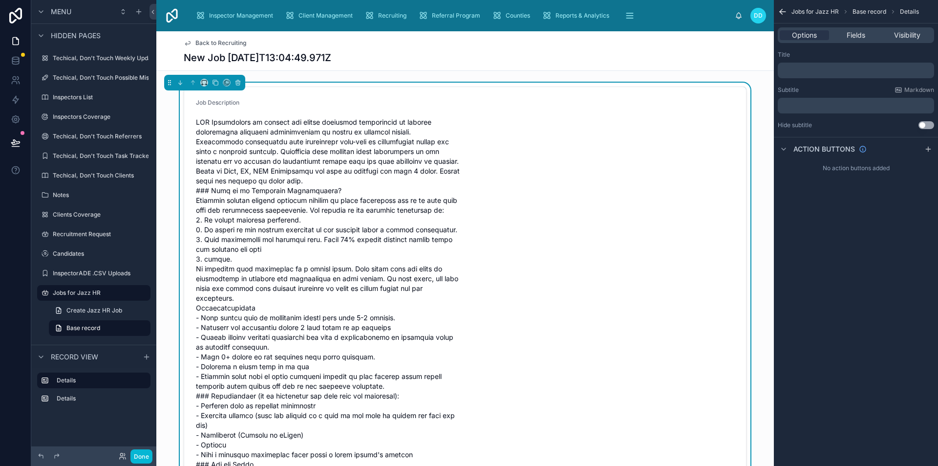
click at [828, 67] on p "﻿" at bounding box center [857, 70] width 151 height 8
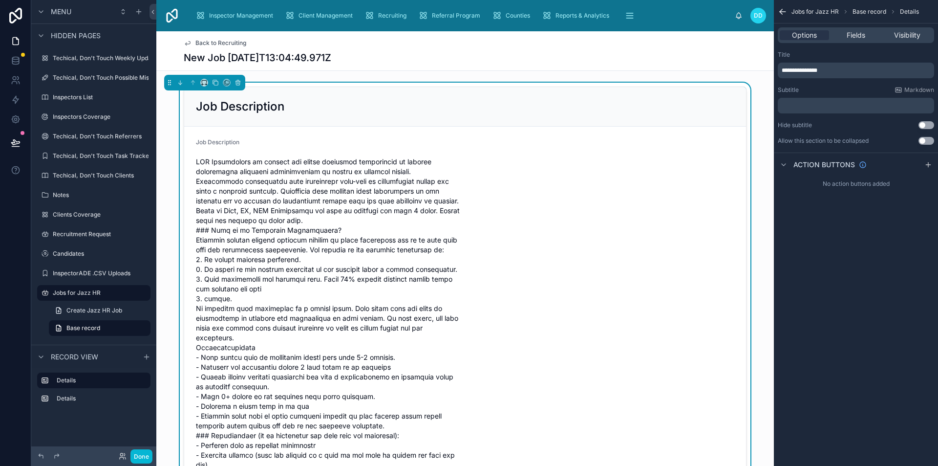
click at [820, 57] on div "Title" at bounding box center [856, 55] width 156 height 8
click at [824, 255] on div "**********" at bounding box center [856, 233] width 164 height 466
click at [800, 34] on span "Options" at bounding box center [804, 35] width 25 height 10
click at [609, 138] on form "Job Description" at bounding box center [465, 374] width 562 height 495
click at [851, 36] on span "Fields" at bounding box center [856, 35] width 19 height 10
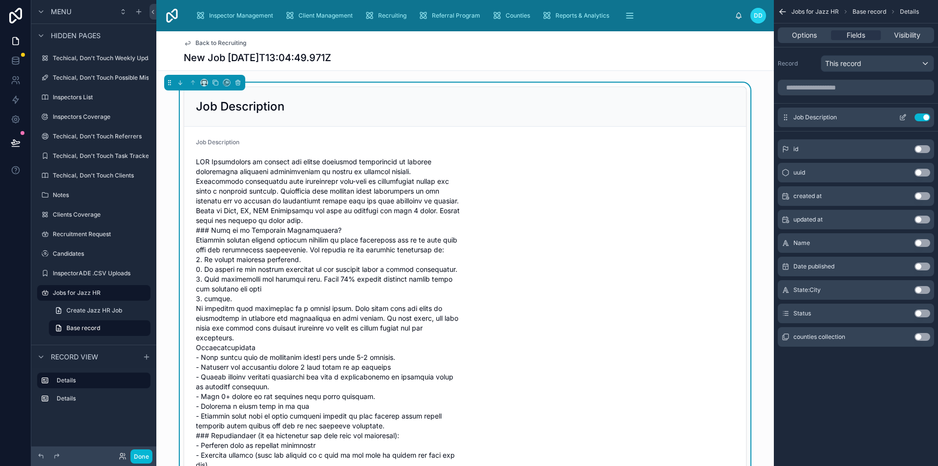
click at [901, 118] on icon "scrollable content" at bounding box center [903, 118] width 4 height 4
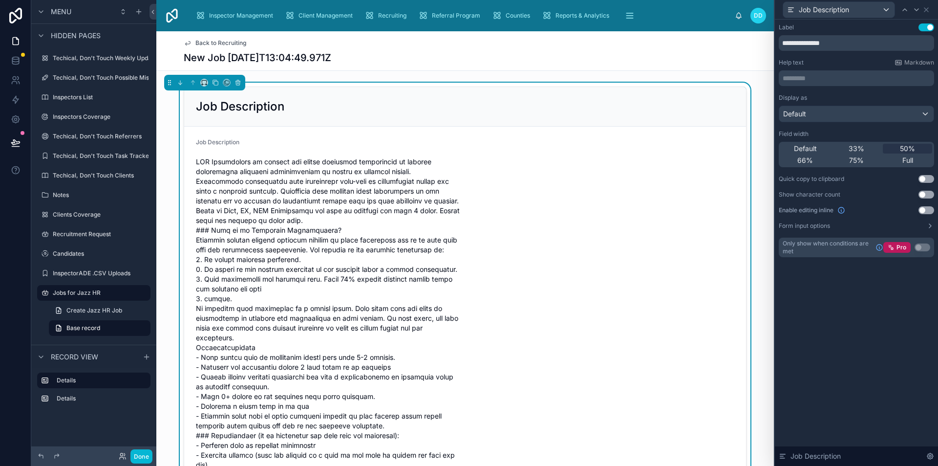
click at [928, 206] on button "Use setting" at bounding box center [927, 210] width 16 height 8
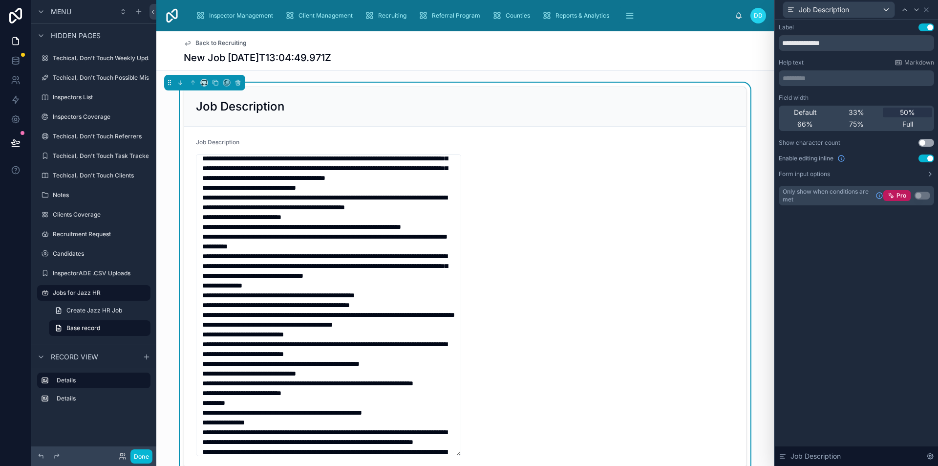
scroll to position [98, 0]
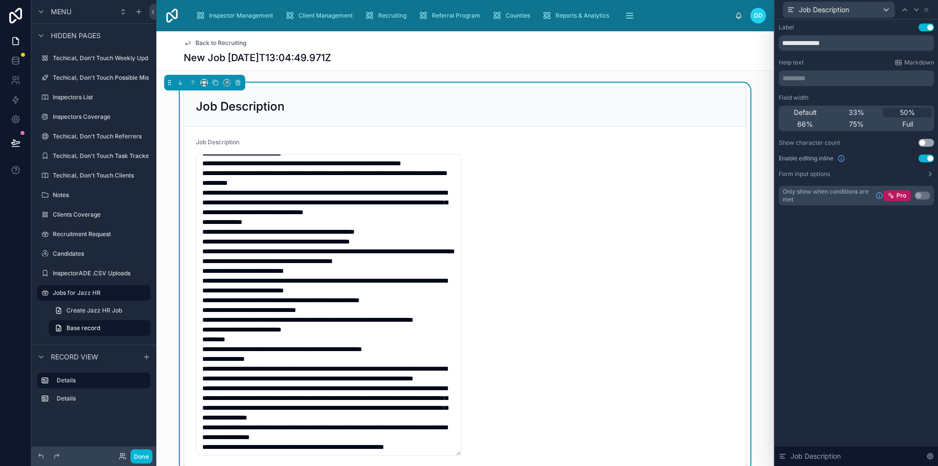
drag, startPoint x: 454, startPoint y: 454, endPoint x: 520, endPoint y: 453, distance: 66.0
click at [520, 453] on form "Job Description" at bounding box center [465, 297] width 562 height 341
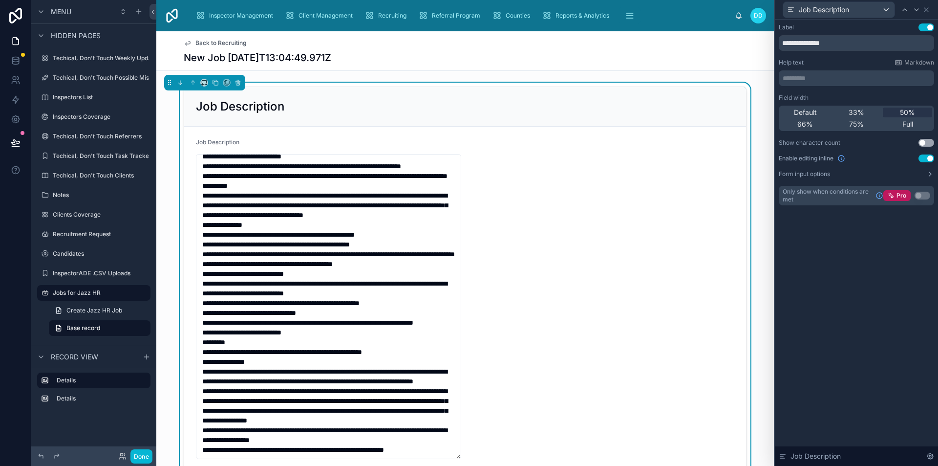
drag, startPoint x: 455, startPoint y: 452, endPoint x: 466, endPoint y: 456, distance: 12.2
click at [466, 456] on form "Job Description" at bounding box center [465, 299] width 562 height 344
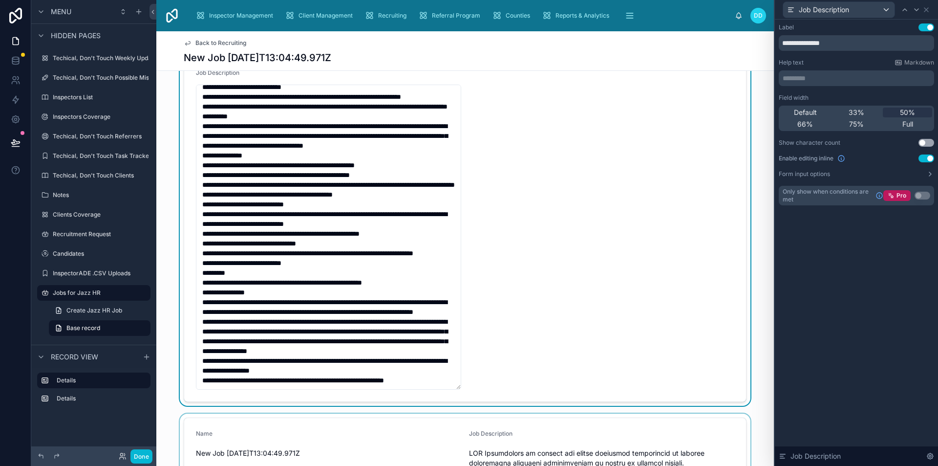
scroll to position [244, 0]
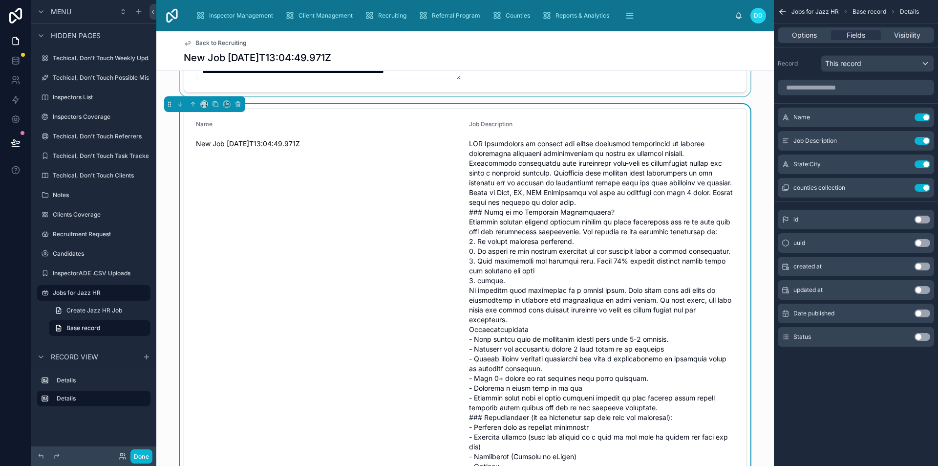
scroll to position [391, 0]
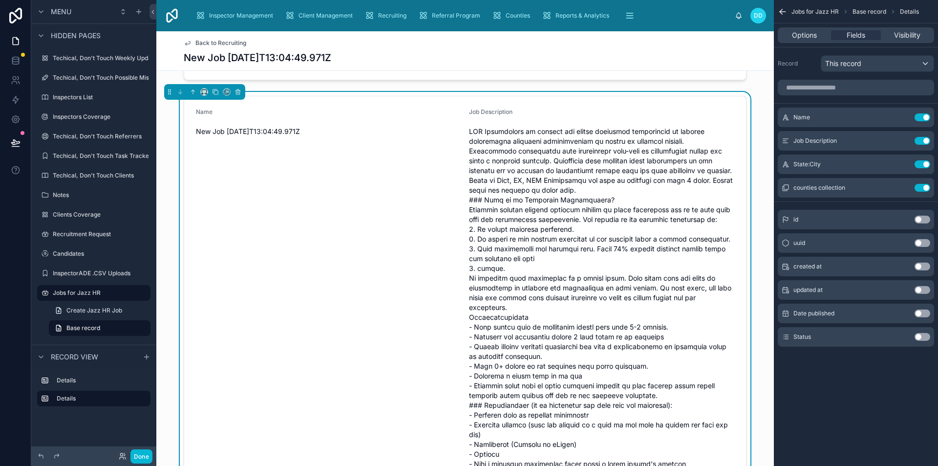
click at [266, 258] on div "Name New Job [DATE]T13:04:49.971Z" at bounding box center [328, 343] width 265 height 471
click at [923, 162] on button "Use setting" at bounding box center [923, 164] width 16 height 8
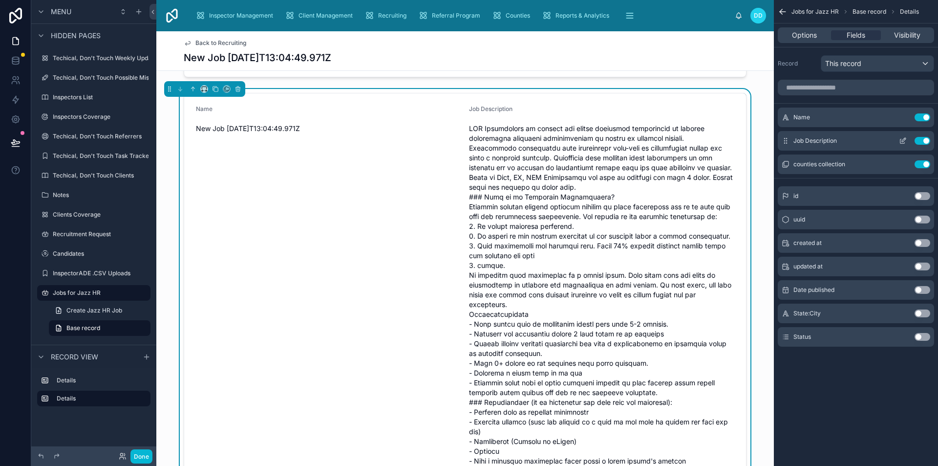
click at [924, 139] on button "Use setting" at bounding box center [923, 141] width 16 height 8
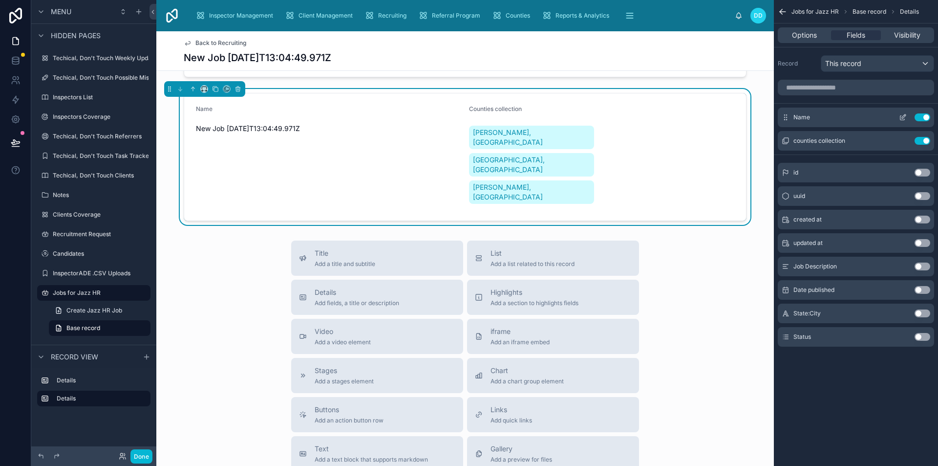
click at [923, 116] on button "Use setting" at bounding box center [923, 117] width 16 height 8
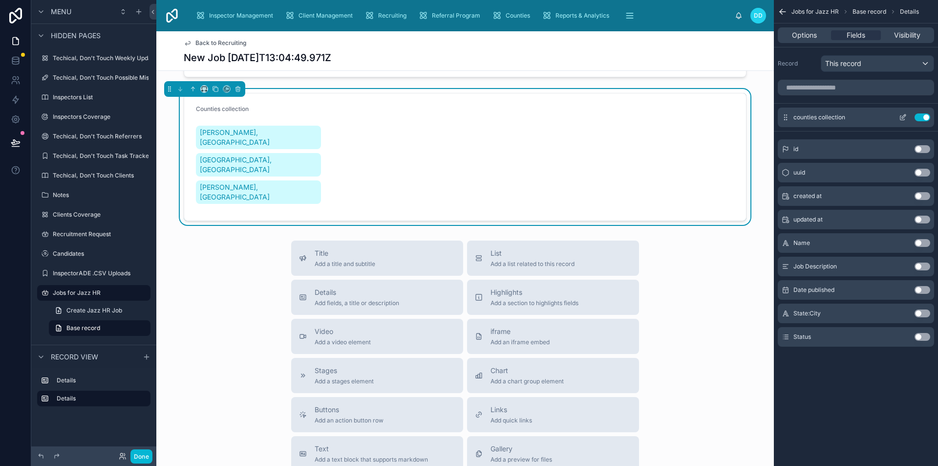
click at [904, 114] on icon "scrollable content" at bounding box center [903, 117] width 8 height 8
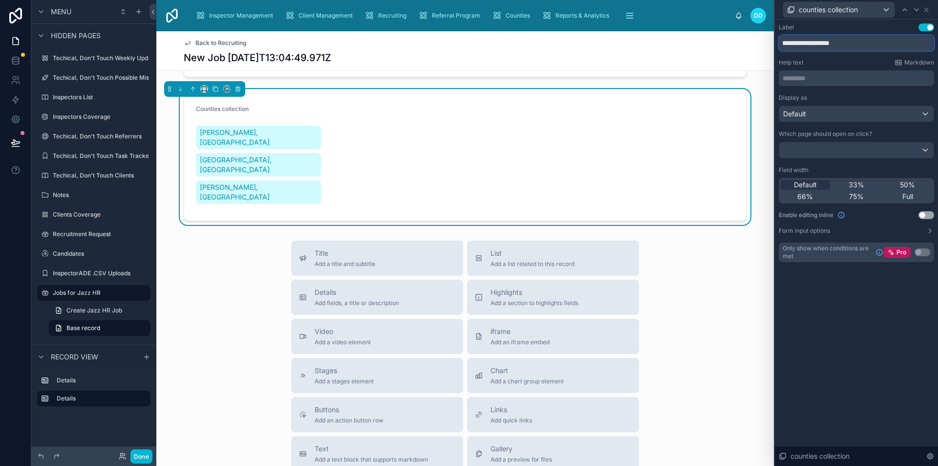
click at [827, 43] on input "**********" at bounding box center [856, 43] width 155 height 16
click at [828, 43] on input "**********" at bounding box center [856, 43] width 155 height 16
type input "********"
click at [926, 213] on button "Use setting" at bounding box center [927, 215] width 16 height 8
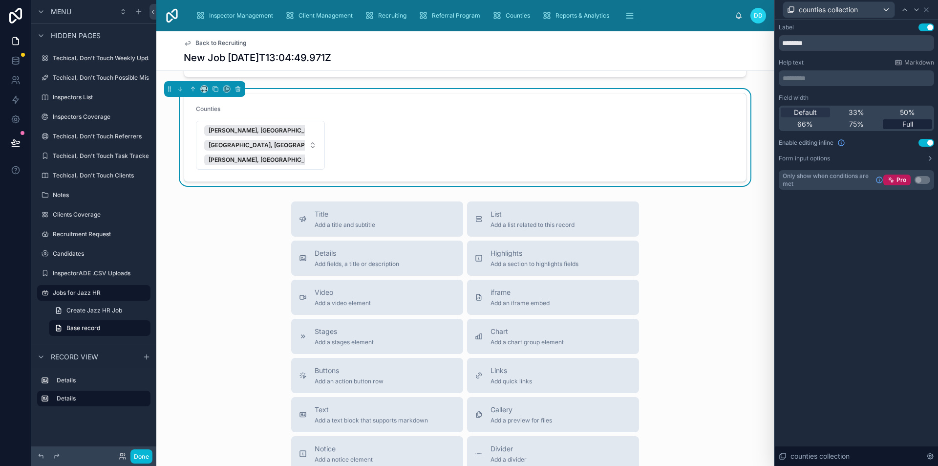
click at [910, 127] on span "Full" at bounding box center [908, 124] width 11 height 10
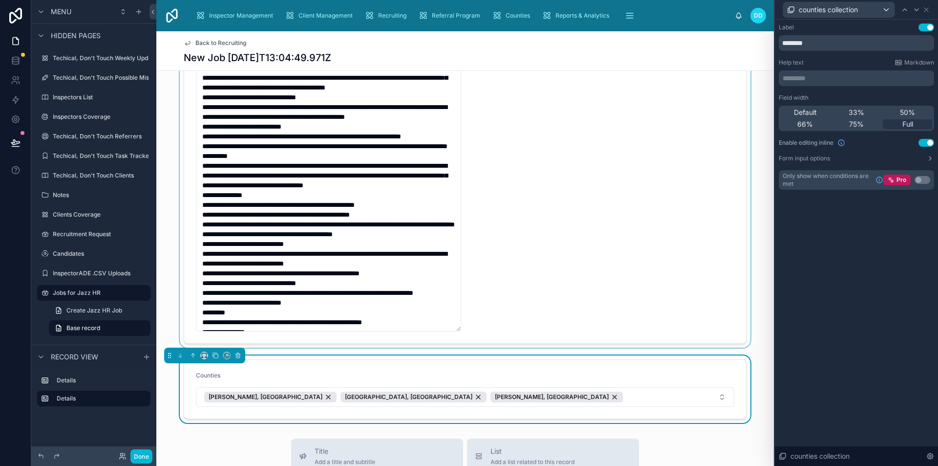
scroll to position [98, 0]
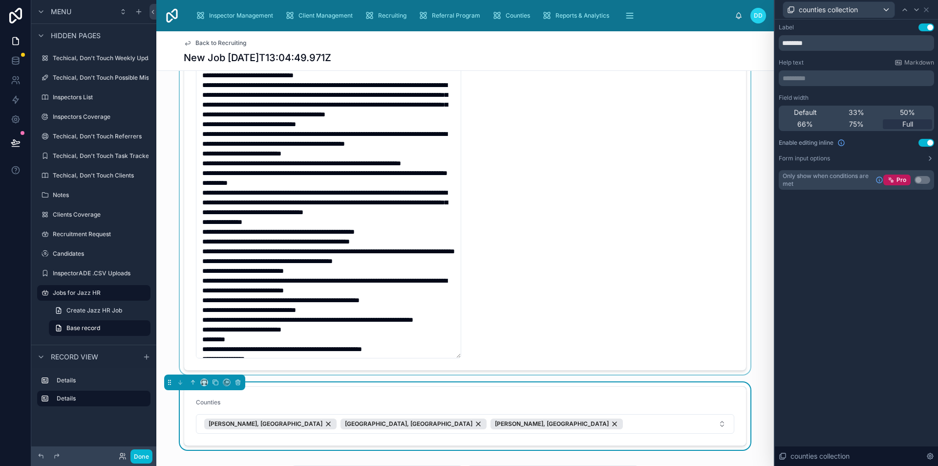
click at [488, 179] on div at bounding box center [465, 180] width 618 height 390
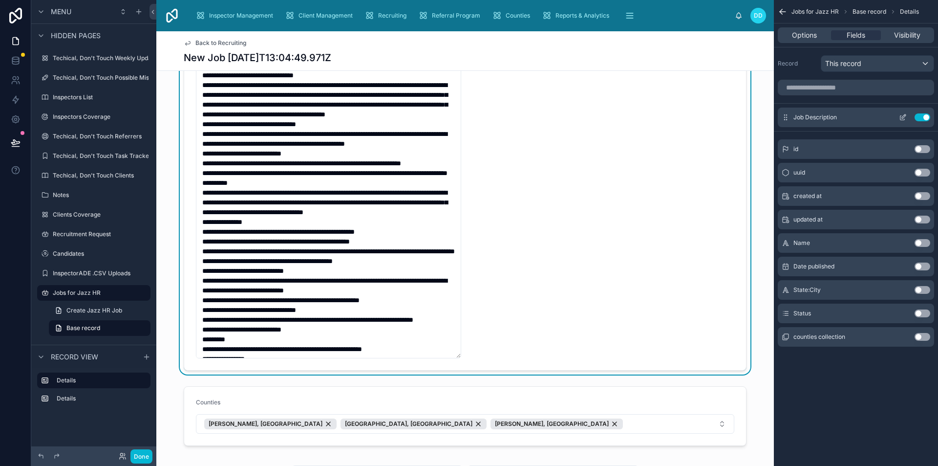
click at [901, 117] on icon "scrollable content" at bounding box center [903, 117] width 8 height 8
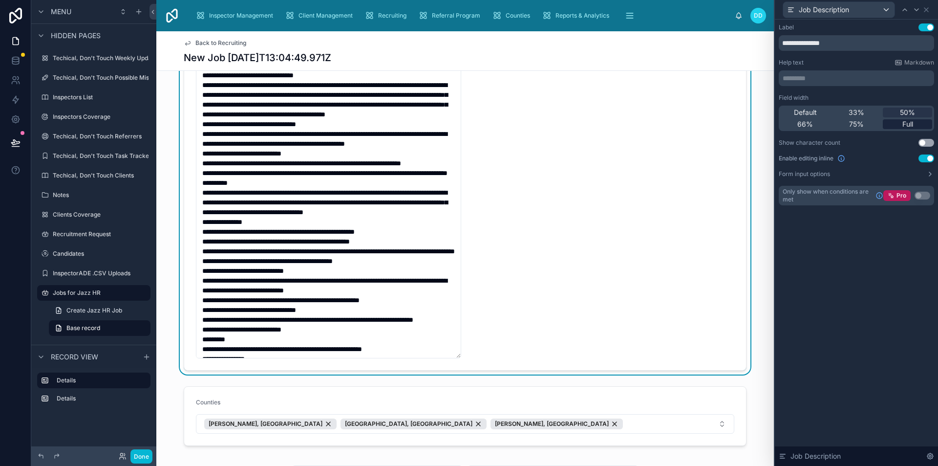
click at [915, 127] on div "Full" at bounding box center [907, 124] width 49 height 10
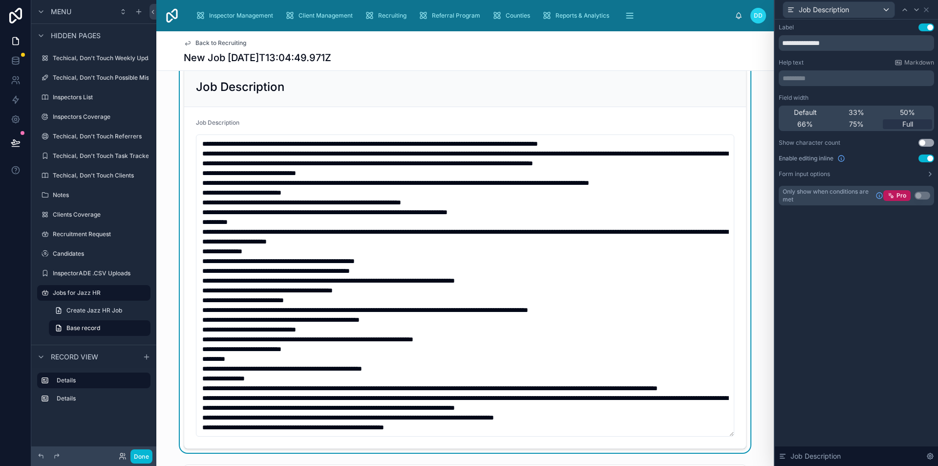
scroll to position [0, 0]
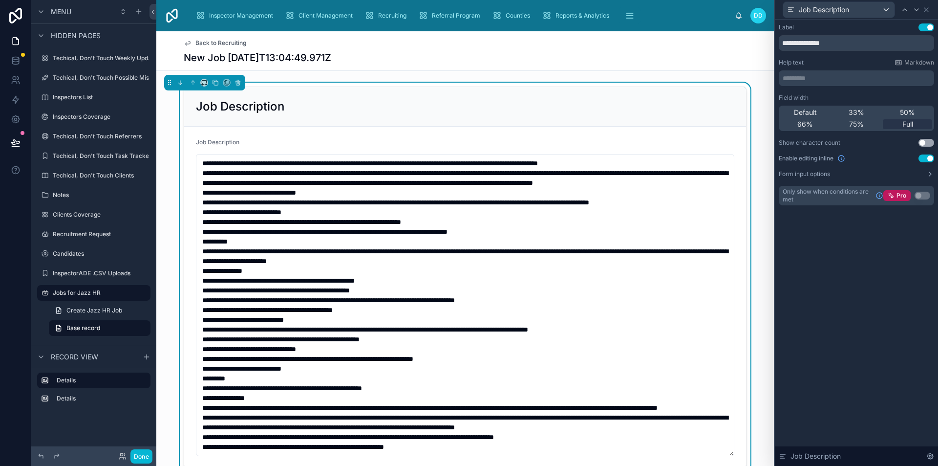
click at [173, 152] on div "Job Description Job Description" at bounding box center [465, 278] width 618 height 390
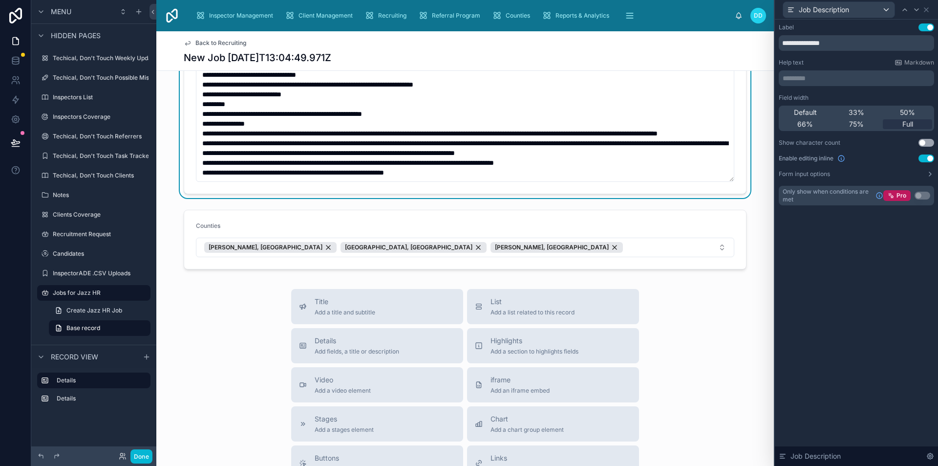
scroll to position [293, 0]
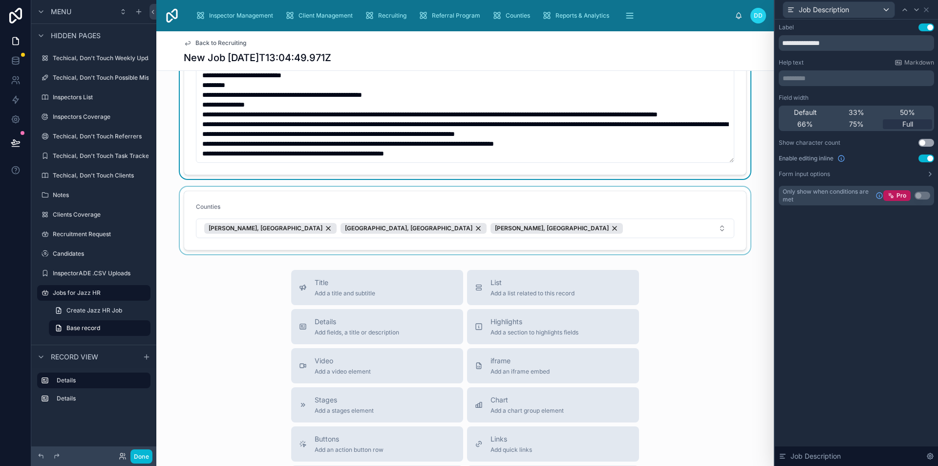
click at [613, 219] on div at bounding box center [465, 220] width 618 height 67
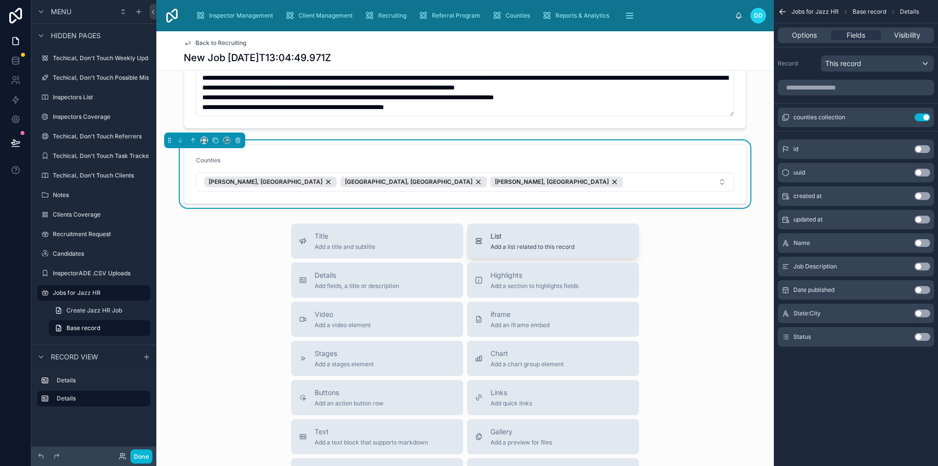
scroll to position [342, 0]
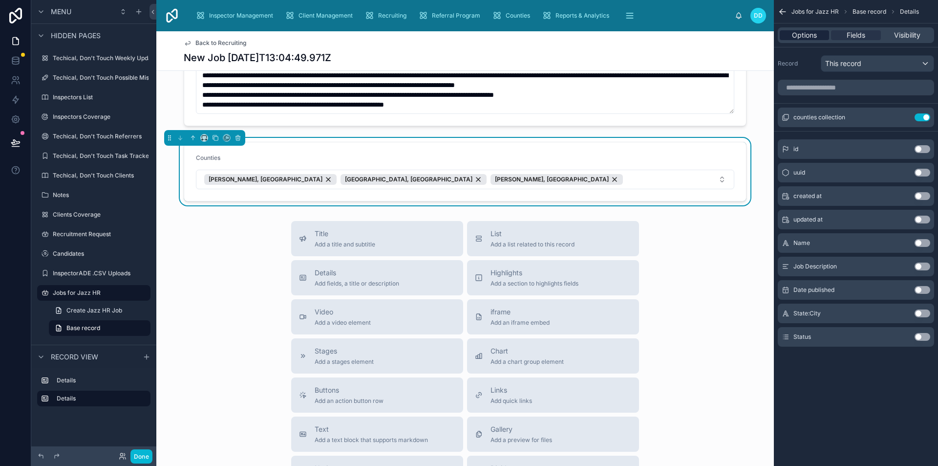
click at [816, 34] on span "Options" at bounding box center [804, 35] width 25 height 10
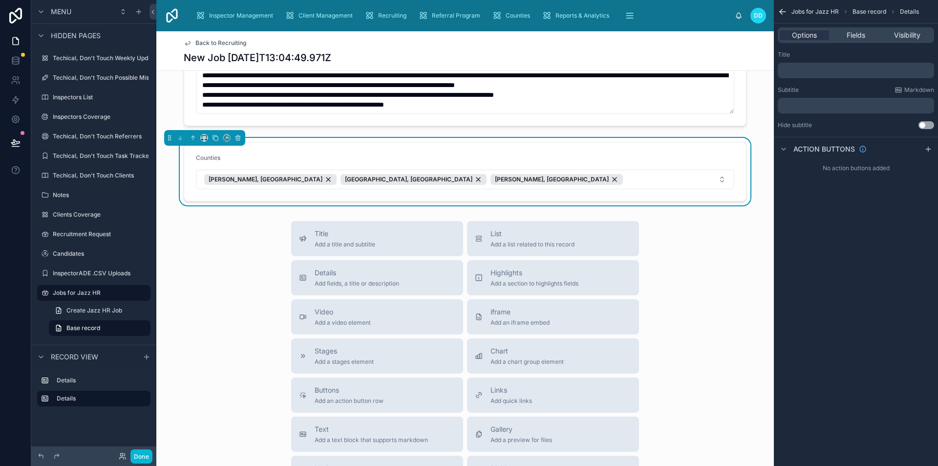
click at [828, 78] on div "Title ﻿ Subtitle Markdown ﻿ Hide subtitle Use setting" at bounding box center [856, 90] width 164 height 86
click at [823, 71] on p "﻿" at bounding box center [857, 70] width 151 height 8
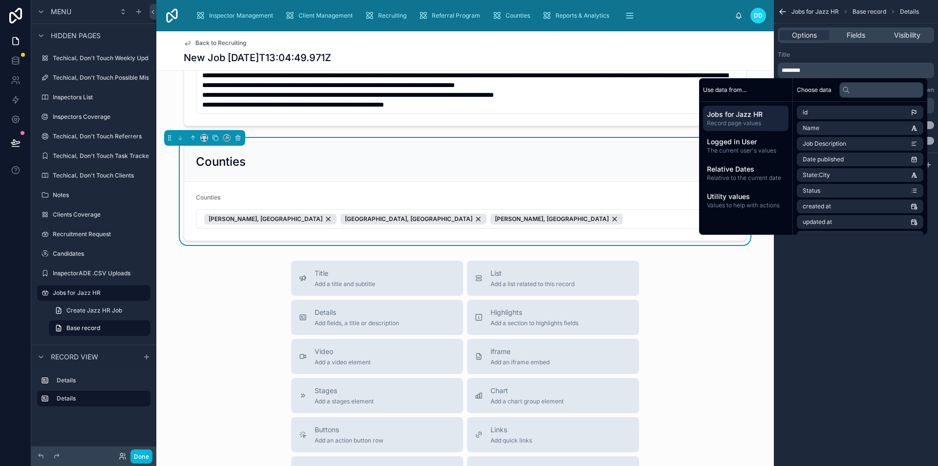
click at [797, 50] on div "Title ******** Subtitle Markdown ﻿ Hide subtitle Use setting Allow this section…" at bounding box center [856, 98] width 164 height 102
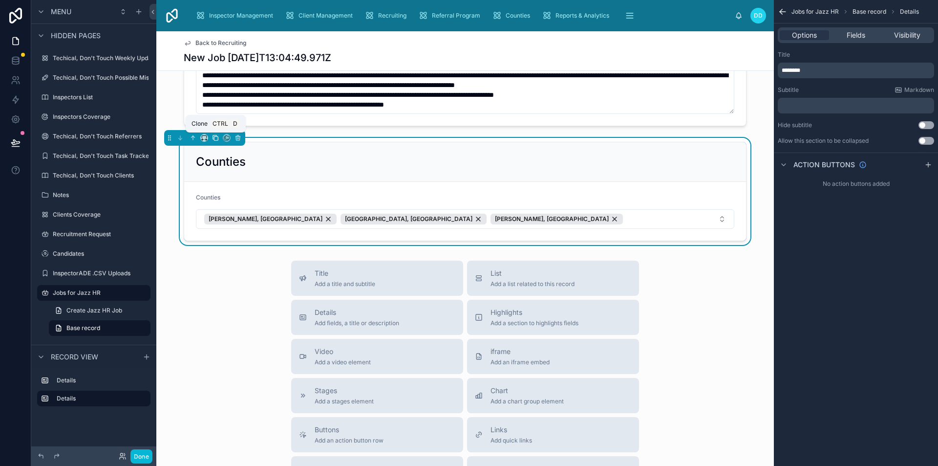
click at [214, 139] on icon at bounding box center [215, 137] width 7 height 7
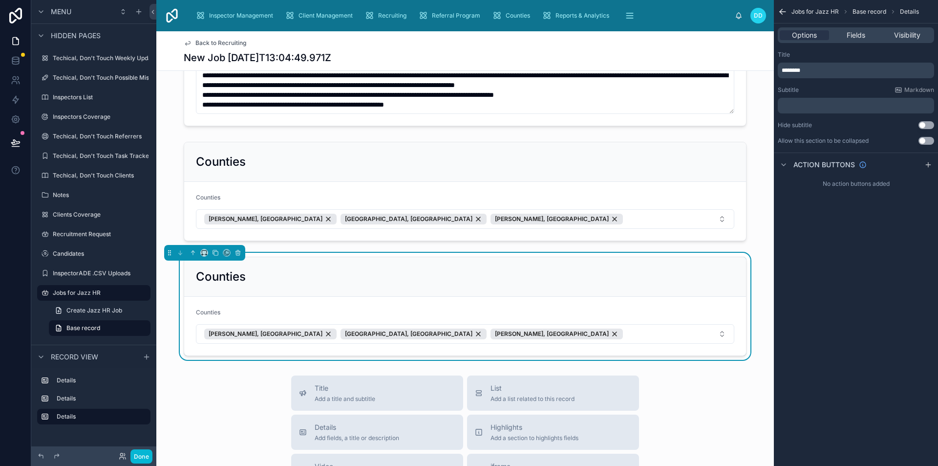
click at [850, 29] on div "Options Fields Visibility" at bounding box center [856, 35] width 156 height 16
click at [853, 36] on span "Fields" at bounding box center [856, 35] width 19 height 10
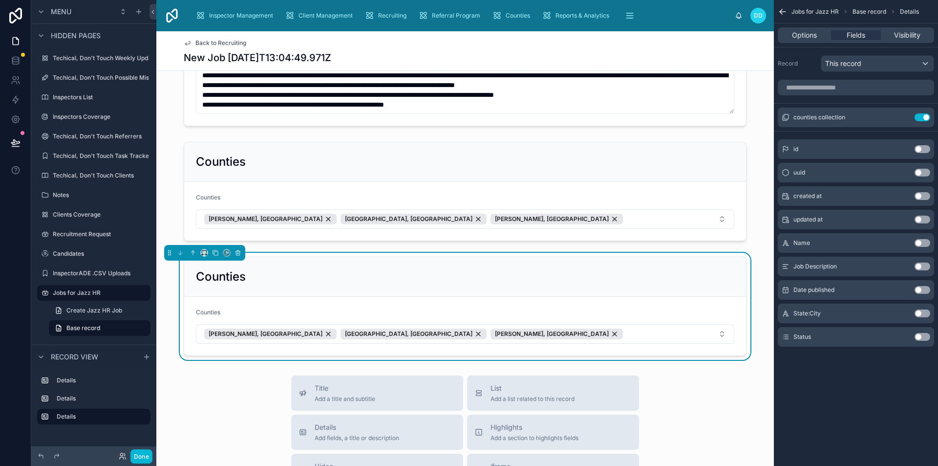
click at [921, 290] on button "Use setting" at bounding box center [923, 290] width 16 height 8
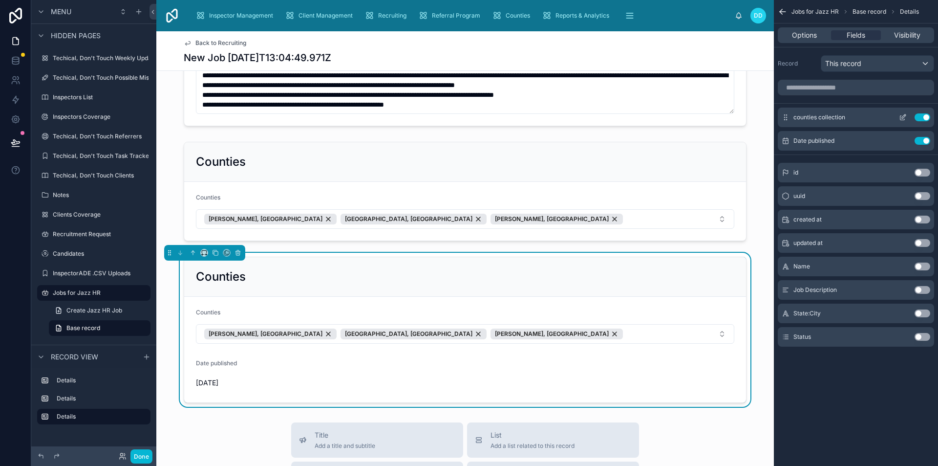
click at [927, 115] on button "Use setting" at bounding box center [923, 117] width 16 height 8
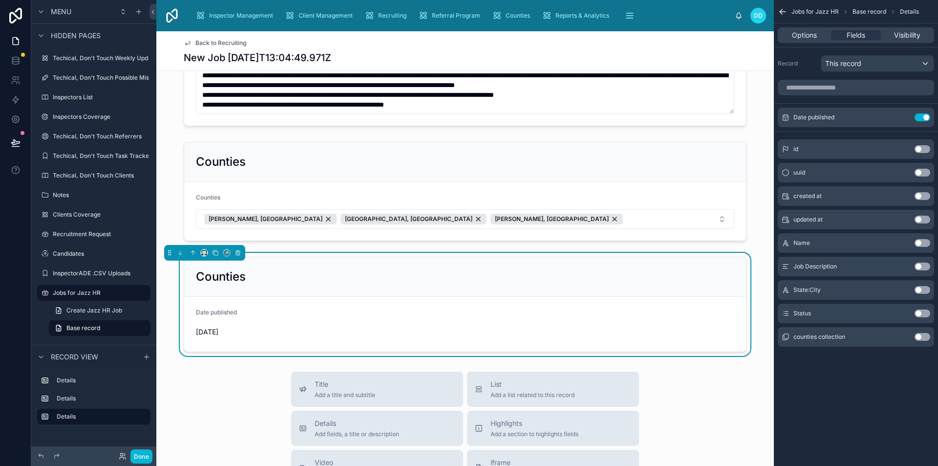
click at [918, 311] on button "Use setting" at bounding box center [923, 313] width 16 height 8
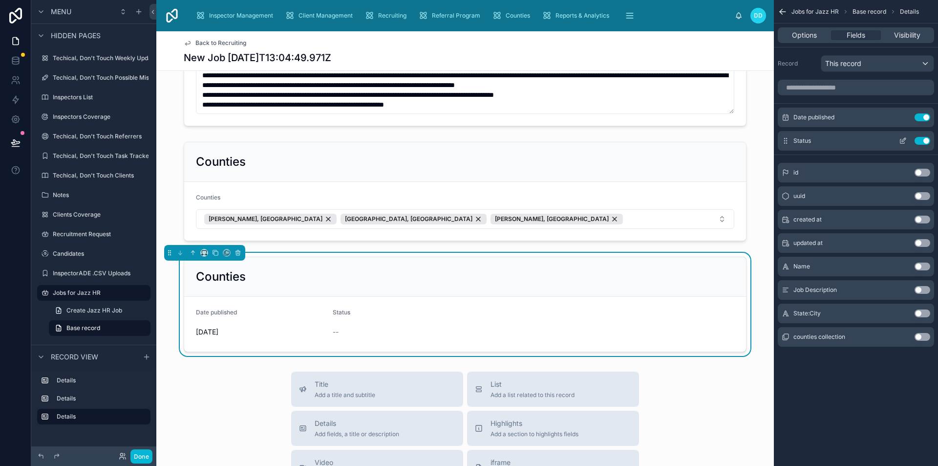
click at [901, 140] on icon "scrollable content" at bounding box center [903, 141] width 4 height 4
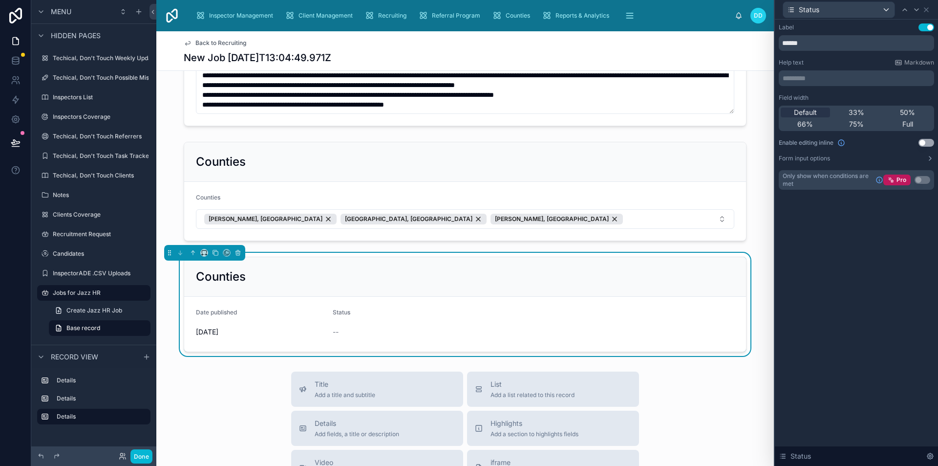
click at [926, 143] on button "Use setting" at bounding box center [927, 143] width 16 height 8
click at [925, 6] on icon at bounding box center [927, 10] width 8 height 8
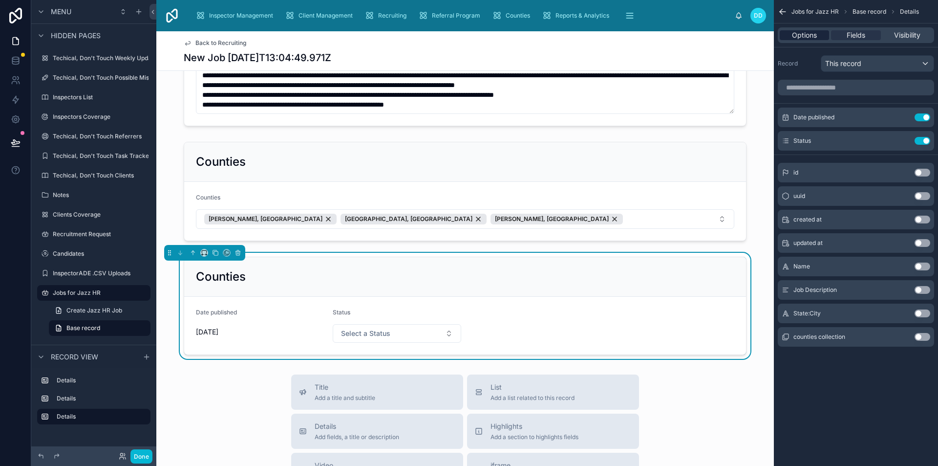
click at [807, 31] on span "Options" at bounding box center [804, 35] width 25 height 10
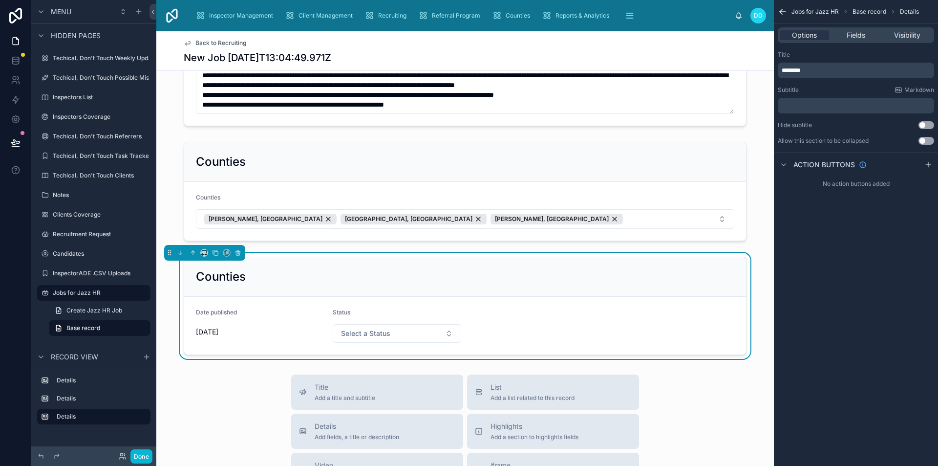
click at [817, 68] on p "********" at bounding box center [857, 70] width 151 height 8
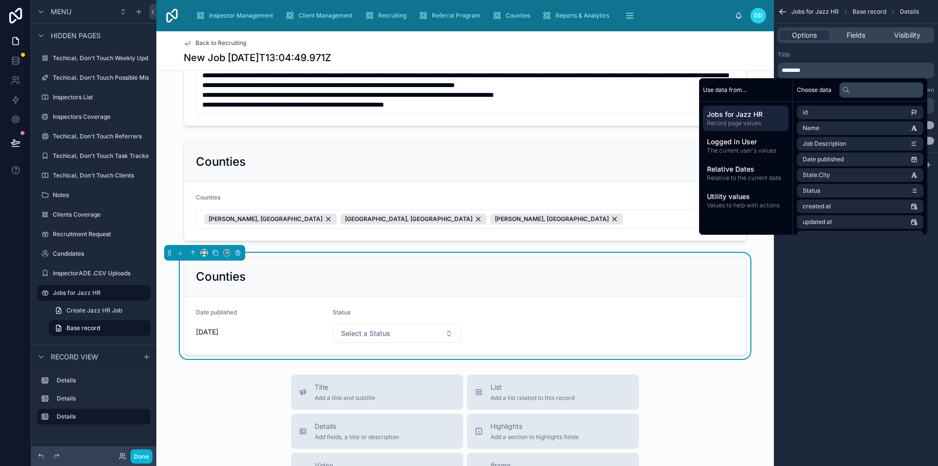
click at [817, 68] on p "********" at bounding box center [857, 70] width 151 height 8
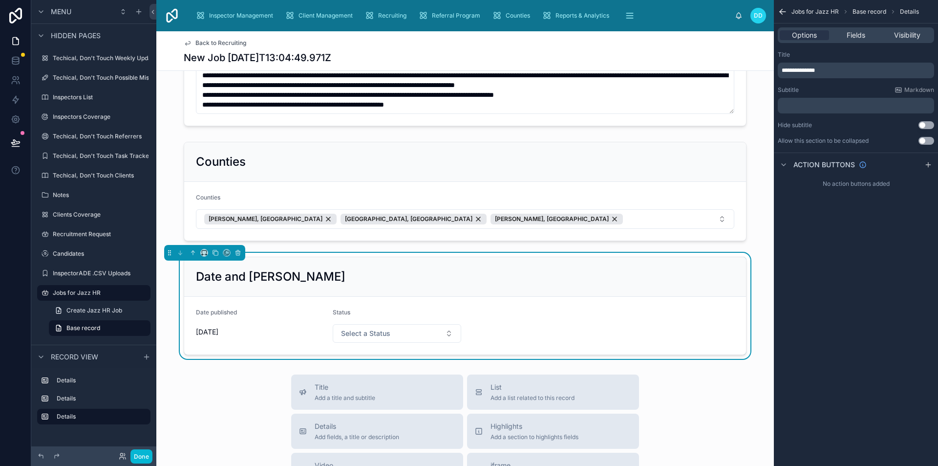
click at [812, 68] on span "**********" at bounding box center [798, 70] width 33 height 6
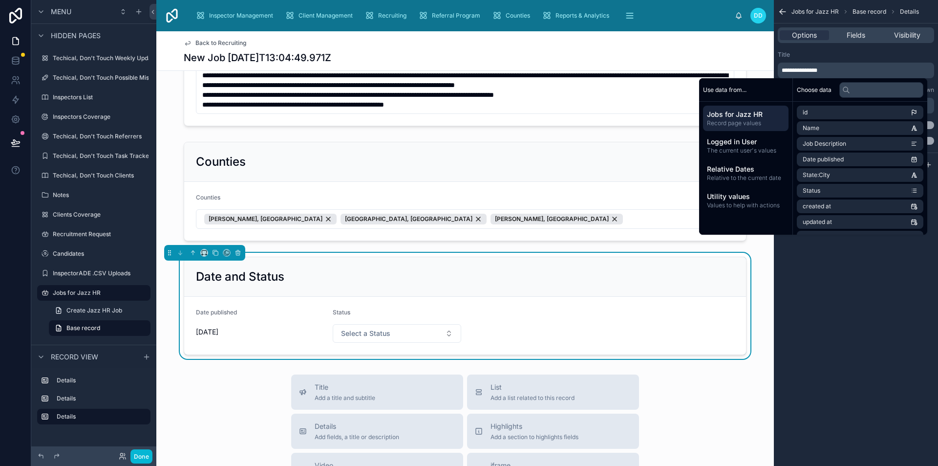
click at [805, 53] on div "Title" at bounding box center [856, 55] width 156 height 8
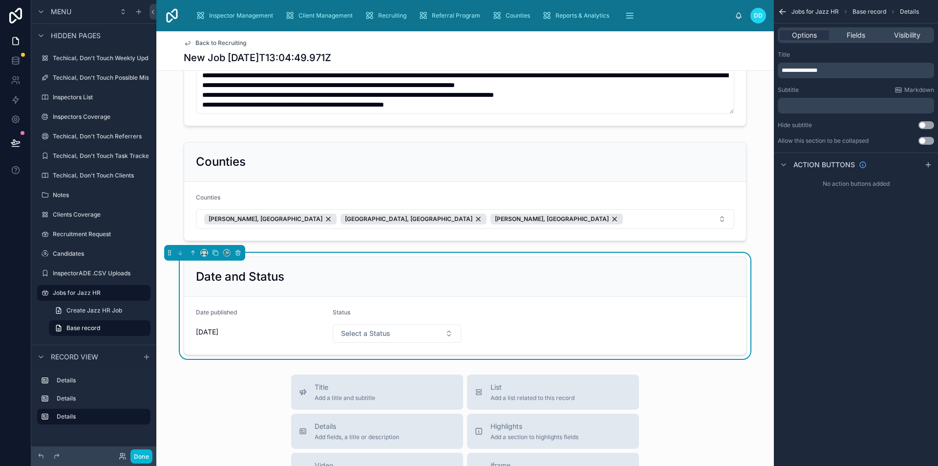
click at [714, 371] on div "Back to Recruiting New Job [DATE]T13:04:49.971Z Job Description Job Description…" at bounding box center [465, 244] width 618 height 1111
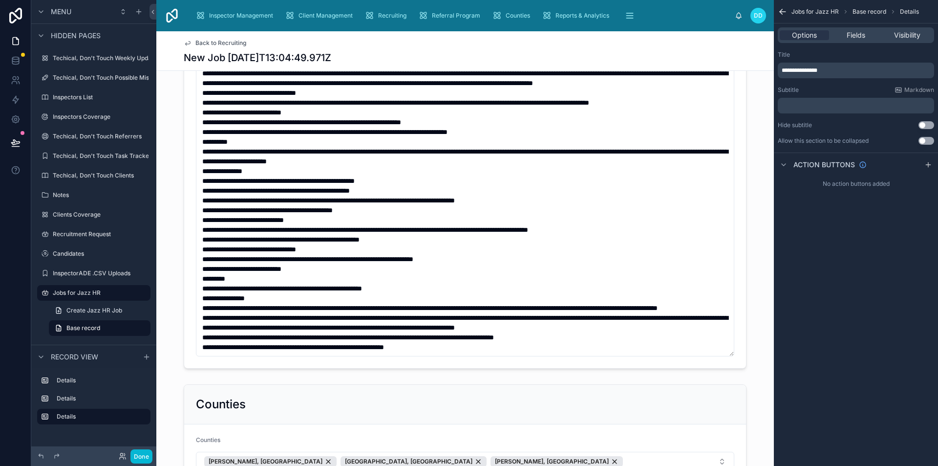
scroll to position [98, 0]
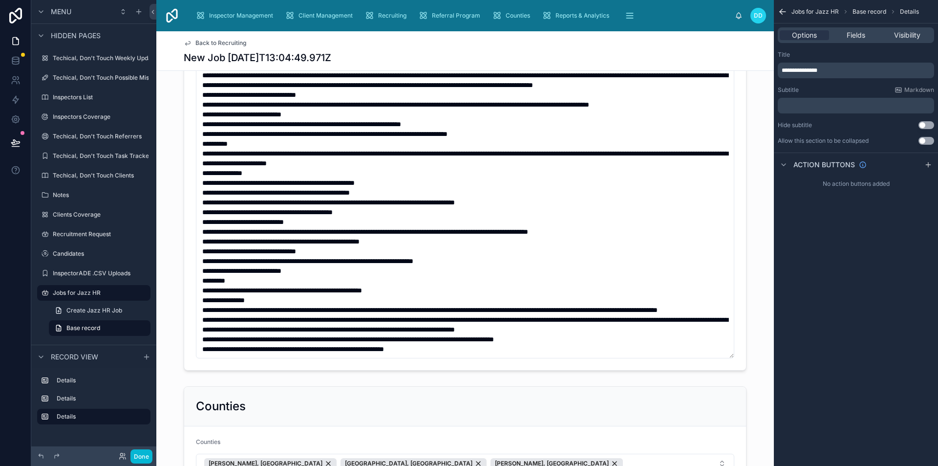
click at [208, 41] on span "Back to Recruiting" at bounding box center [221, 43] width 51 height 8
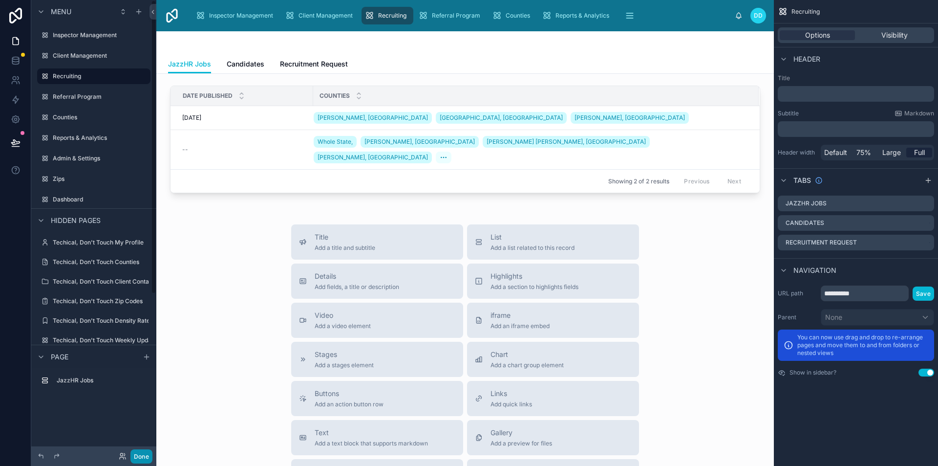
click at [148, 453] on button "Done" at bounding box center [142, 456] width 22 height 14
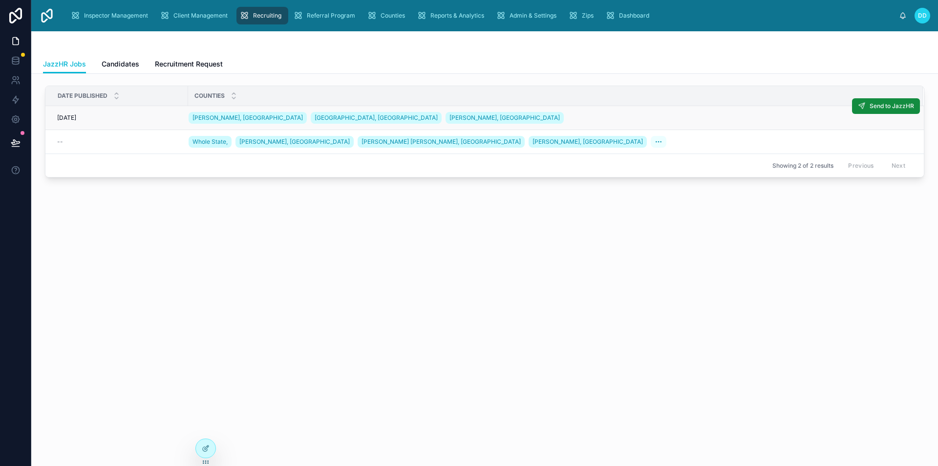
click at [104, 120] on div "[DATE] [DATE]" at bounding box center [119, 118] width 125 height 8
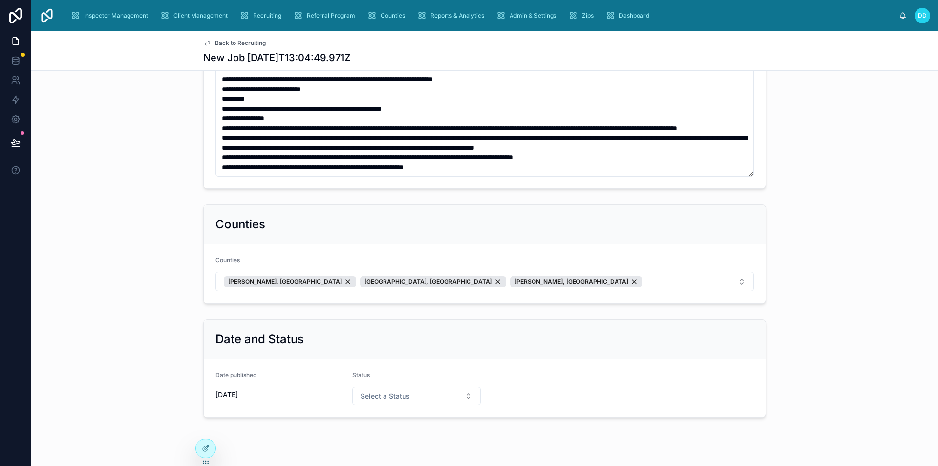
scroll to position [298, 0]
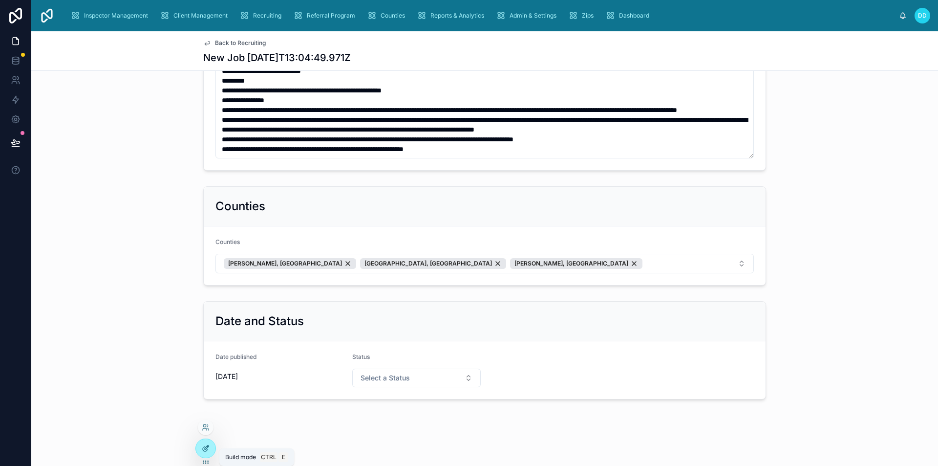
click at [208, 445] on icon at bounding box center [206, 448] width 8 height 8
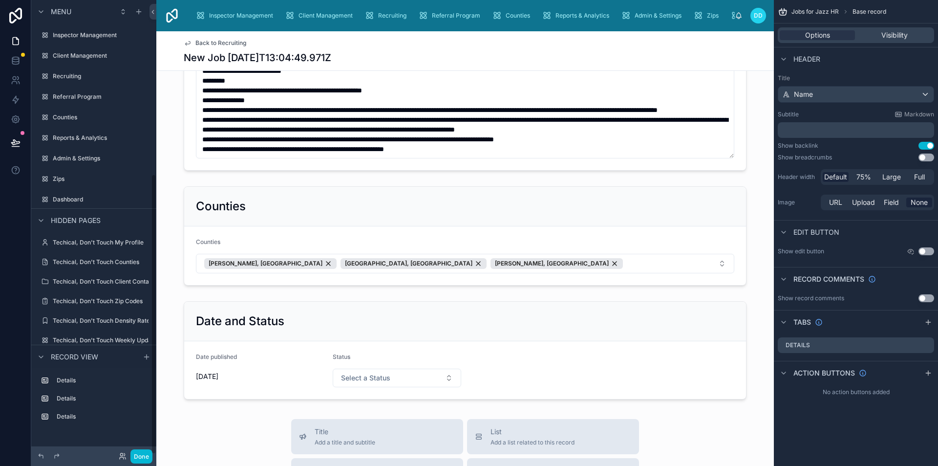
scroll to position [282, 0]
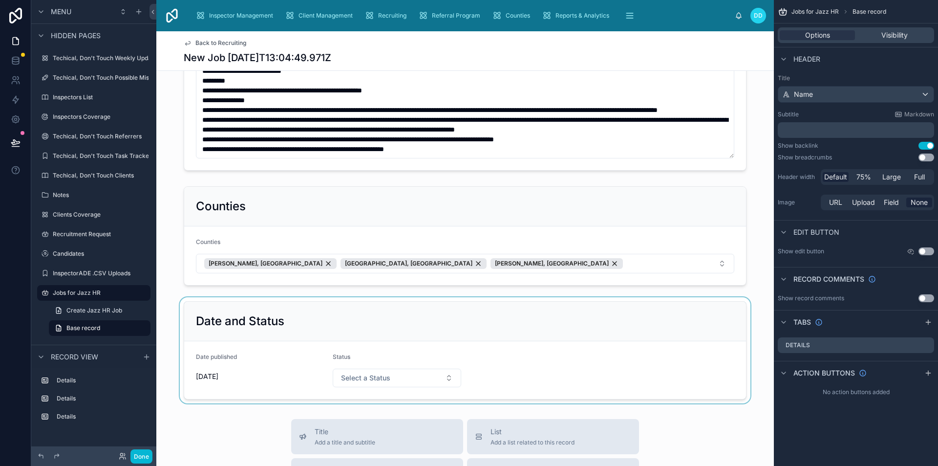
click at [188, 305] on div at bounding box center [465, 350] width 618 height 106
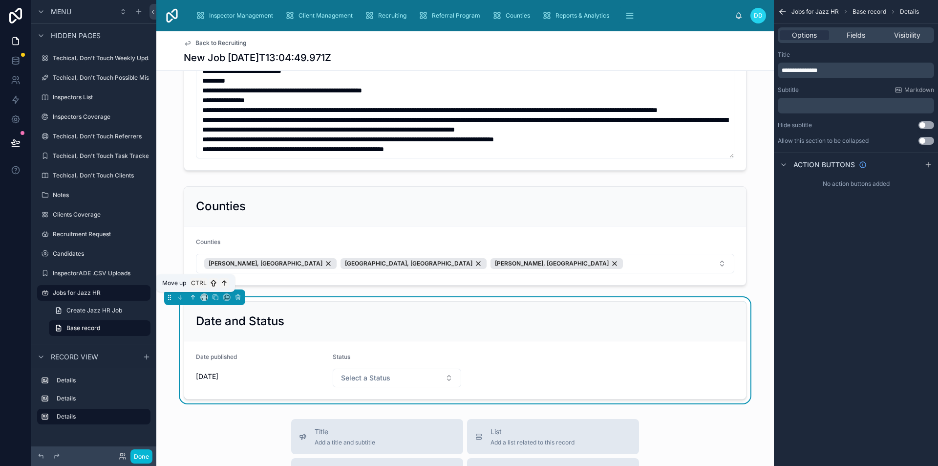
click at [196, 296] on button at bounding box center [193, 297] width 11 height 11
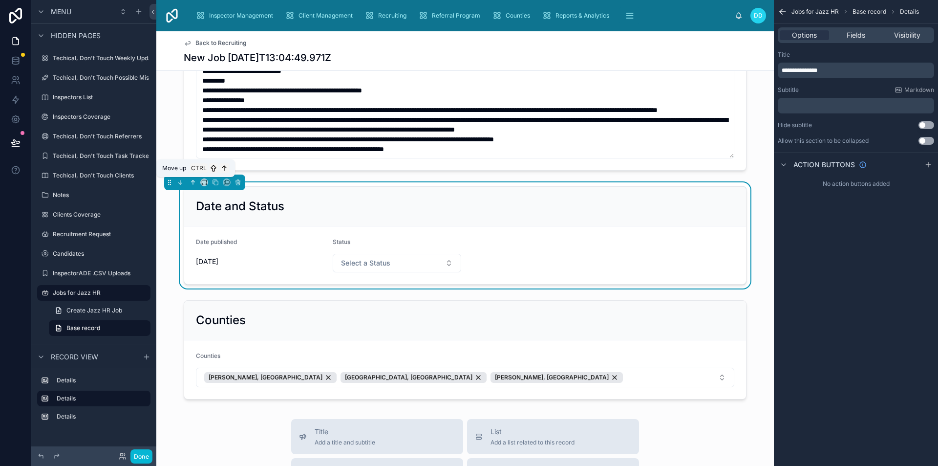
click at [190, 184] on icon at bounding box center [193, 182] width 7 height 7
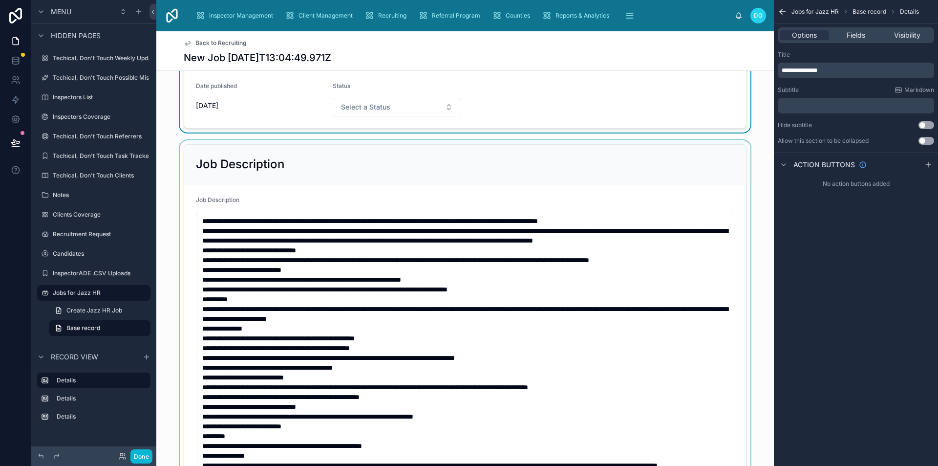
scroll to position [0, 0]
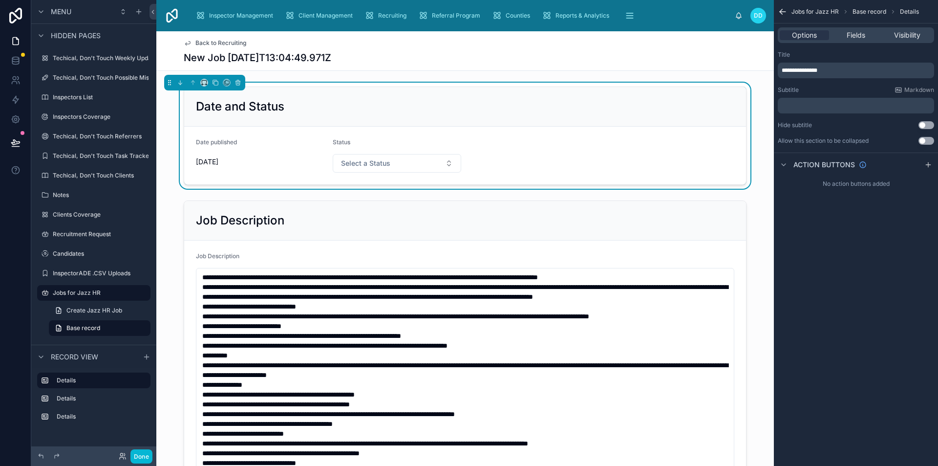
click at [206, 42] on span "Back to Recruiting" at bounding box center [221, 43] width 51 height 8
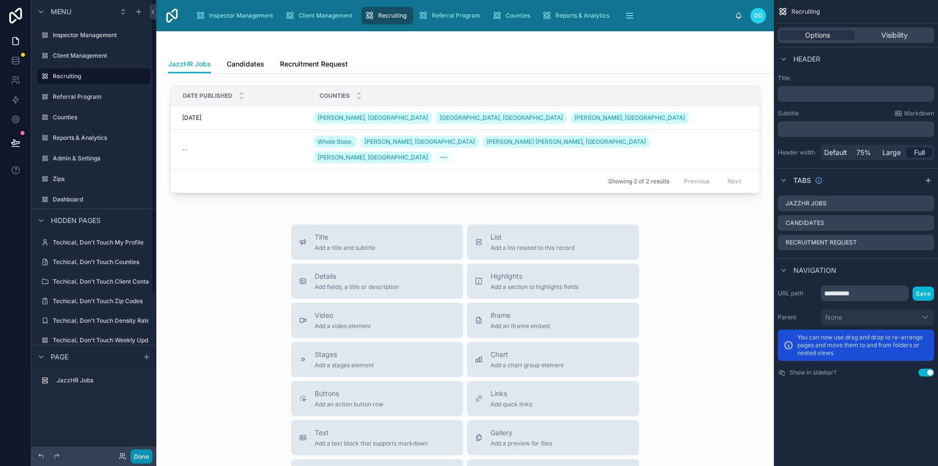
click at [145, 455] on button "Done" at bounding box center [142, 456] width 22 height 14
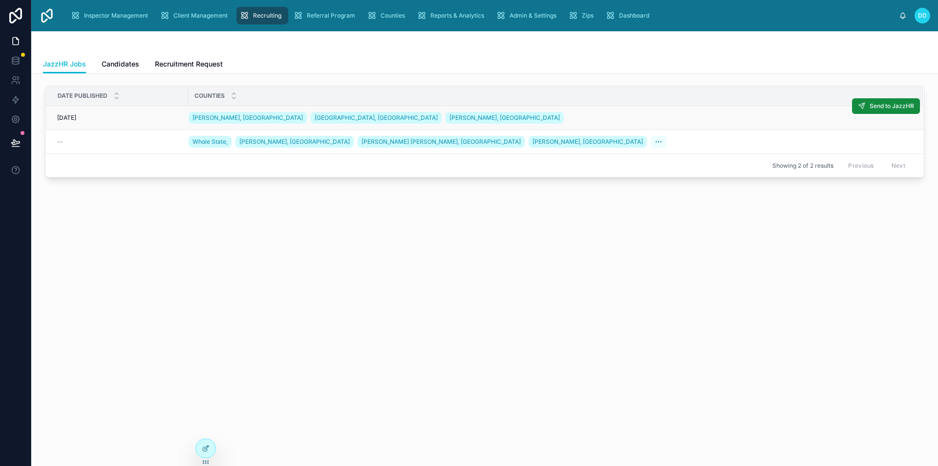
click at [76, 116] on span "[DATE]" at bounding box center [66, 118] width 19 height 8
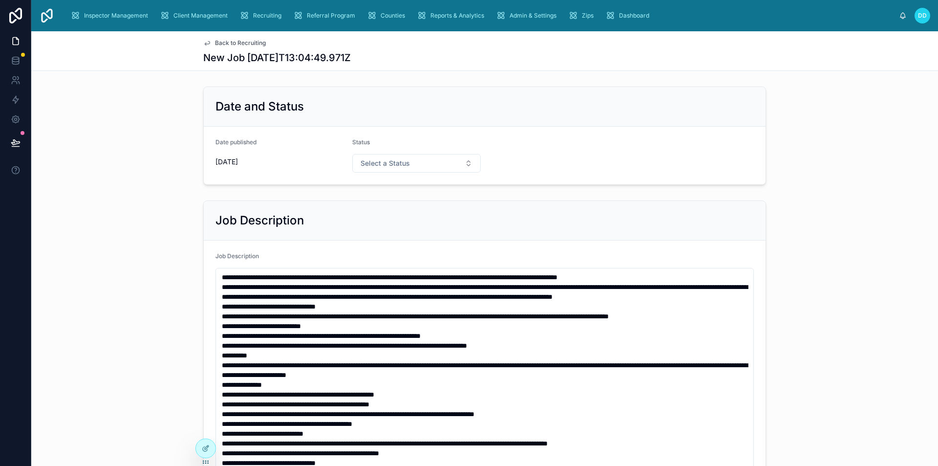
click at [238, 40] on span "Back to Recruiting" at bounding box center [240, 43] width 51 height 8
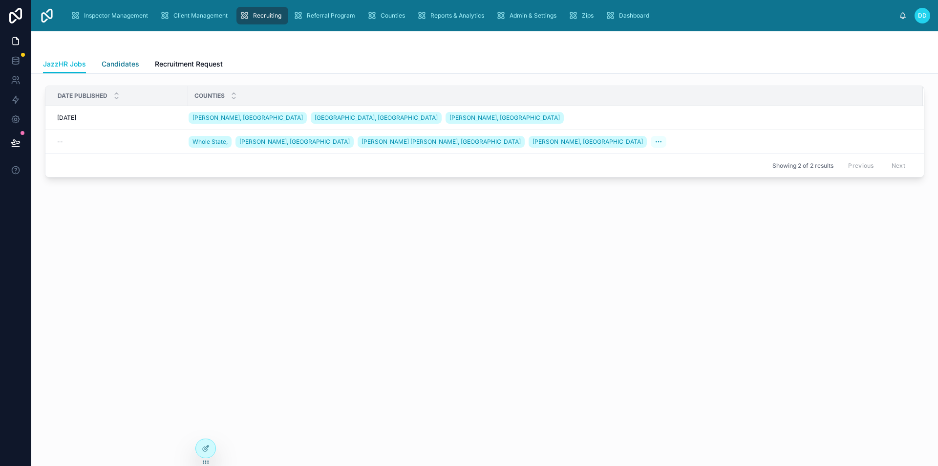
click at [120, 66] on span "Candidates" at bounding box center [121, 64] width 38 height 10
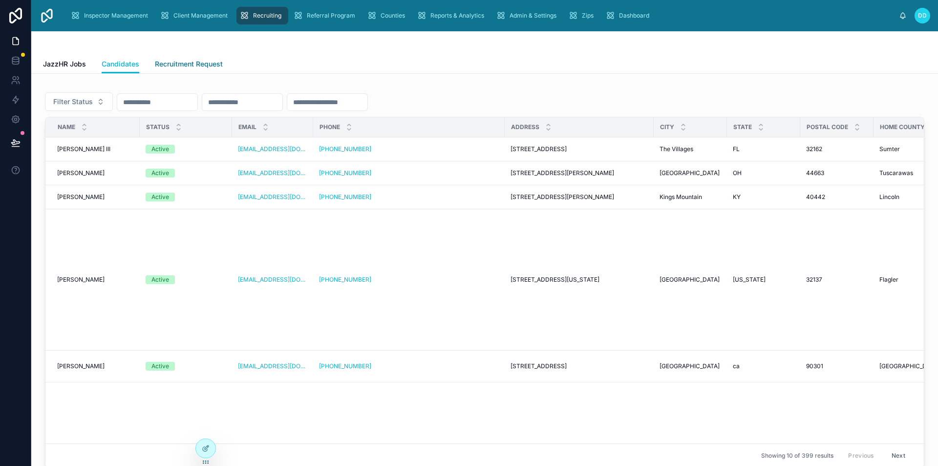
click at [201, 67] on span "Recruitment Request" at bounding box center [189, 64] width 68 height 10
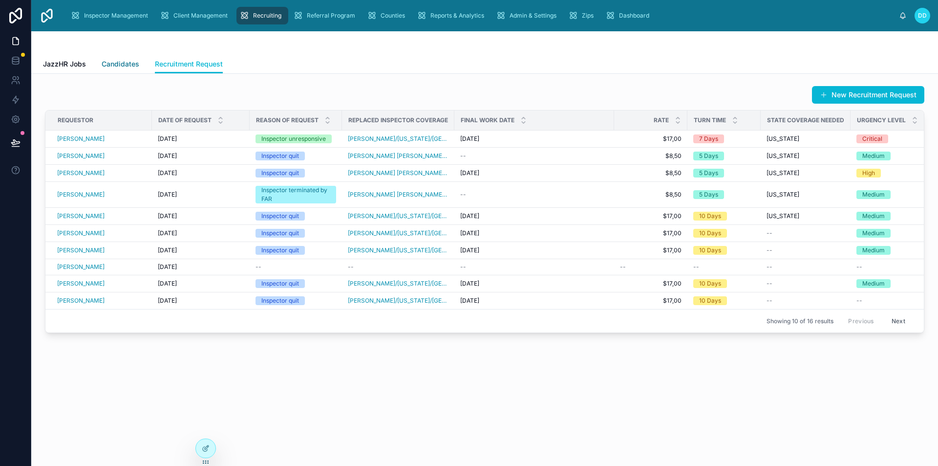
click at [103, 65] on span "Candidates" at bounding box center [121, 64] width 38 height 10
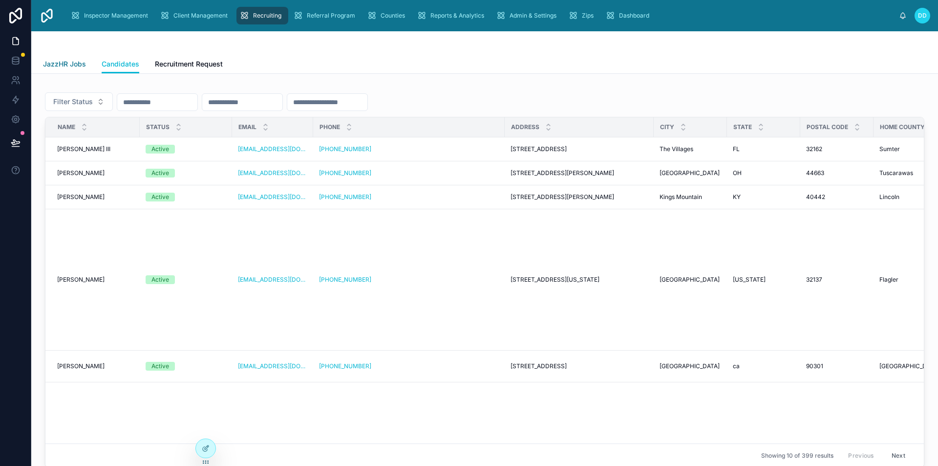
click at [75, 61] on span "JazzHR Jobs" at bounding box center [64, 64] width 43 height 10
